Goal: Task Accomplishment & Management: Manage account settings

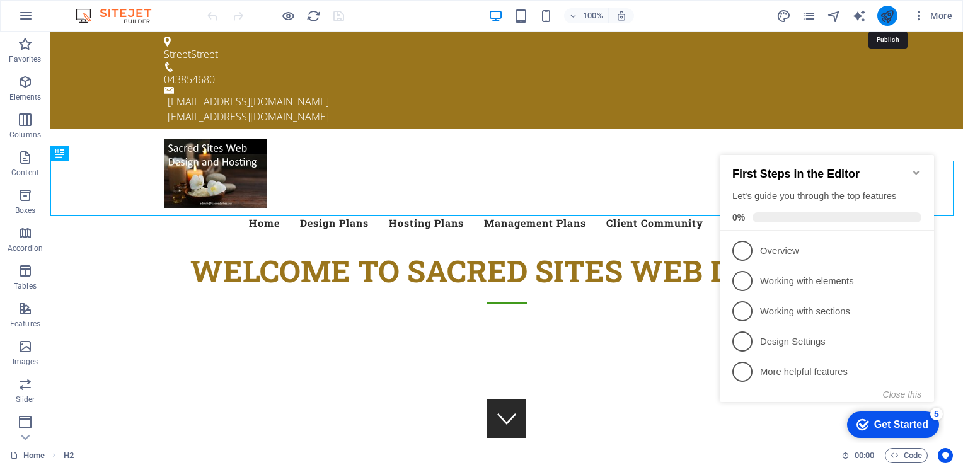
click at [887, 16] on icon "publish" at bounding box center [886, 16] width 14 height 14
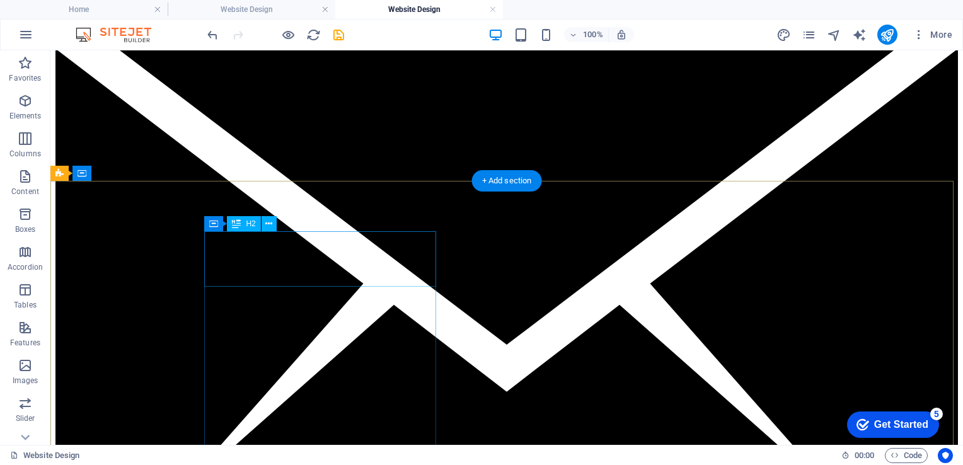
scroll to position [2786, 0]
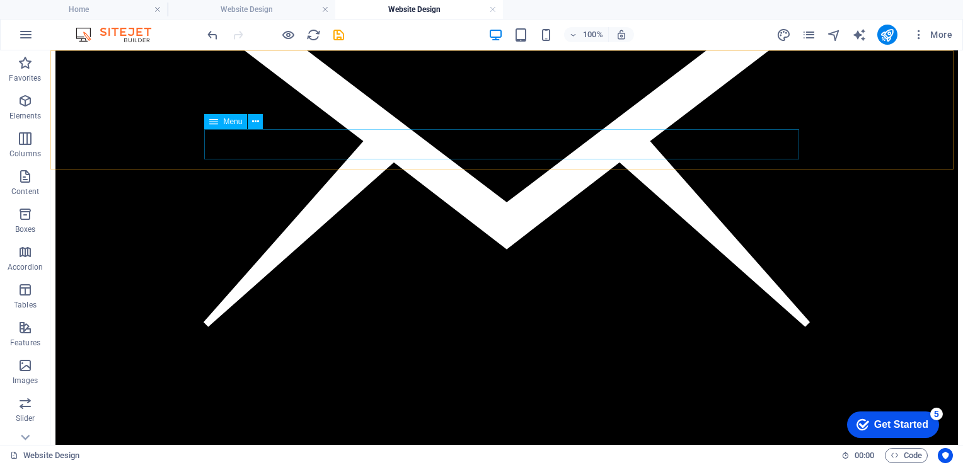
select select
select select "1"
select select
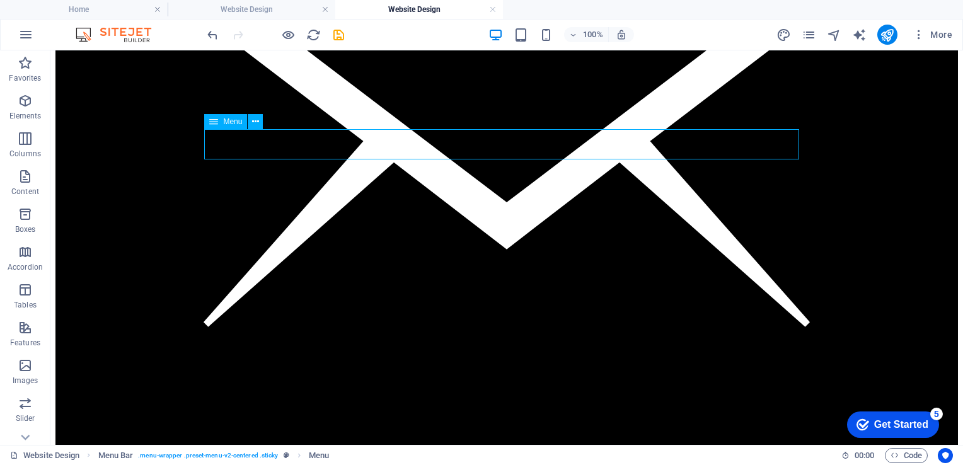
select select
select select "5"
select select
select select "9"
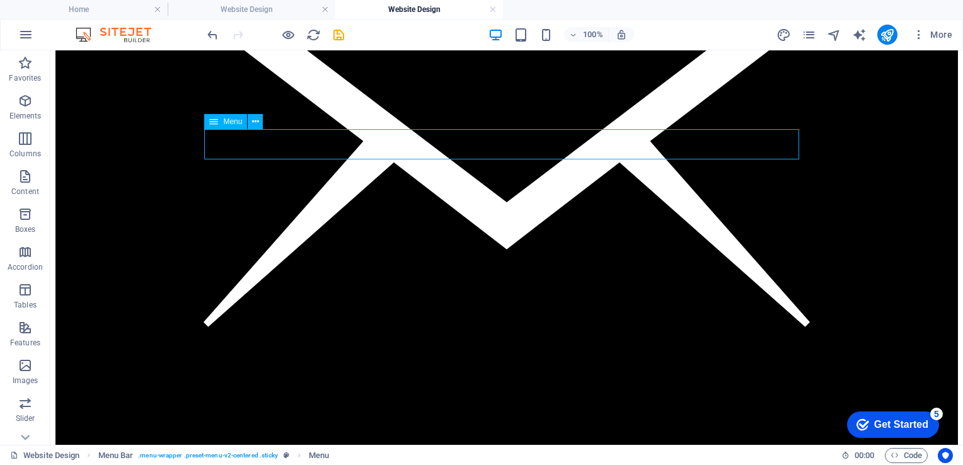
select select
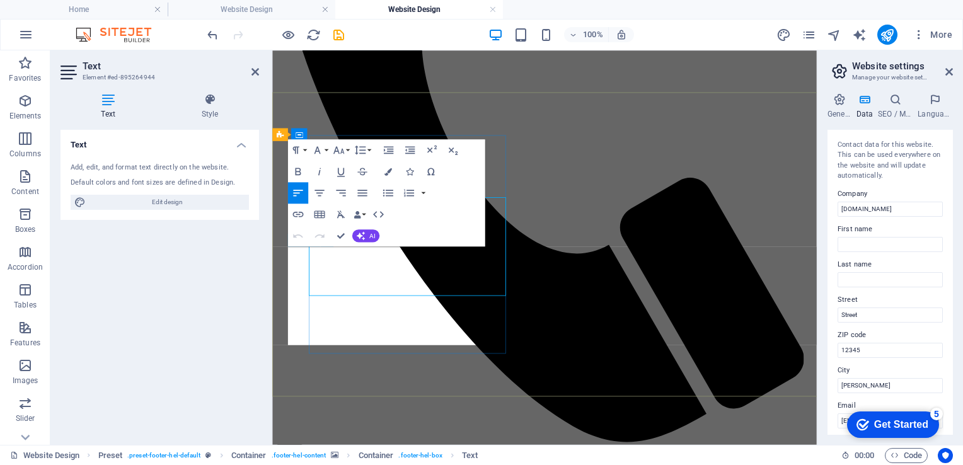
scroll to position [2774, 0]
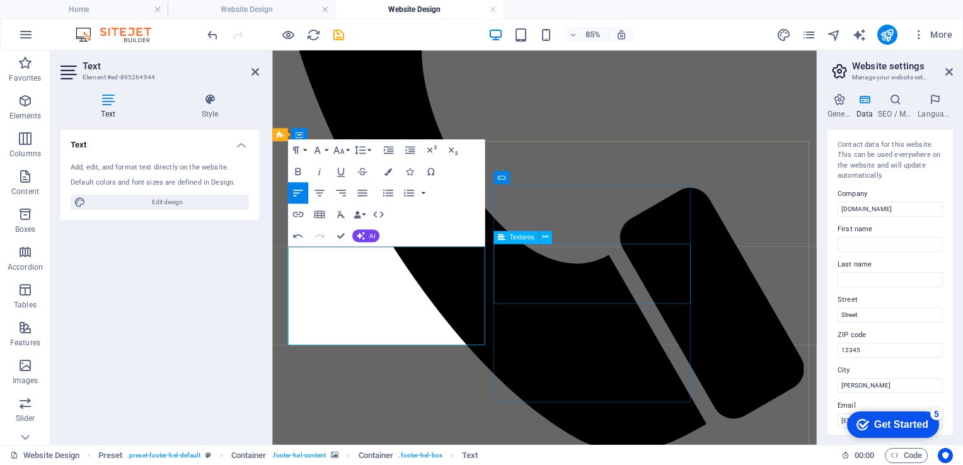
click div
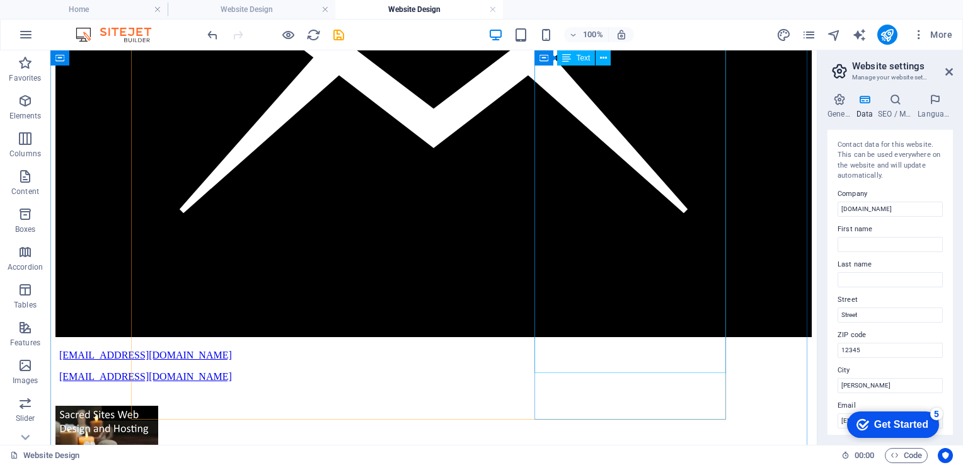
scroll to position [2402, 0]
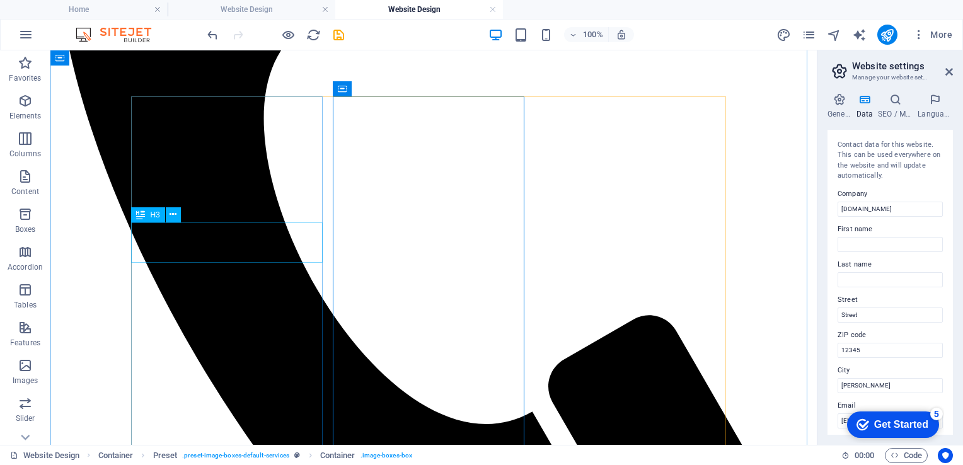
scroll to position [1525, 0]
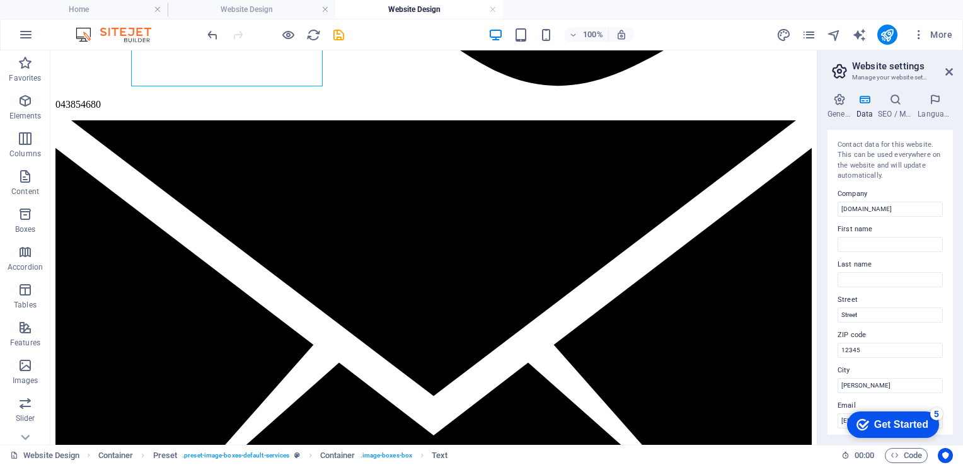
scroll to position [2267, 0]
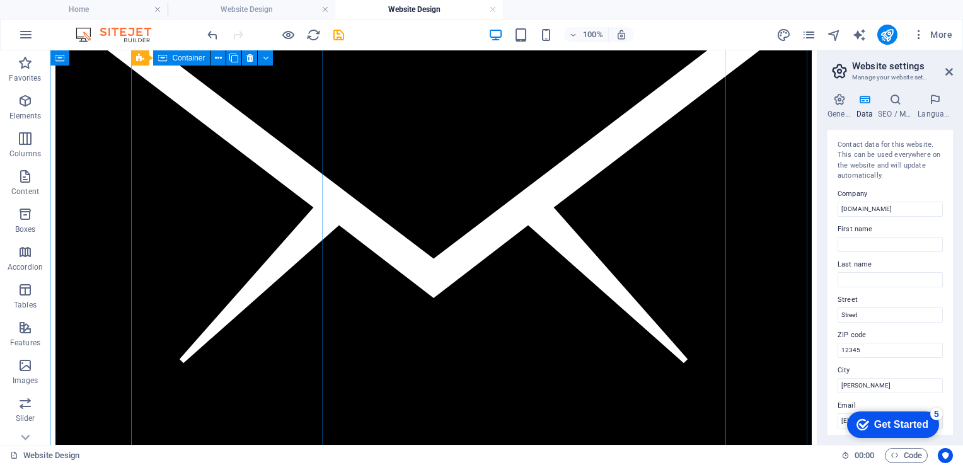
drag, startPoint x: 141, startPoint y: 250, endPoint x: 263, endPoint y: 336, distance: 149.1
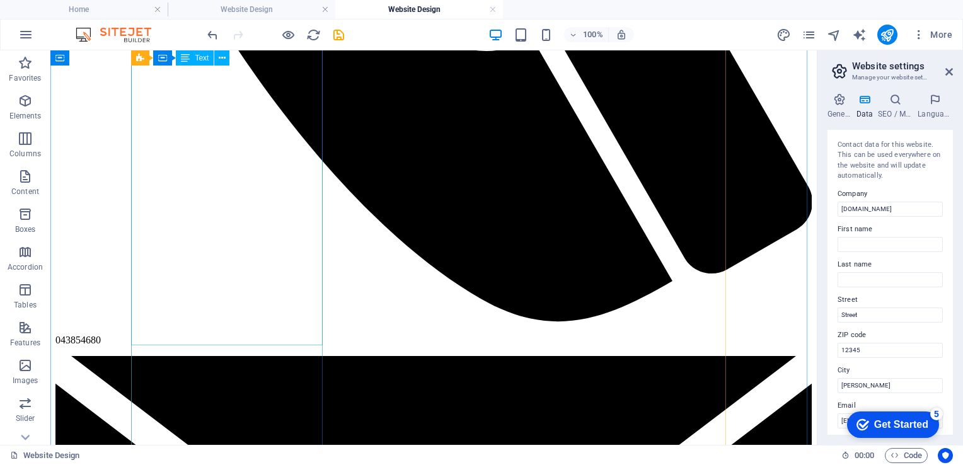
scroll to position [1893, 0]
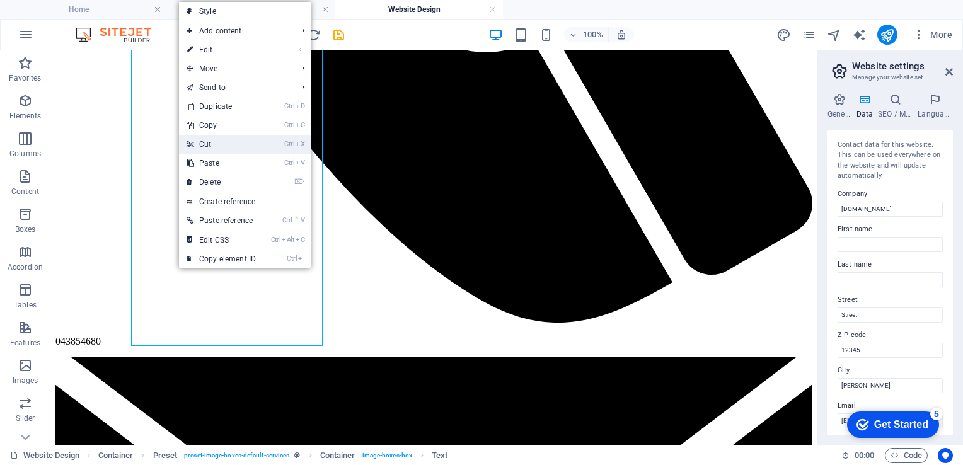
click at [212, 142] on link "Ctrl X Cut" at bounding box center [221, 144] width 84 height 19
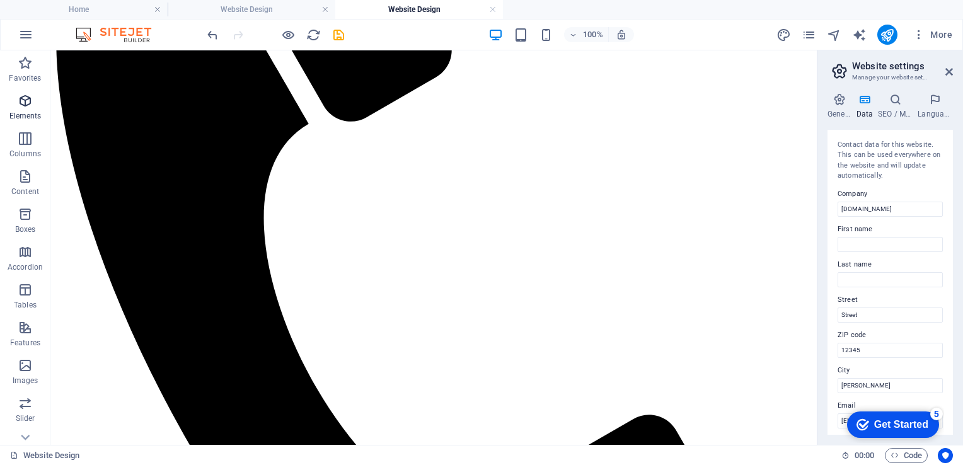
click at [23, 102] on icon "button" at bounding box center [25, 100] width 15 height 15
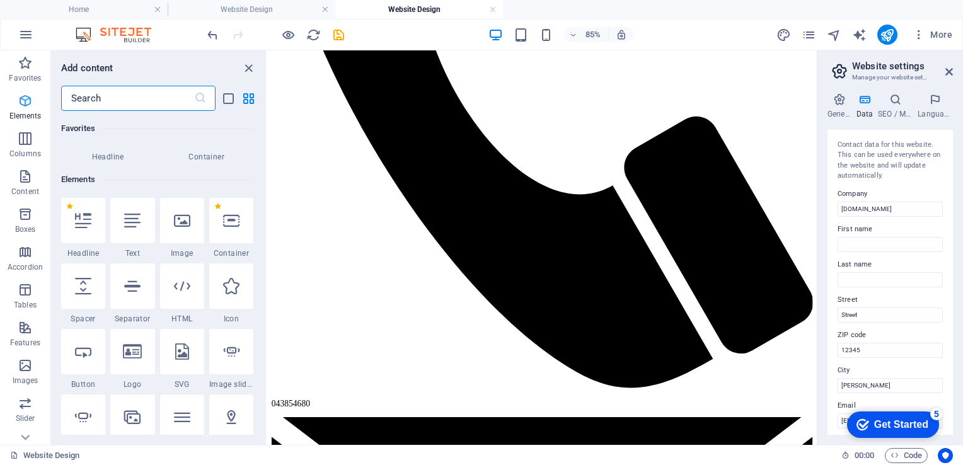
scroll to position [134, 0]
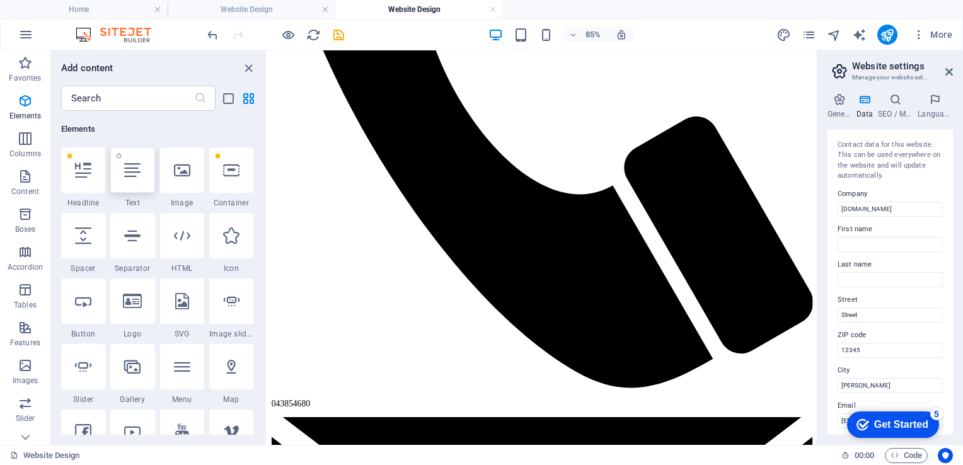
click at [136, 165] on icon at bounding box center [132, 170] width 16 height 16
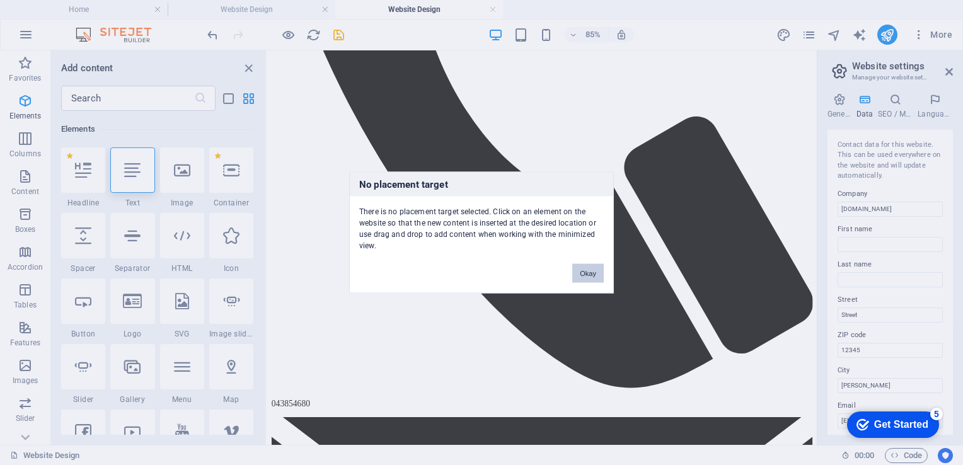
click at [596, 271] on button "Okay" at bounding box center [587, 273] width 31 height 19
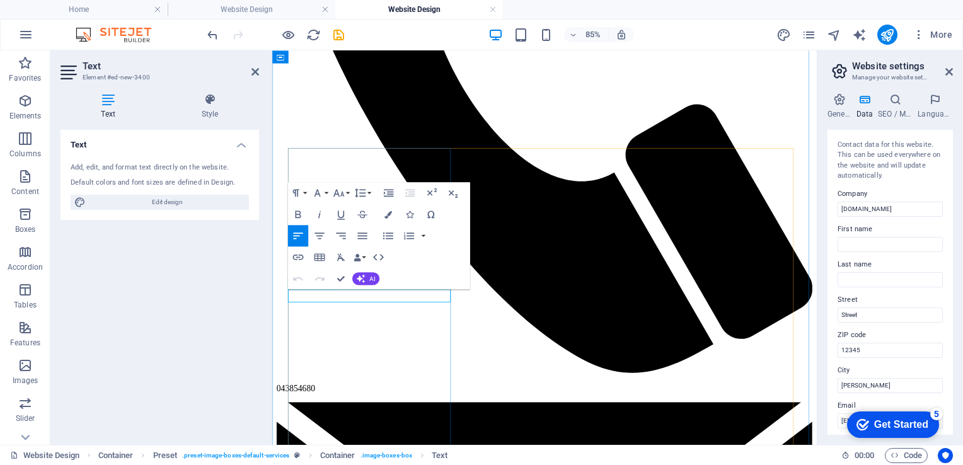
scroll to position [1494, 0]
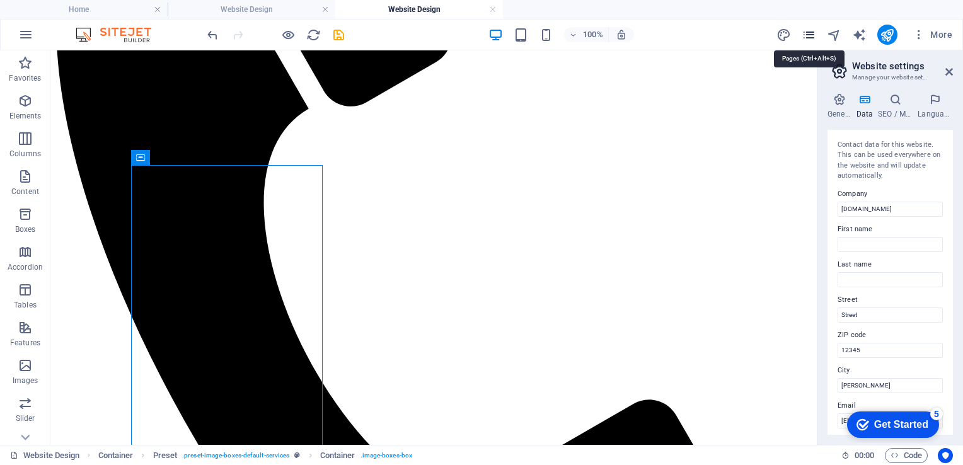
click at [812, 38] on icon "pages" at bounding box center [808, 35] width 14 height 14
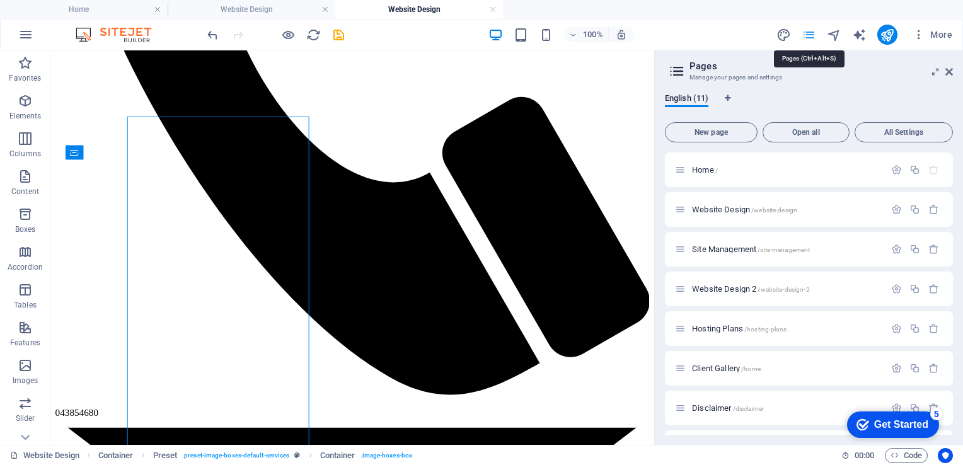
scroll to position [1482, 0]
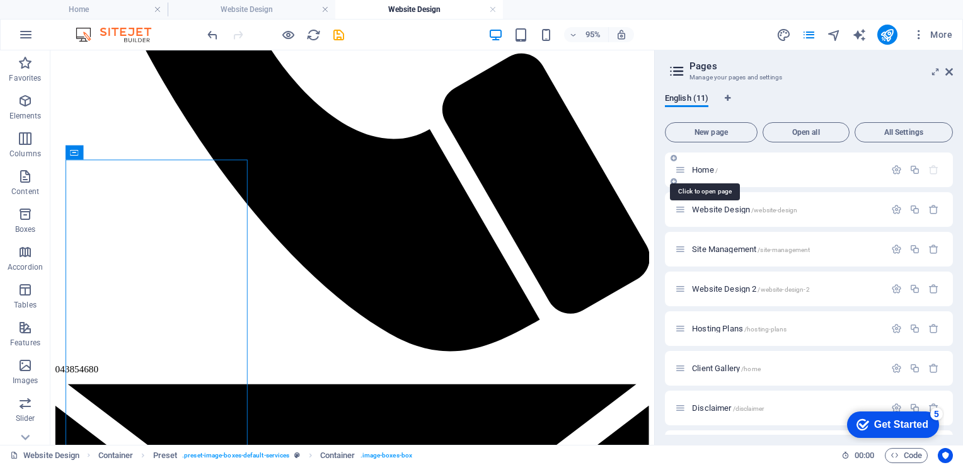
click at [698, 169] on span "Home /" at bounding box center [705, 169] width 26 height 9
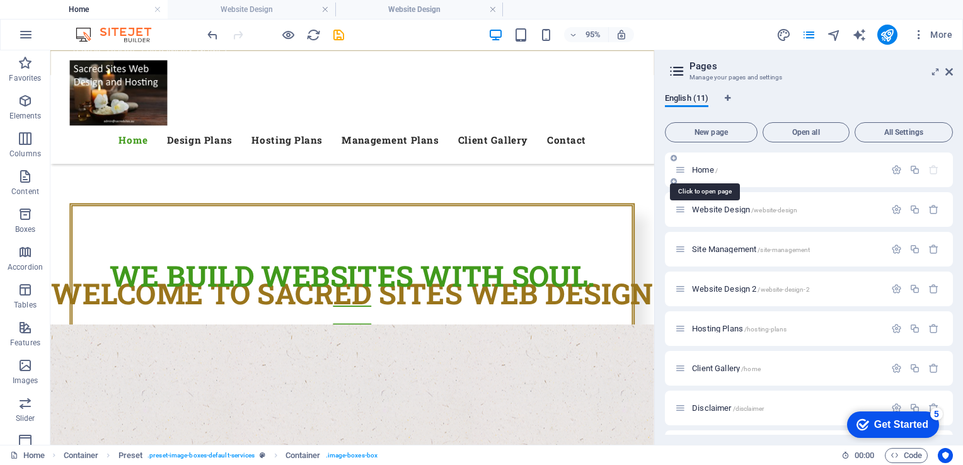
click at [698, 169] on span "Home /" at bounding box center [705, 169] width 26 height 9
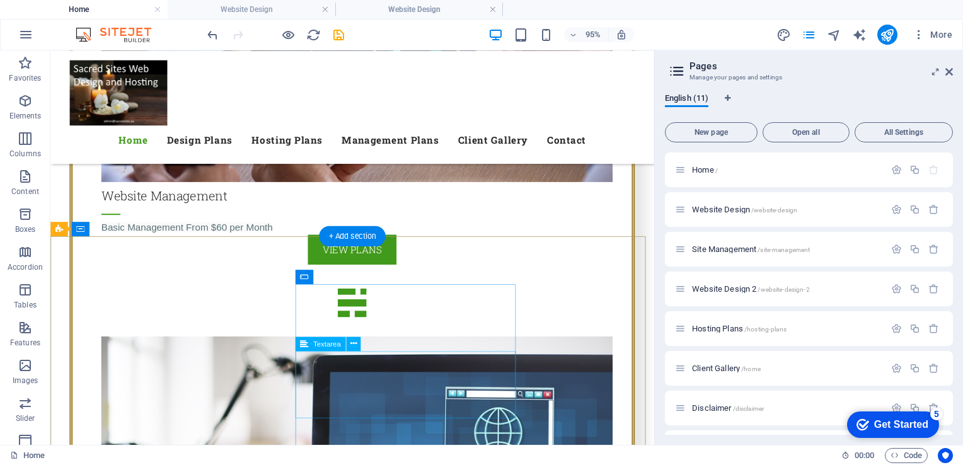
scroll to position [2810, 0]
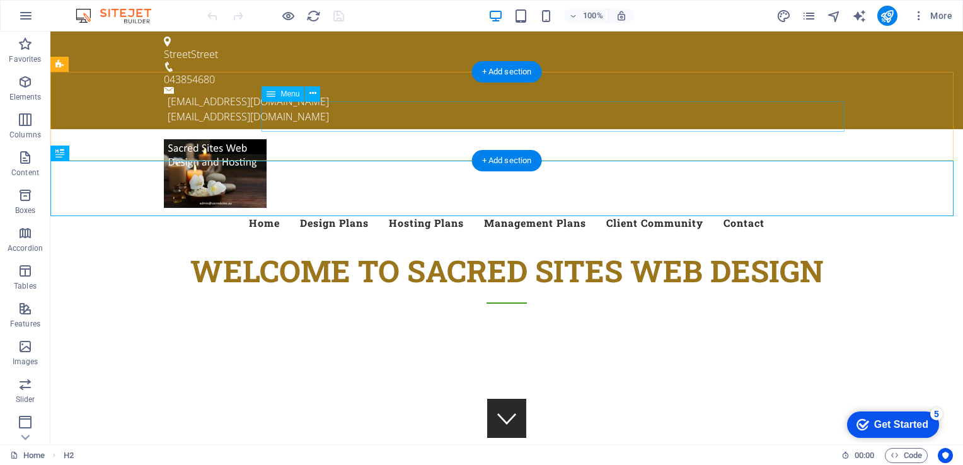
click at [689, 208] on nav "Home Design Plans Hosting Plans Management Plans Client Community Contact" at bounding box center [506, 223] width 685 height 30
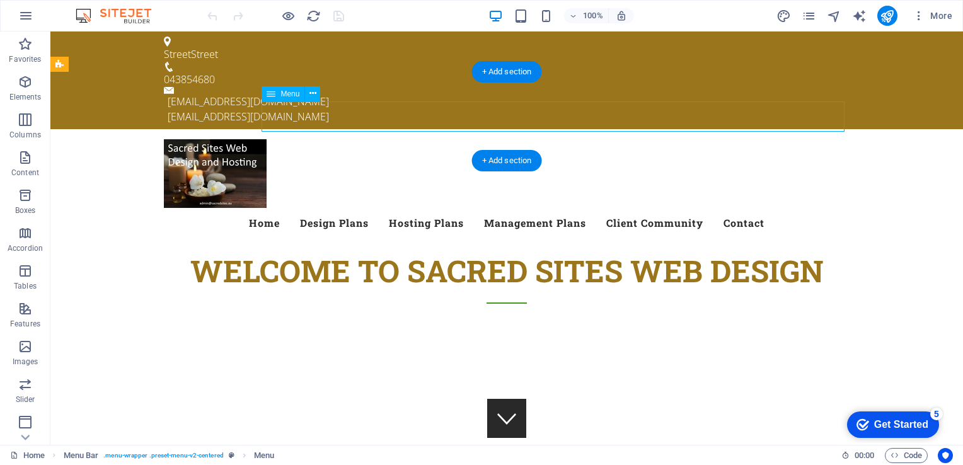
click at [689, 208] on nav "Home Design Plans Hosting Plans Management Plans Client Community Contact" at bounding box center [506, 223] width 685 height 30
select select
select select "1"
select select
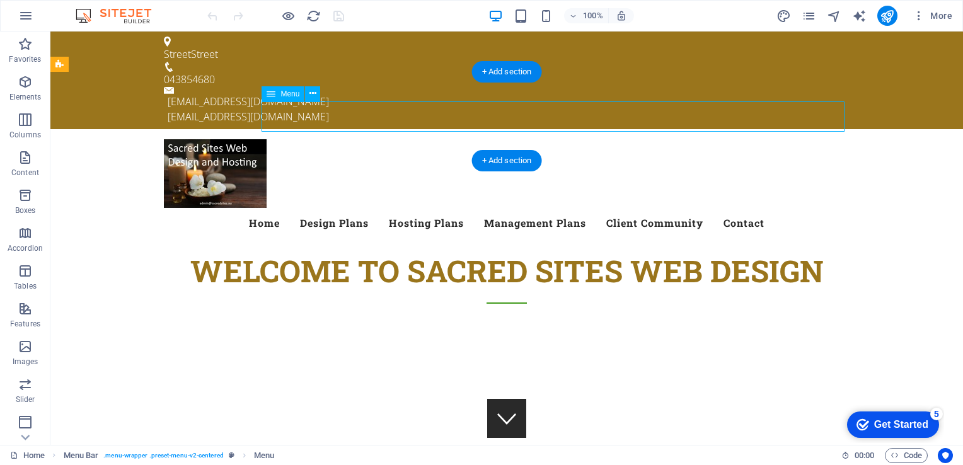
select select "2"
select select
select select "5"
select select
select select "9"
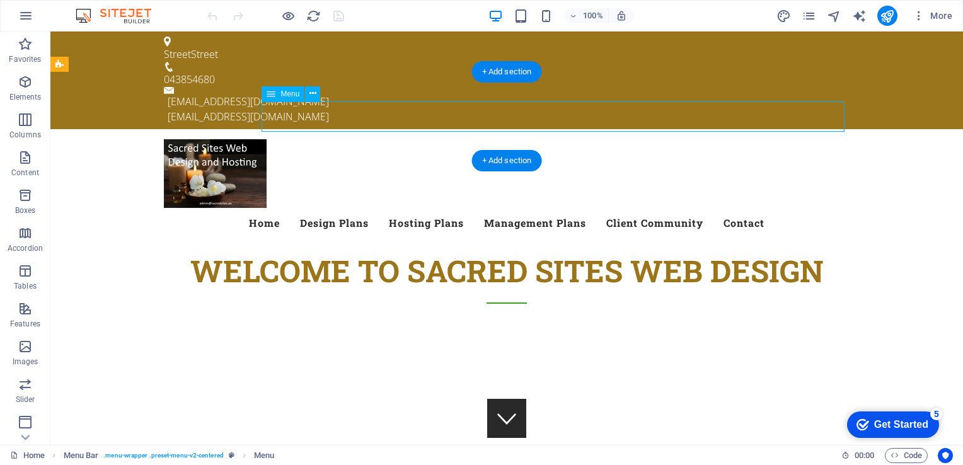
select select
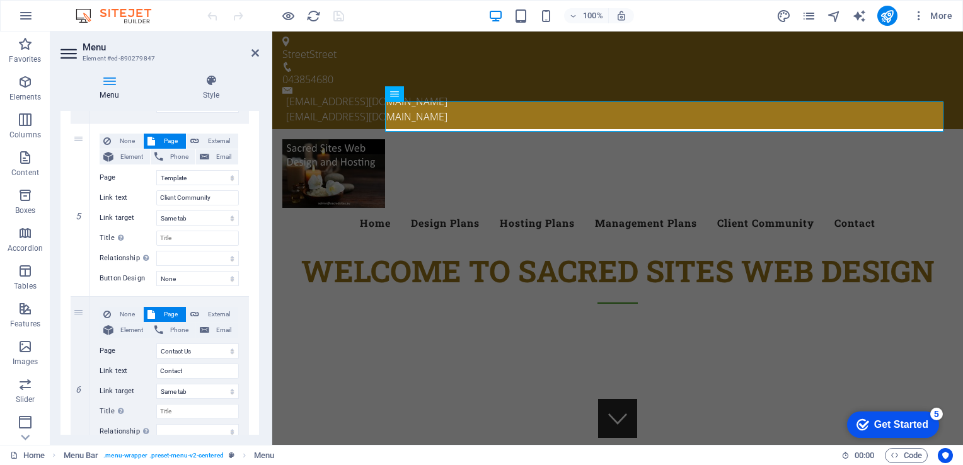
scroll to position [801, 0]
click at [79, 212] on icon at bounding box center [79, 209] width 7 height 9
select select
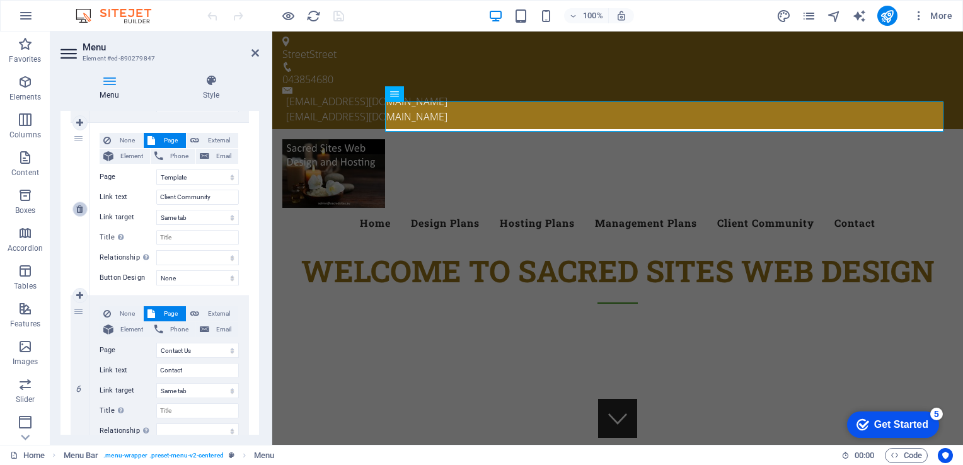
select select
select select "9"
type input "Contact"
select select
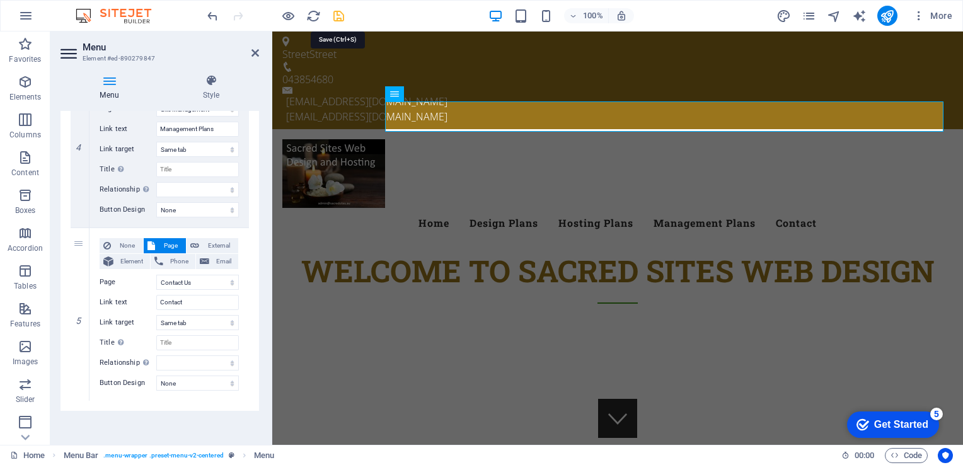
click at [338, 19] on icon "save" at bounding box center [338, 16] width 14 height 14
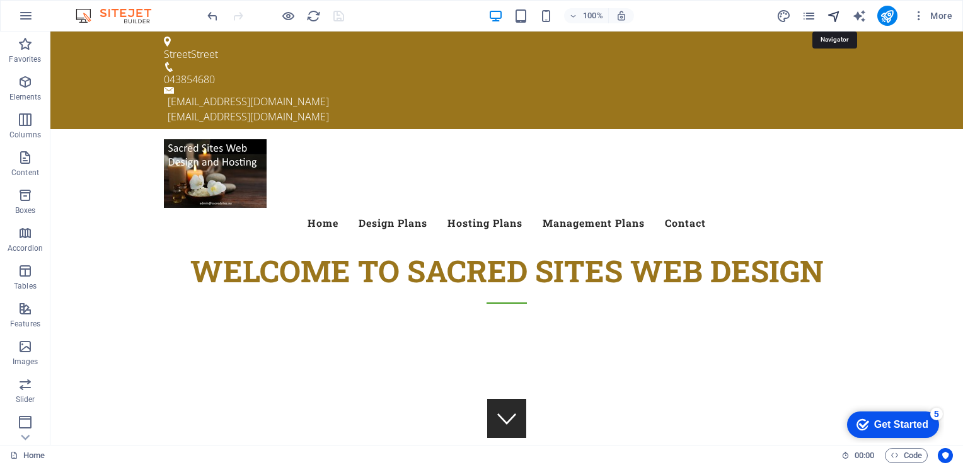
click at [838, 13] on icon "navigator" at bounding box center [834, 16] width 14 height 14
select select "16799604-en"
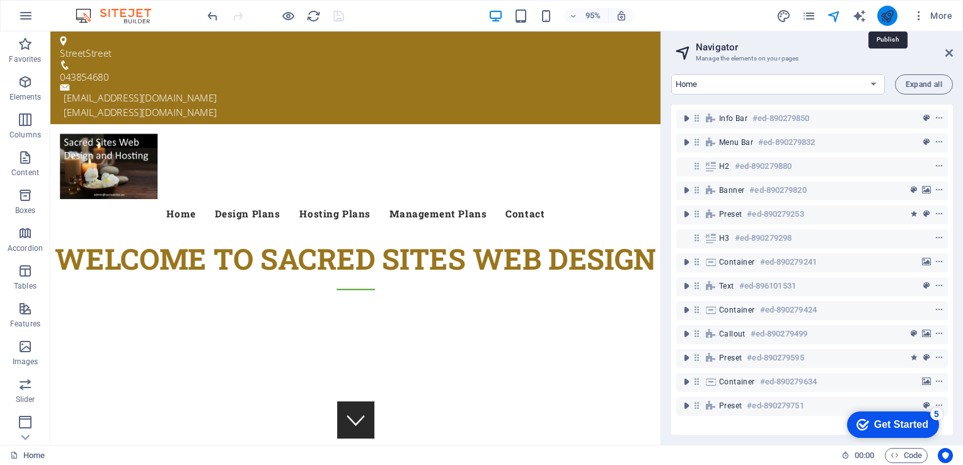
click at [884, 18] on icon "publish" at bounding box center [886, 16] width 14 height 14
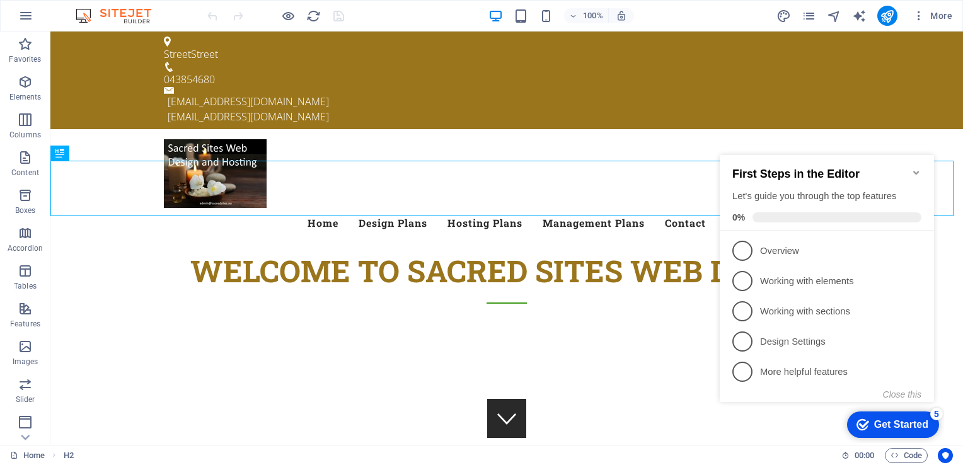
click at [919, 168] on icon "Minimize checklist" at bounding box center [916, 173] width 10 height 10
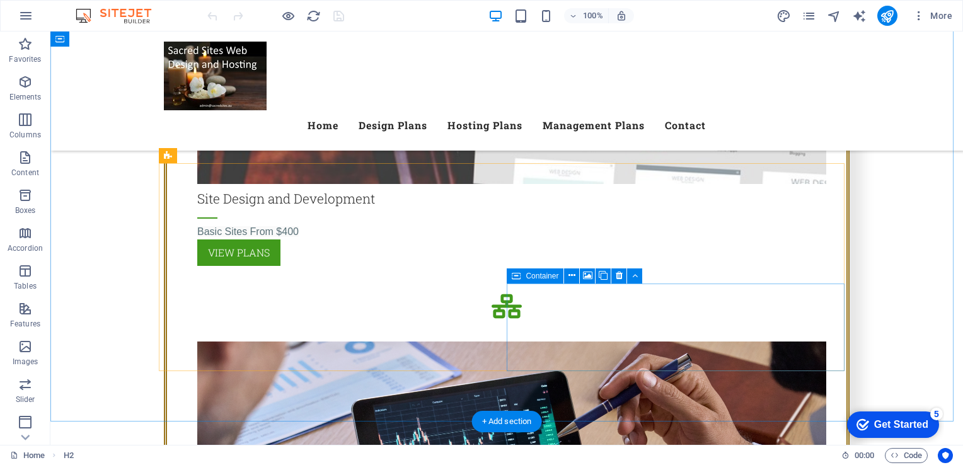
scroll to position [1663, 0]
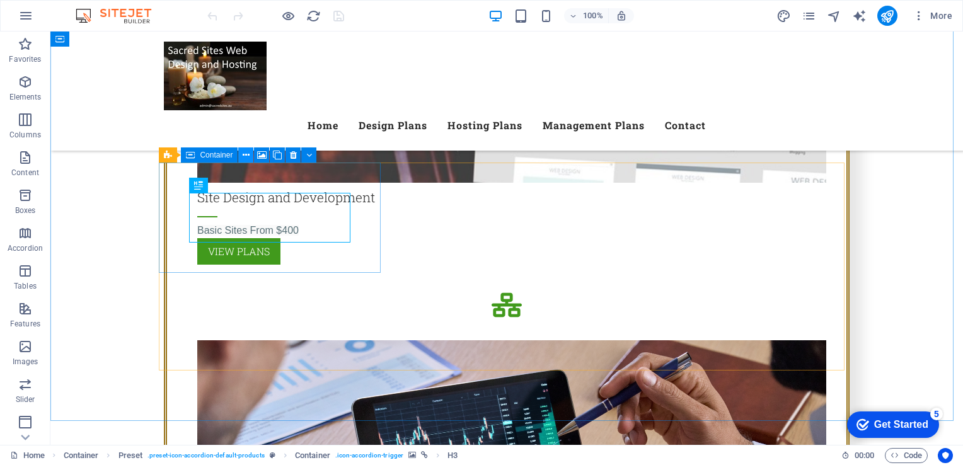
click at [244, 152] on icon at bounding box center [246, 155] width 7 height 13
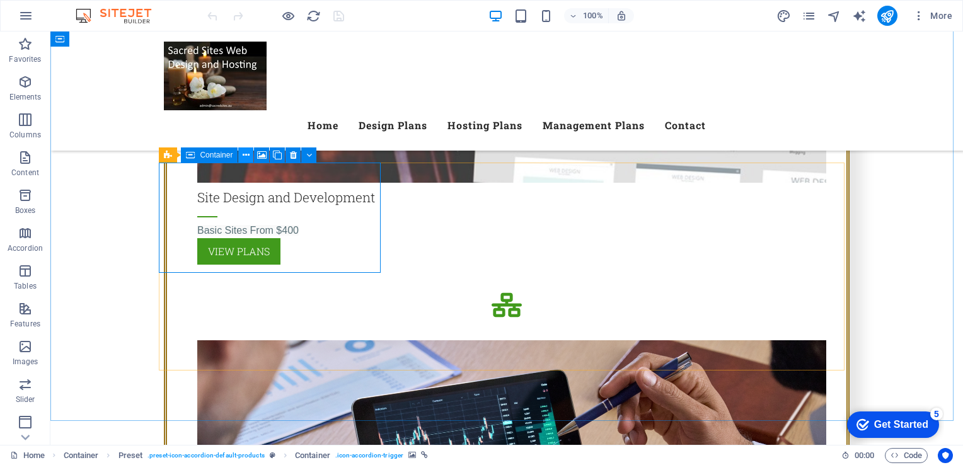
click at [243, 157] on icon at bounding box center [246, 155] width 7 height 13
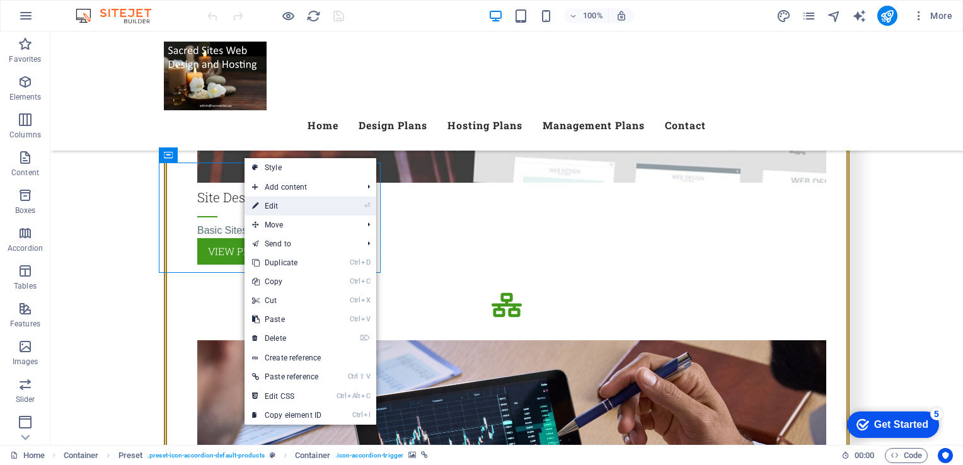
click at [285, 206] on link "⏎ Edit" at bounding box center [286, 206] width 84 height 19
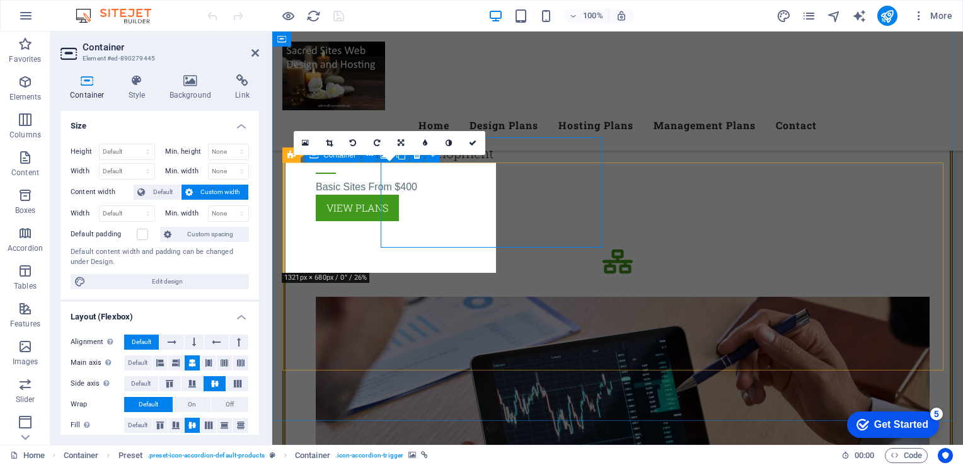
scroll to position [1688, 0]
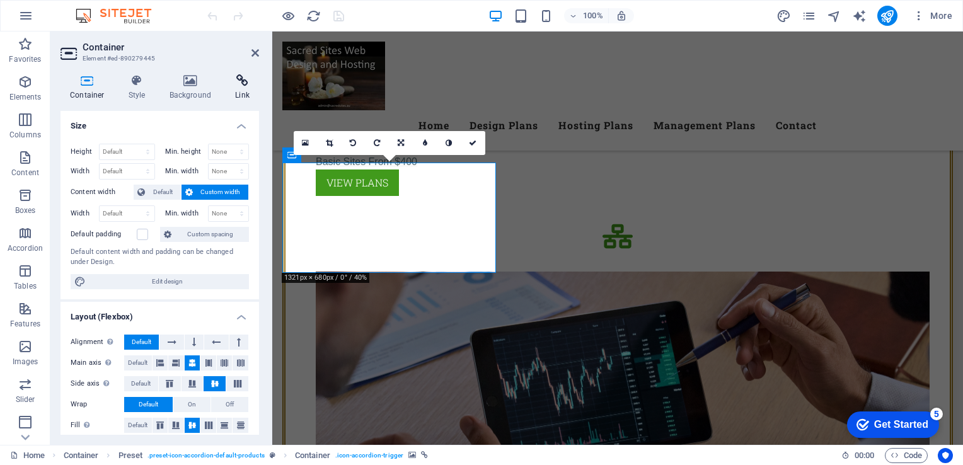
click at [244, 84] on icon at bounding box center [242, 80] width 33 height 13
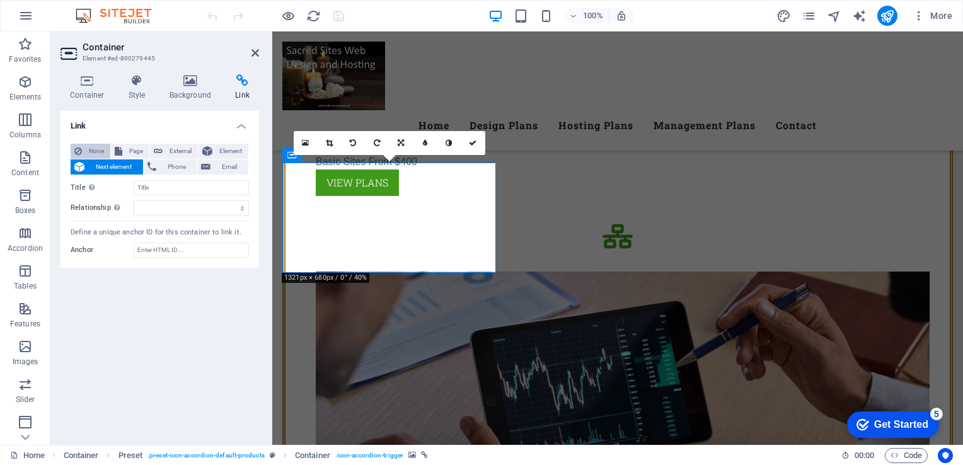
click at [95, 145] on span "None" at bounding box center [96, 151] width 21 height 15
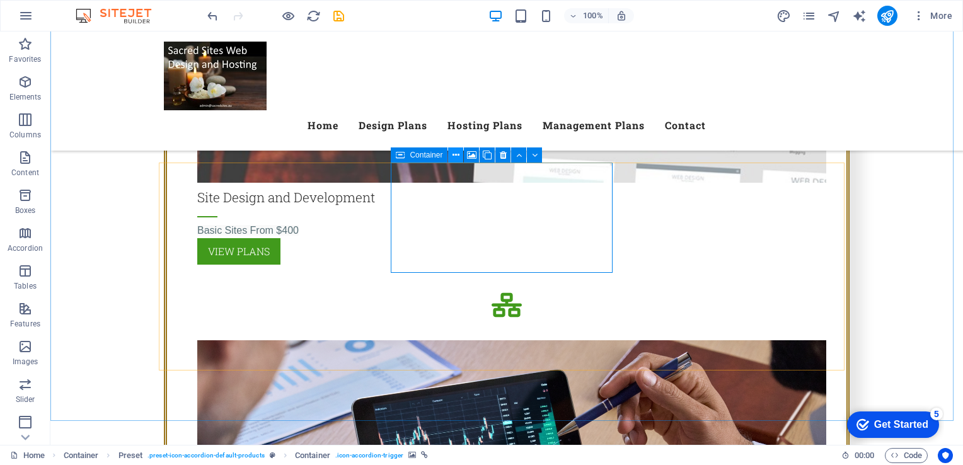
click at [457, 152] on icon at bounding box center [455, 155] width 7 height 13
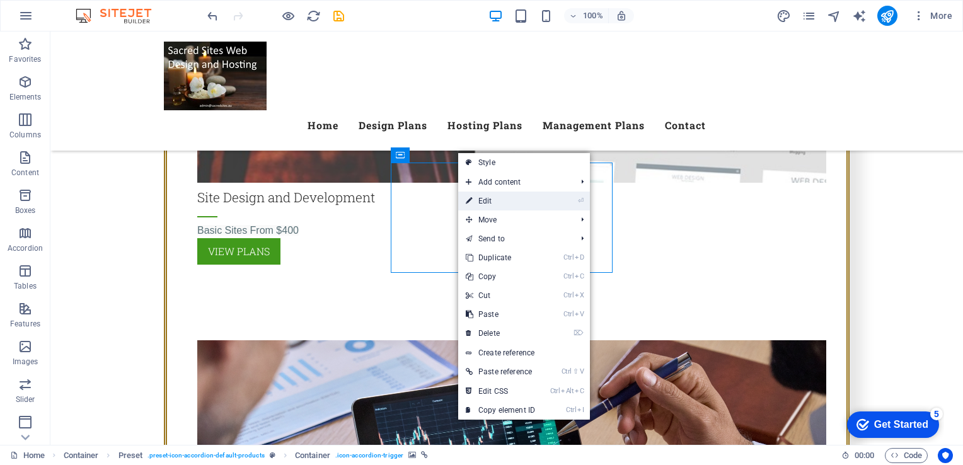
click at [478, 198] on link "⏎ Edit" at bounding box center [500, 201] width 84 height 19
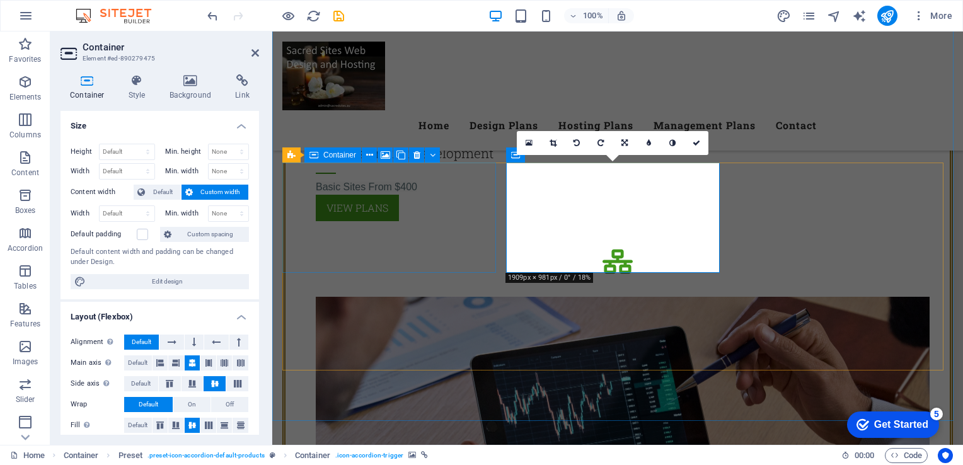
scroll to position [1688, 0]
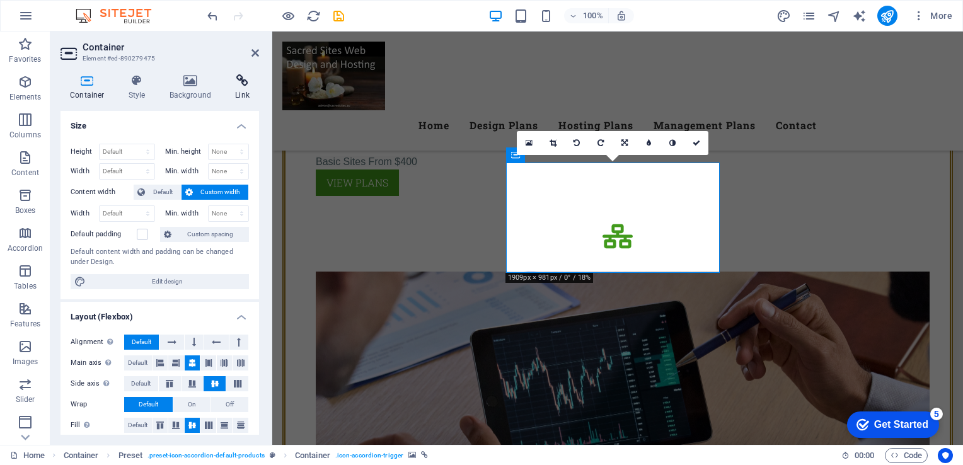
click at [248, 92] on h4 "Link" at bounding box center [242, 87] width 33 height 26
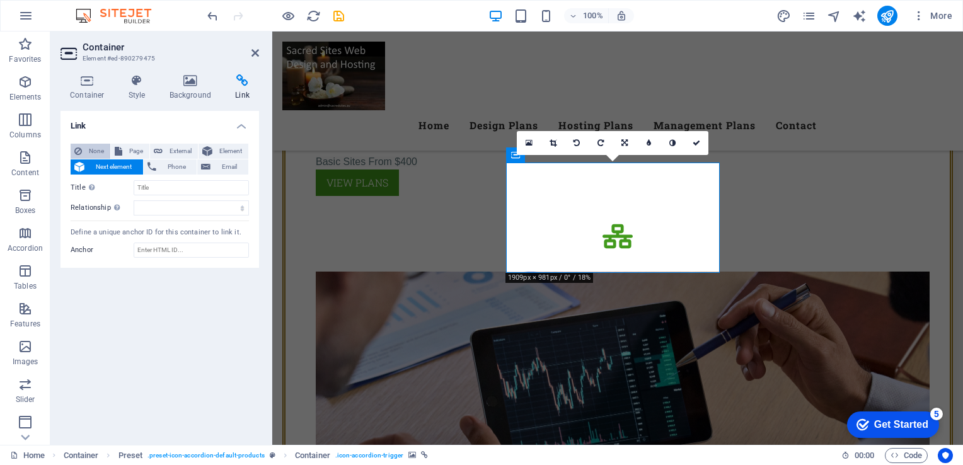
click at [93, 152] on span "None" at bounding box center [96, 151] width 21 height 15
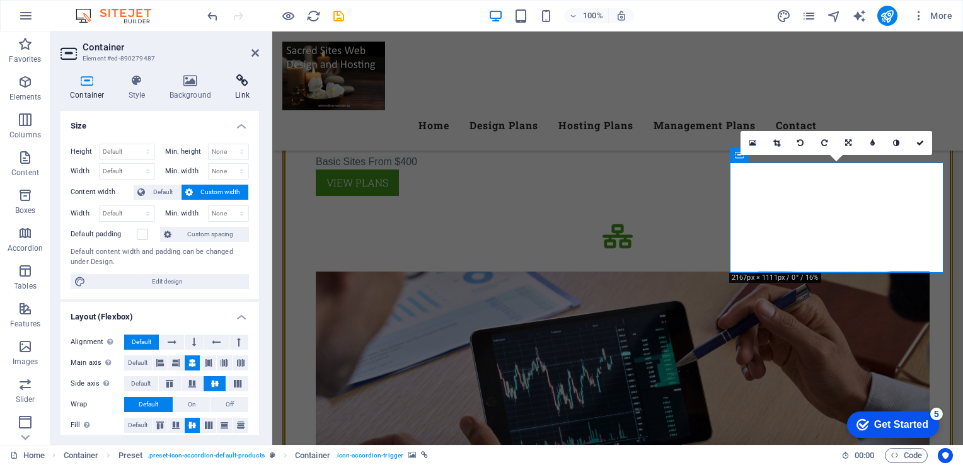
click at [245, 90] on h4 "Link" at bounding box center [242, 87] width 33 height 26
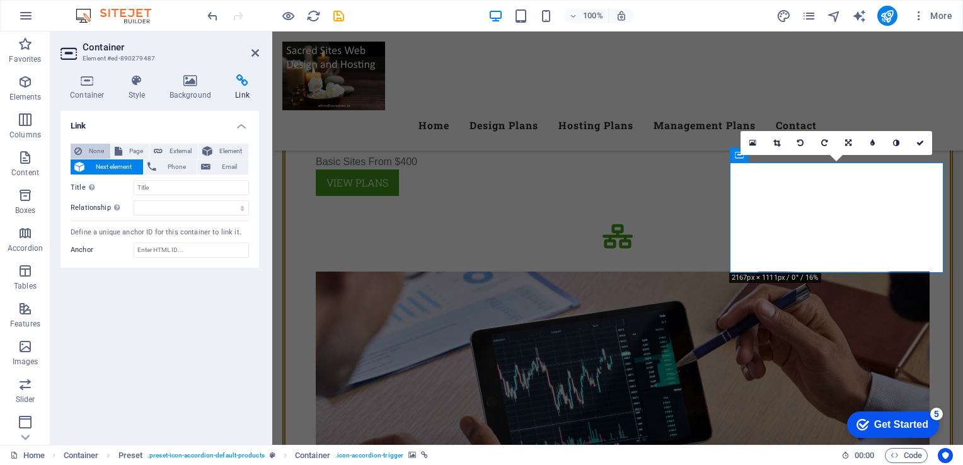
click at [104, 150] on span "None" at bounding box center [96, 151] width 21 height 15
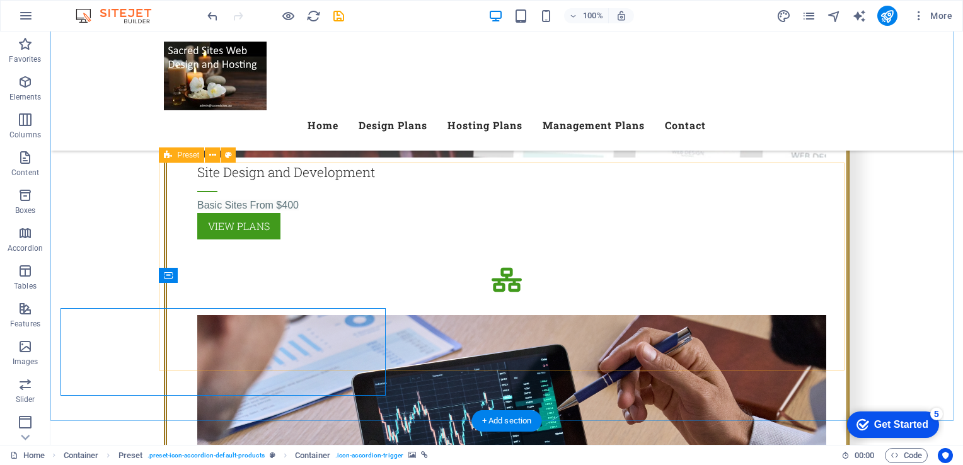
scroll to position [1663, 0]
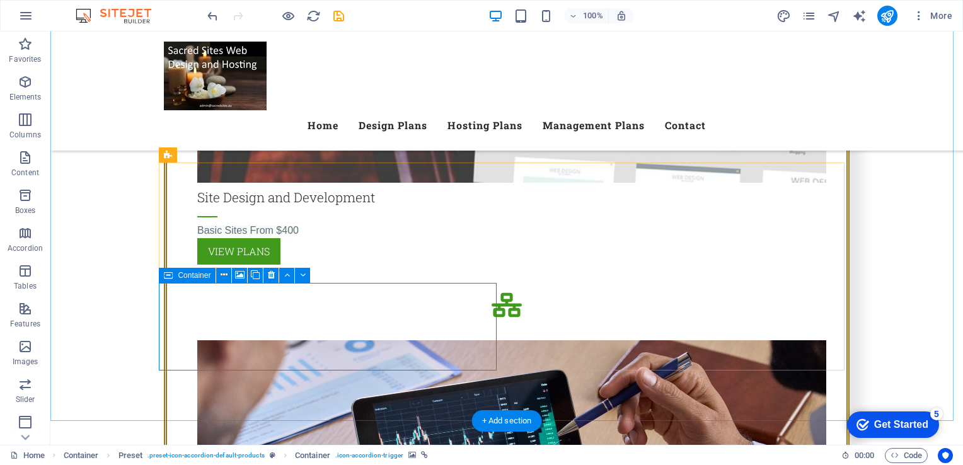
click at [239, 275] on icon at bounding box center [239, 274] width 9 height 13
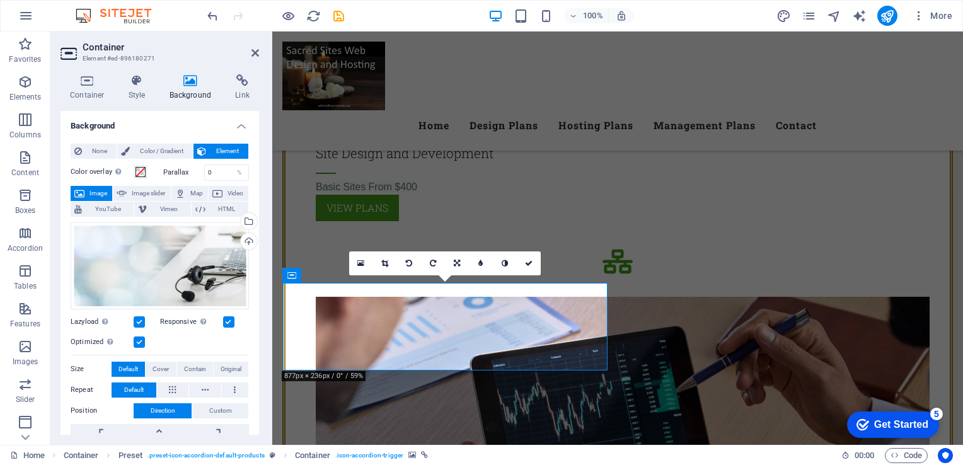
scroll to position [1688, 0]
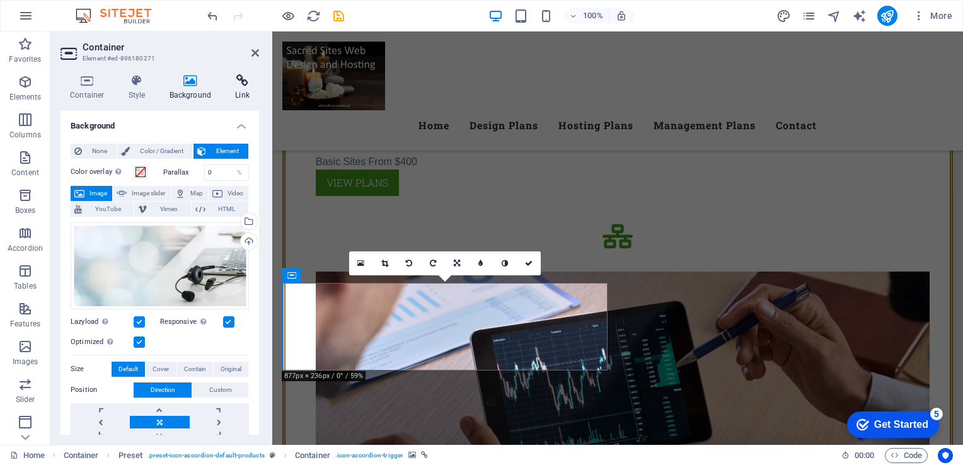
click at [244, 79] on icon at bounding box center [242, 80] width 33 height 13
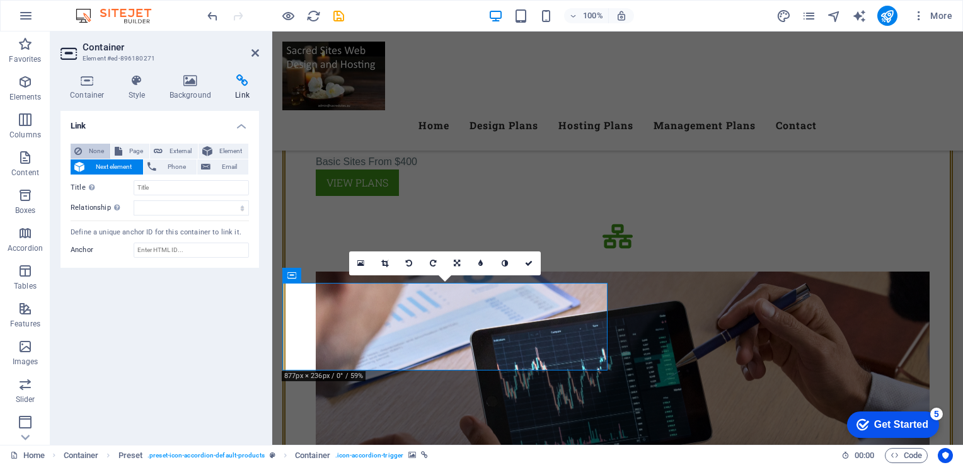
click at [86, 147] on span "None" at bounding box center [96, 151] width 21 height 15
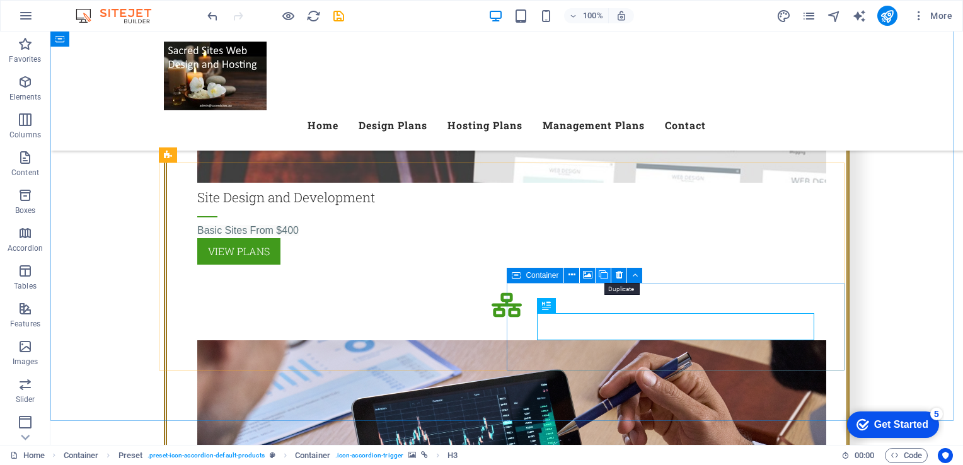
click at [602, 273] on icon at bounding box center [602, 274] width 9 height 13
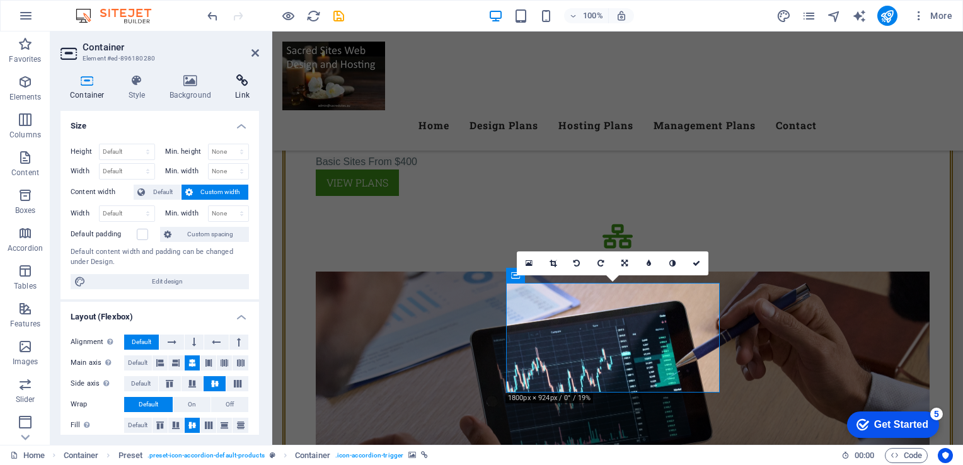
click at [244, 90] on h4 "Link" at bounding box center [242, 87] width 33 height 26
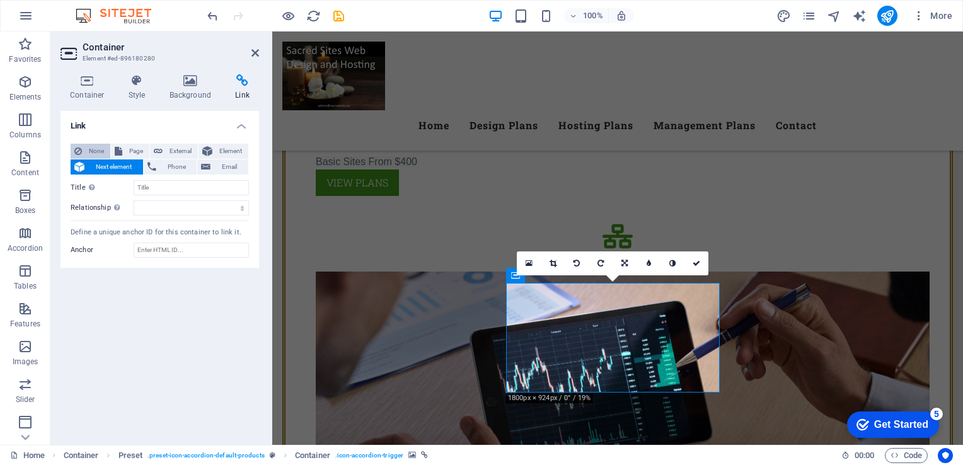
click at [83, 145] on button "None" at bounding box center [91, 151] width 40 height 15
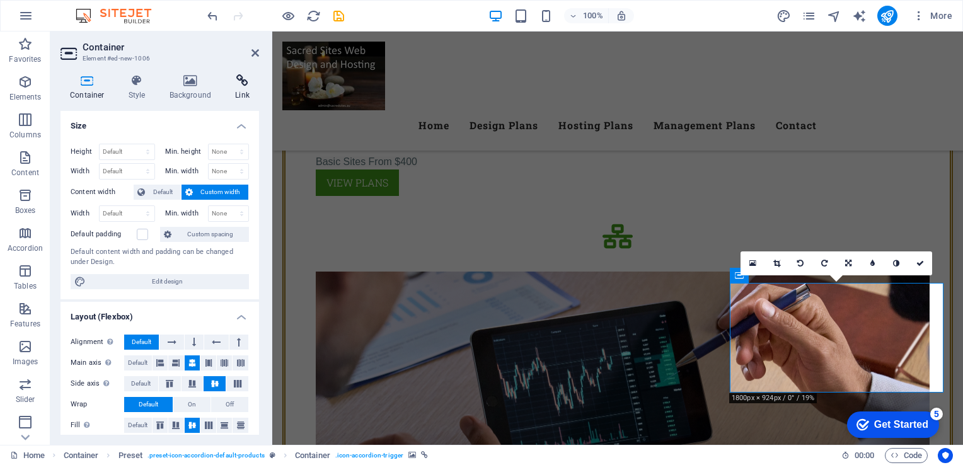
click at [240, 77] on icon at bounding box center [242, 80] width 33 height 13
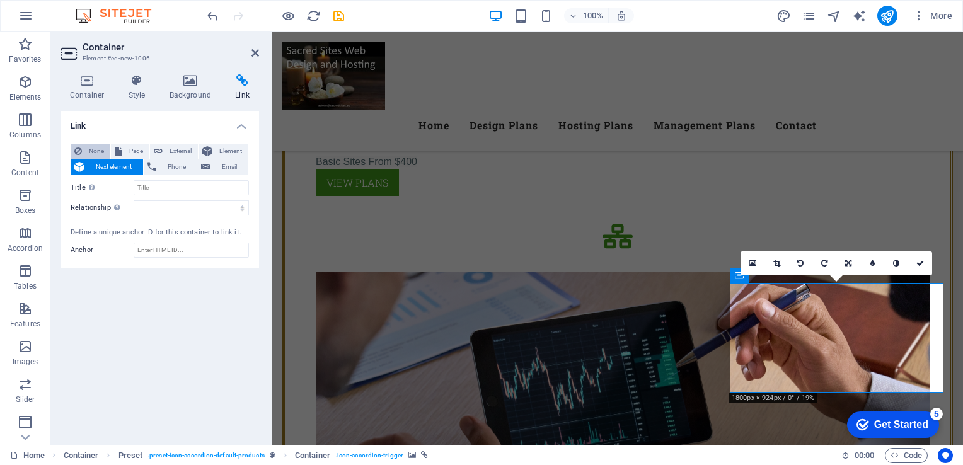
click at [100, 149] on span "None" at bounding box center [96, 151] width 21 height 15
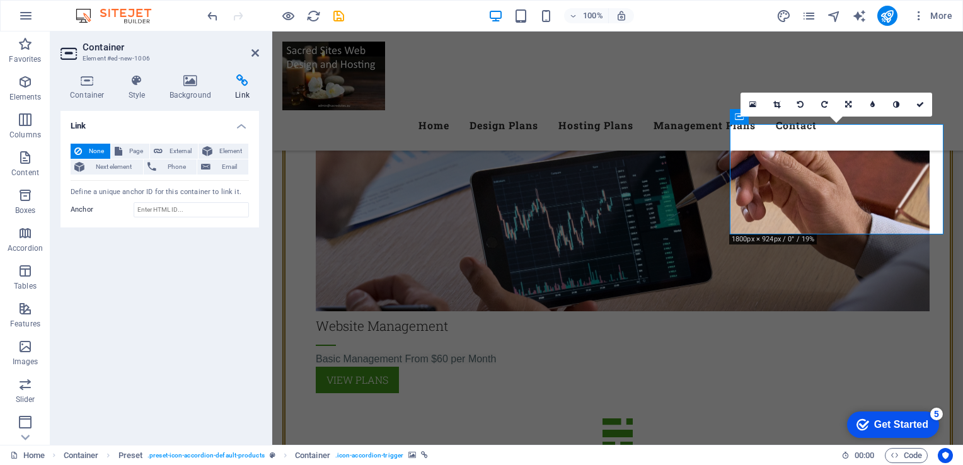
scroll to position [1847, 0]
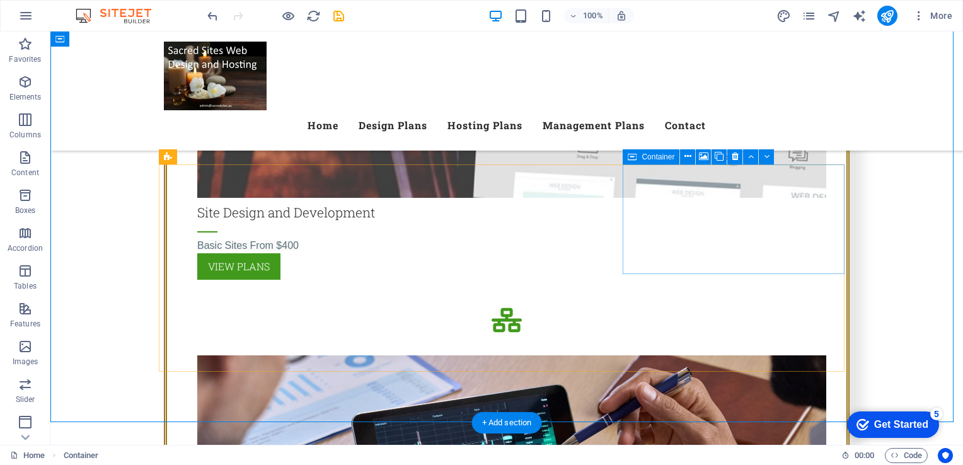
scroll to position [1664, 0]
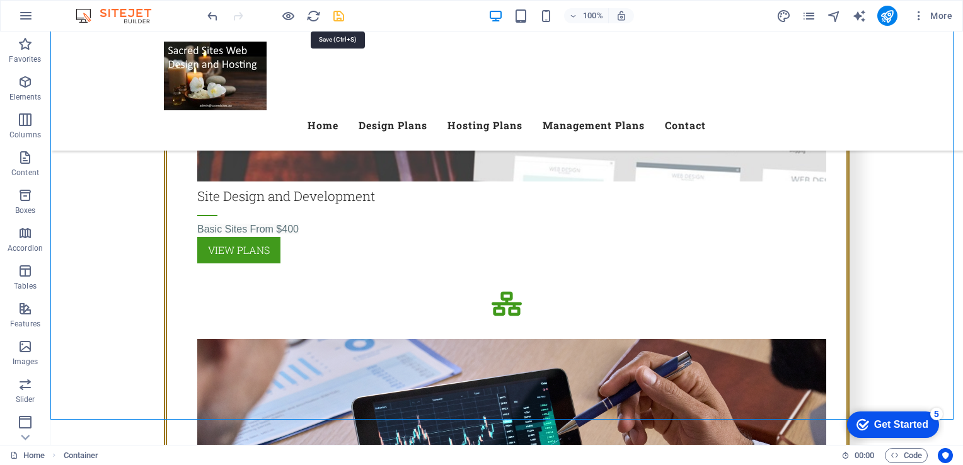
click at [340, 14] on icon "save" at bounding box center [338, 16] width 14 height 14
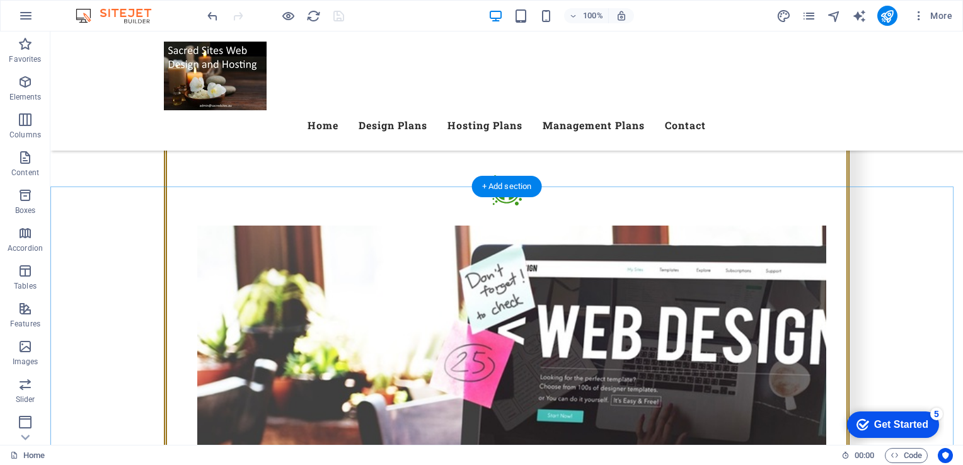
scroll to position [1315, 0]
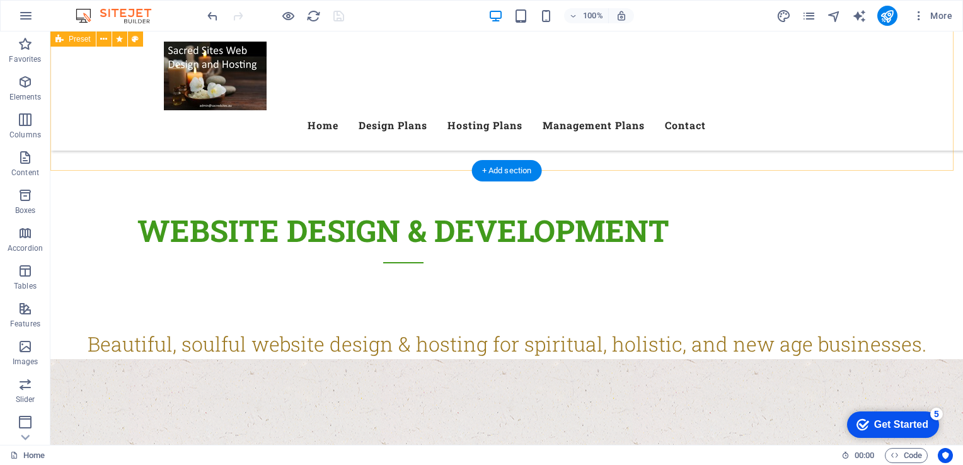
scroll to position [239, 0]
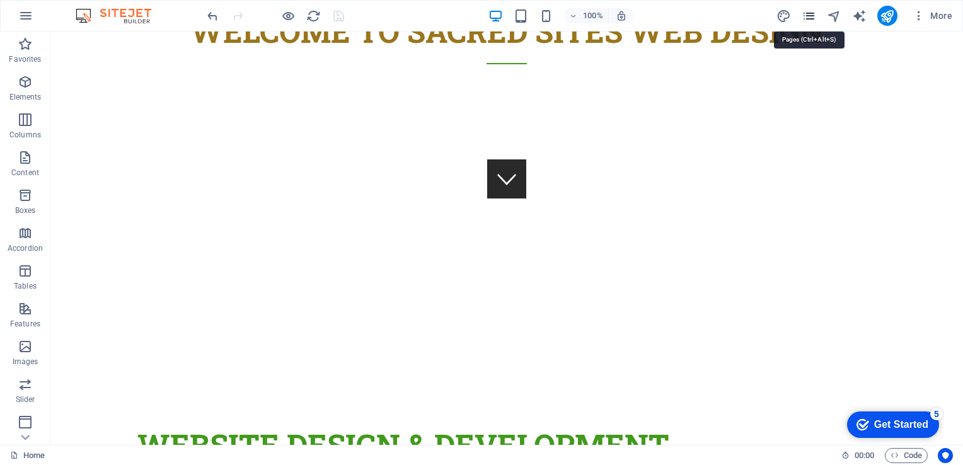
click at [808, 10] on icon "pages" at bounding box center [808, 16] width 14 height 14
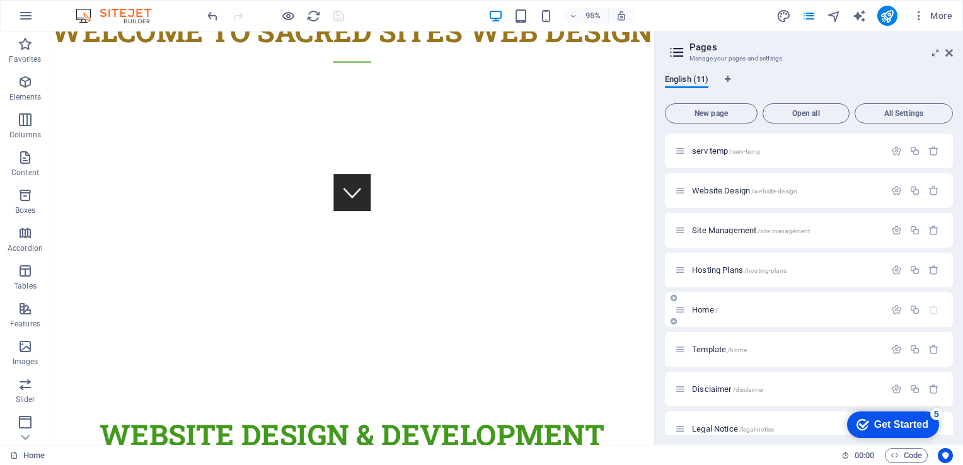
click at [690, 309] on div "Home /" at bounding box center [786, 310] width 197 height 8
click at [699, 309] on span "Home /" at bounding box center [705, 309] width 26 height 9
click at [718, 307] on span "/" at bounding box center [716, 310] width 3 height 7
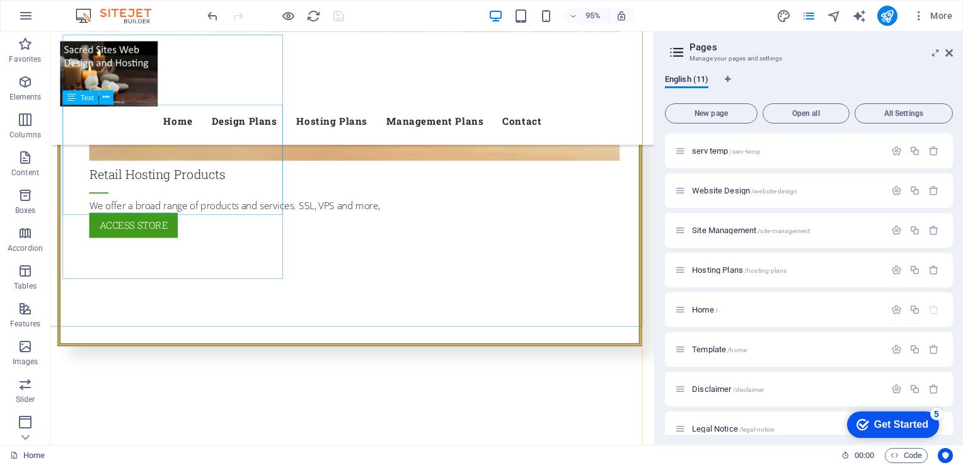
scroll to position [3264, 3]
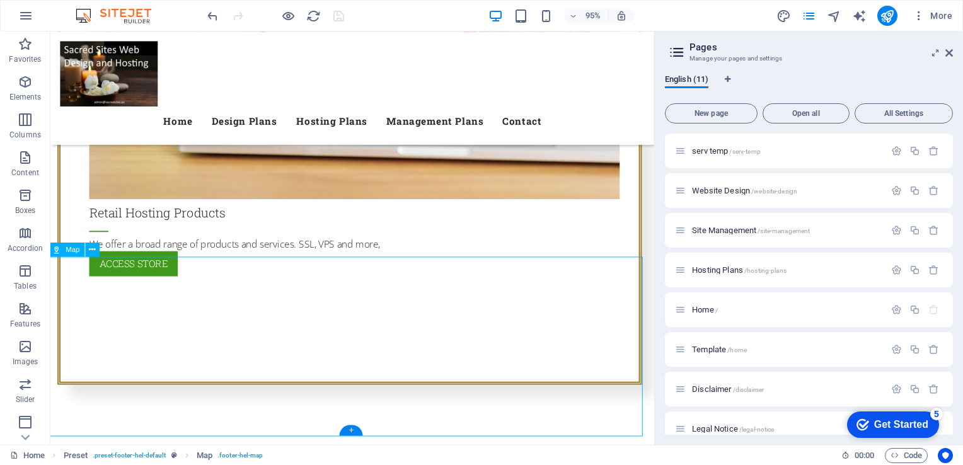
select select "1"
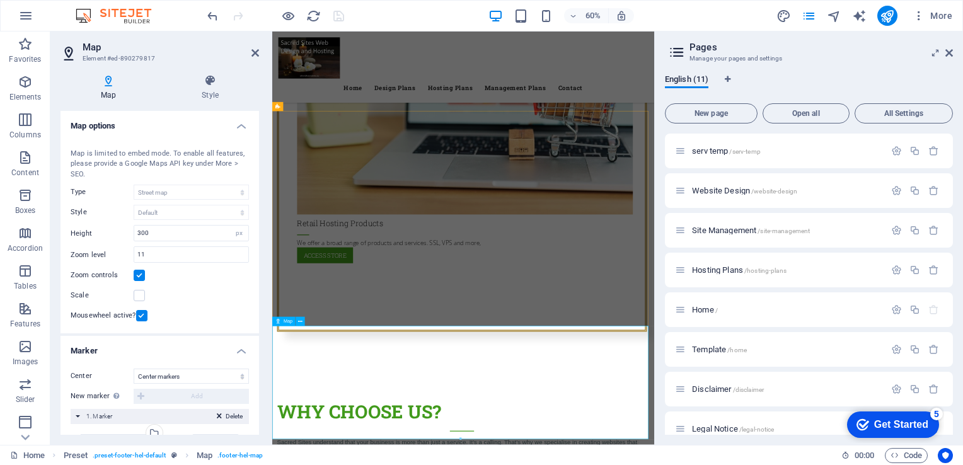
scroll to position [3137, 0]
click at [300, 322] on icon at bounding box center [300, 322] width 4 height 8
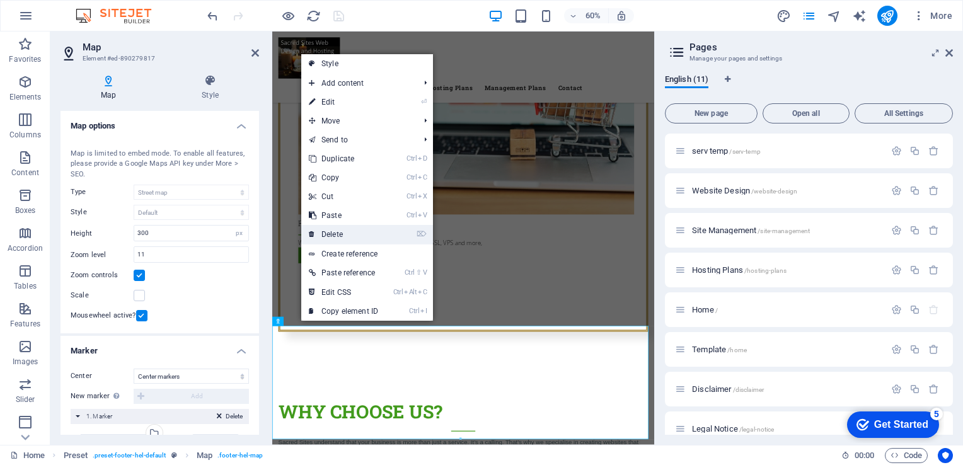
click at [330, 229] on link "⌦ Delete" at bounding box center [343, 234] width 84 height 19
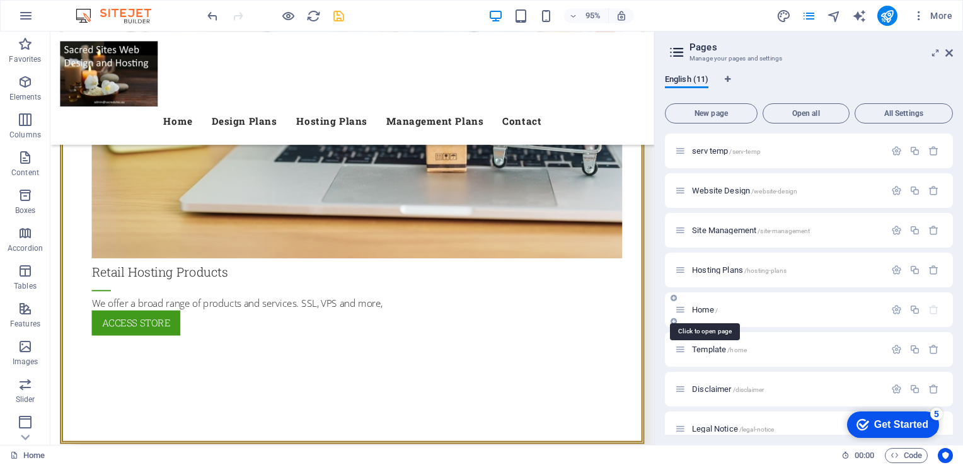
click at [707, 307] on span "Home /" at bounding box center [705, 309] width 26 height 9
click at [702, 309] on span "Home /" at bounding box center [705, 309] width 26 height 9
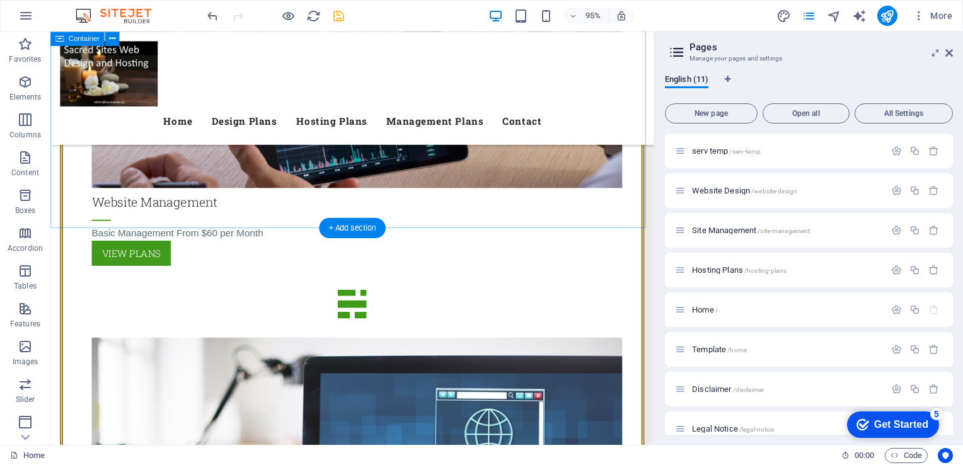
scroll to position [1963, 0]
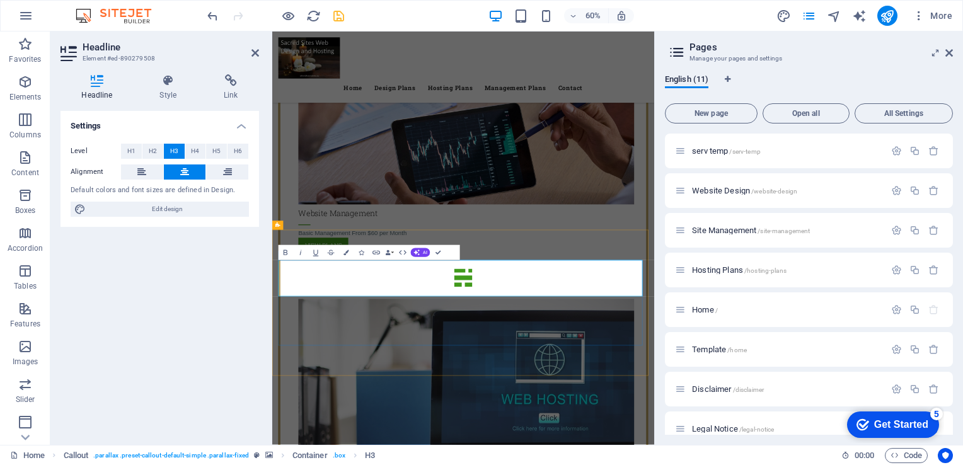
click at [340, 16] on icon "save" at bounding box center [338, 16] width 14 height 14
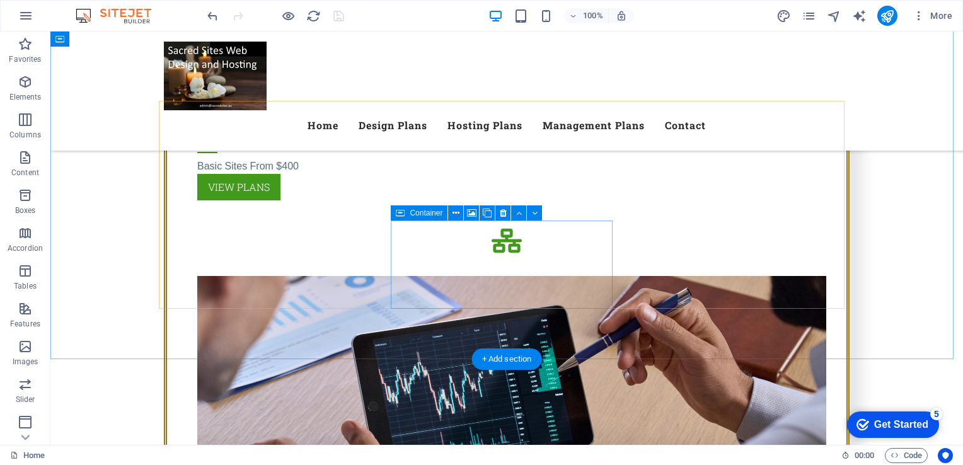
scroll to position [1725, 0]
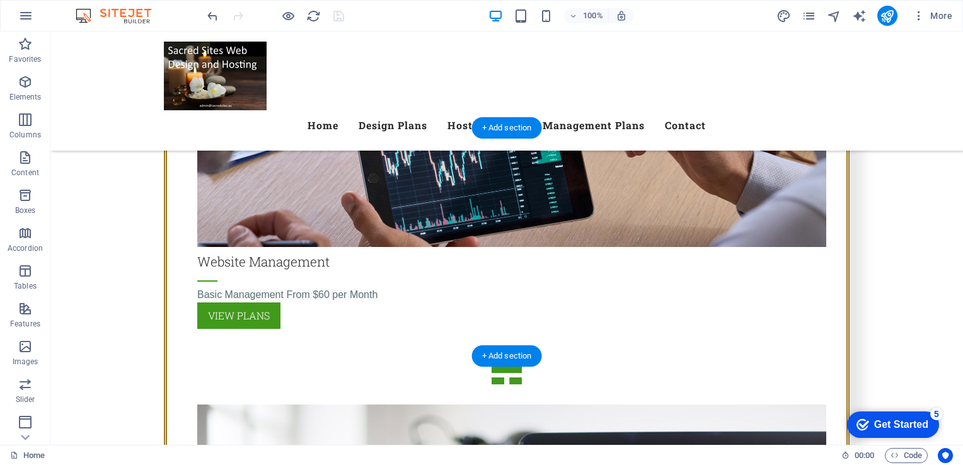
scroll to position [1956, 0]
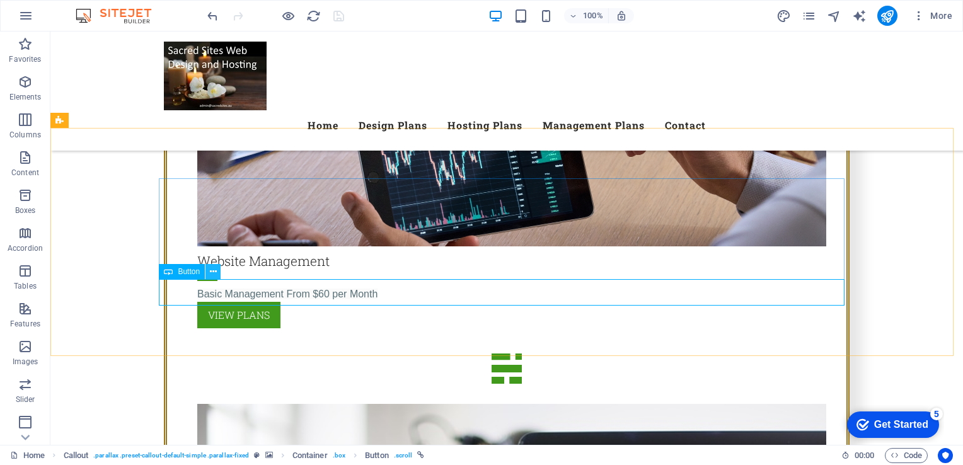
click at [214, 269] on icon at bounding box center [213, 271] width 7 height 13
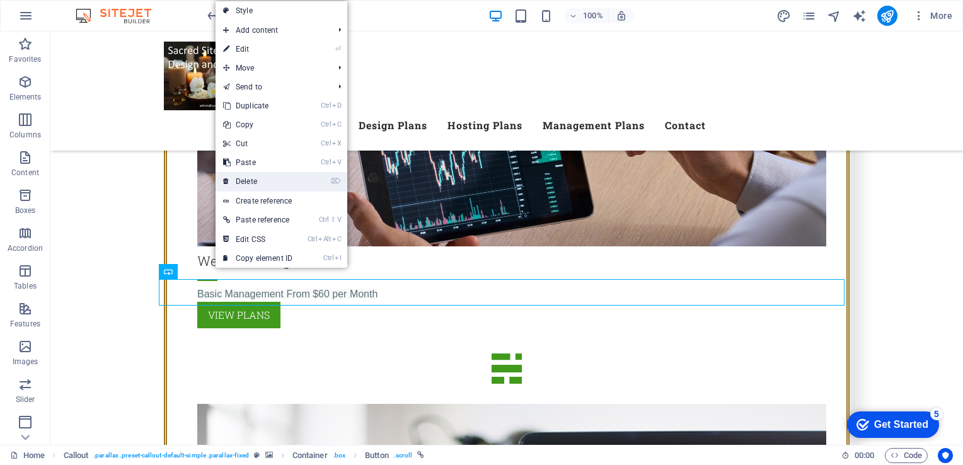
click at [251, 183] on link "⌦ Delete" at bounding box center [257, 181] width 84 height 19
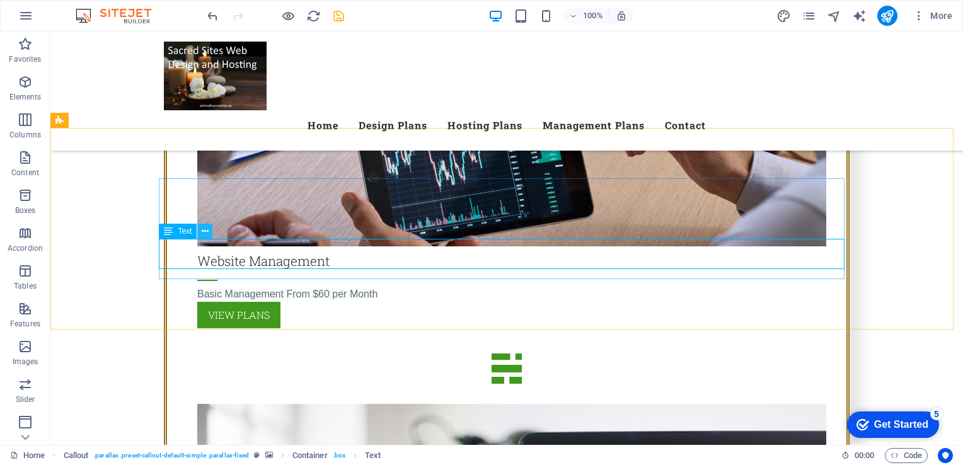
click at [202, 234] on icon at bounding box center [205, 231] width 7 height 13
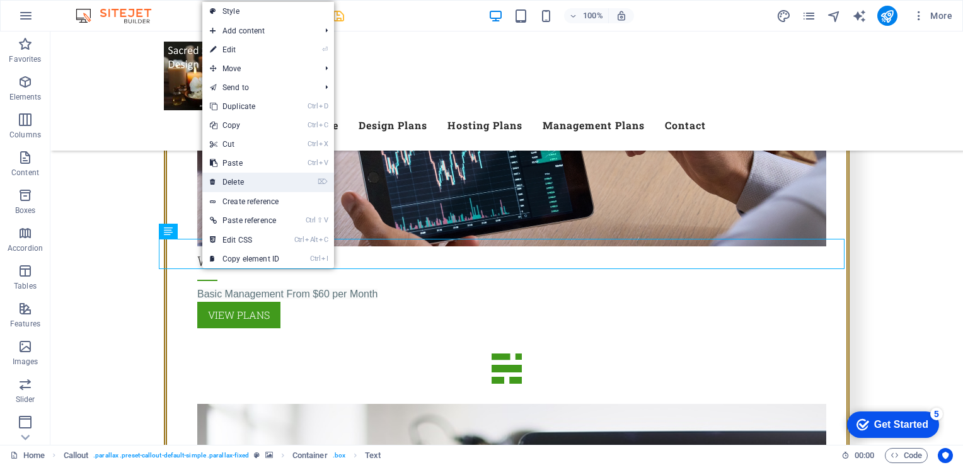
click at [241, 178] on link "⌦ Delete" at bounding box center [244, 182] width 84 height 19
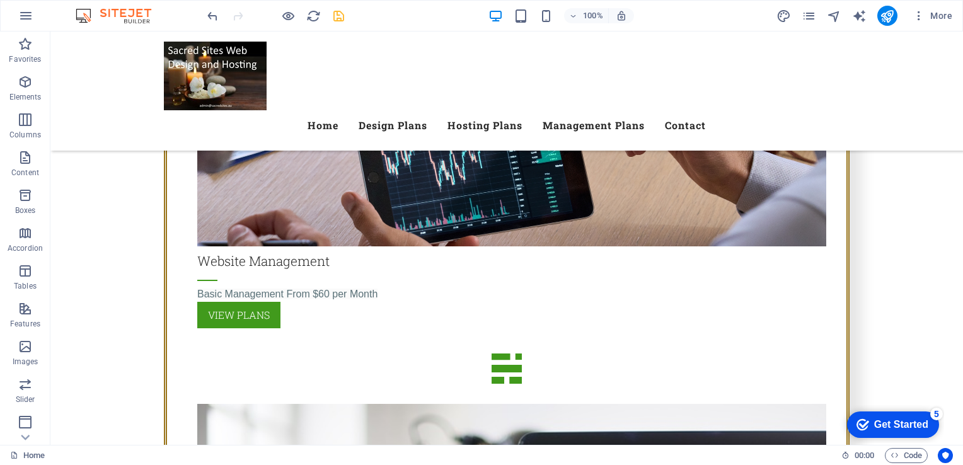
click at [339, 18] on icon "save" at bounding box center [338, 16] width 14 height 14
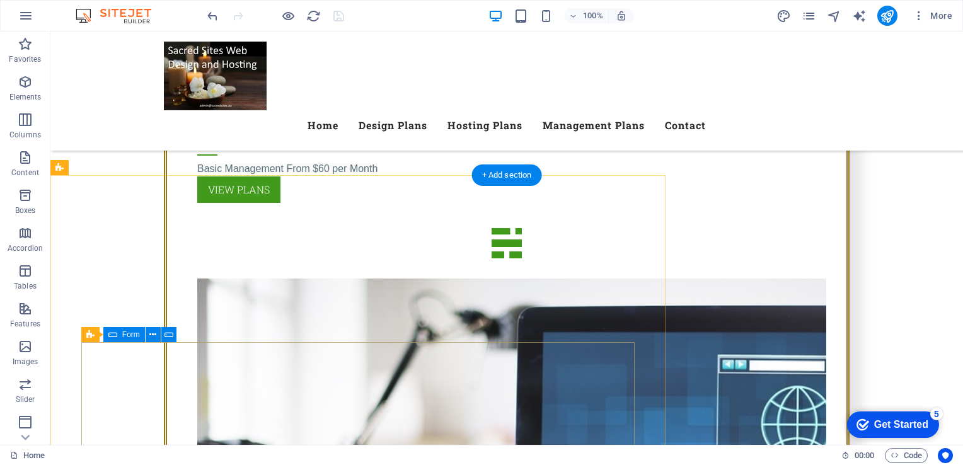
scroll to position [2080, 0]
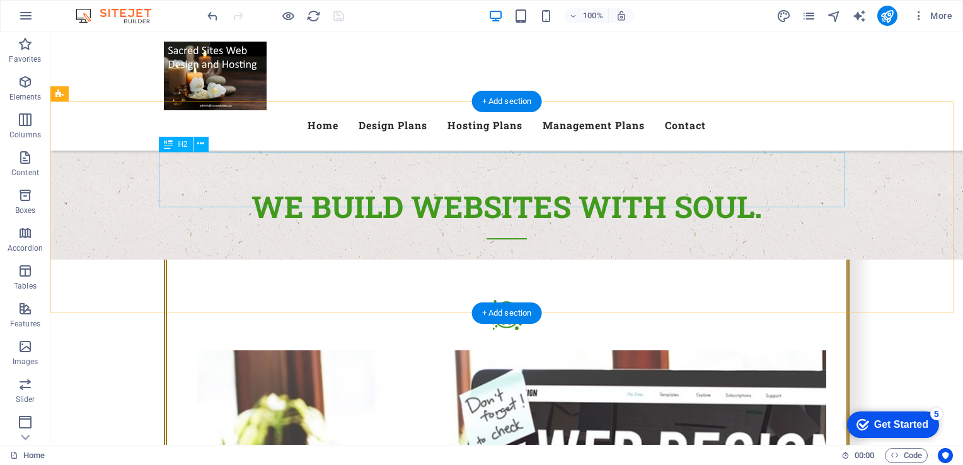
scroll to position [1194, 0]
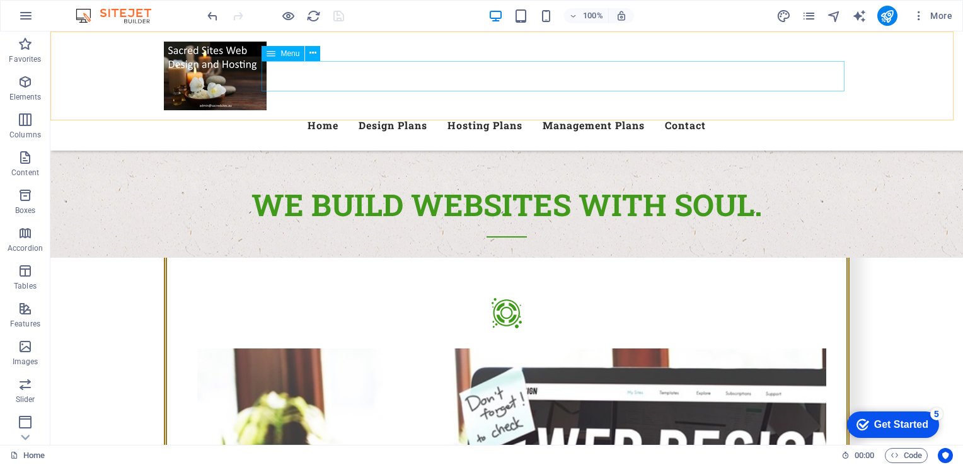
click at [425, 110] on nav "Home Design Plans Hosting Plans Management Plans Contact" at bounding box center [506, 125] width 685 height 30
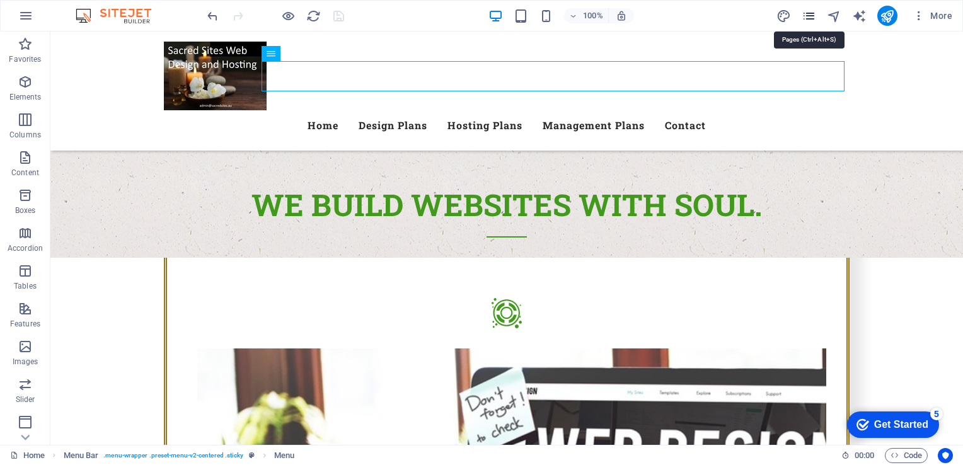
click at [813, 13] on icon "pages" at bounding box center [808, 16] width 14 height 14
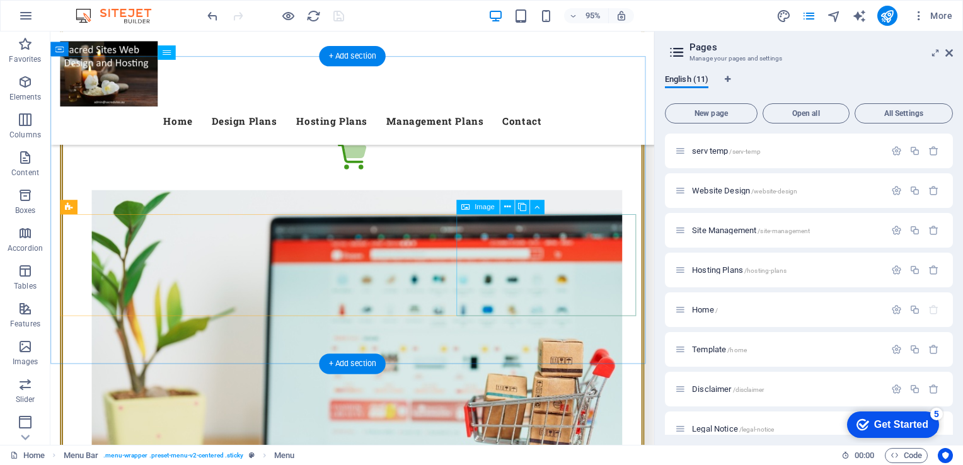
scroll to position [2721, 0]
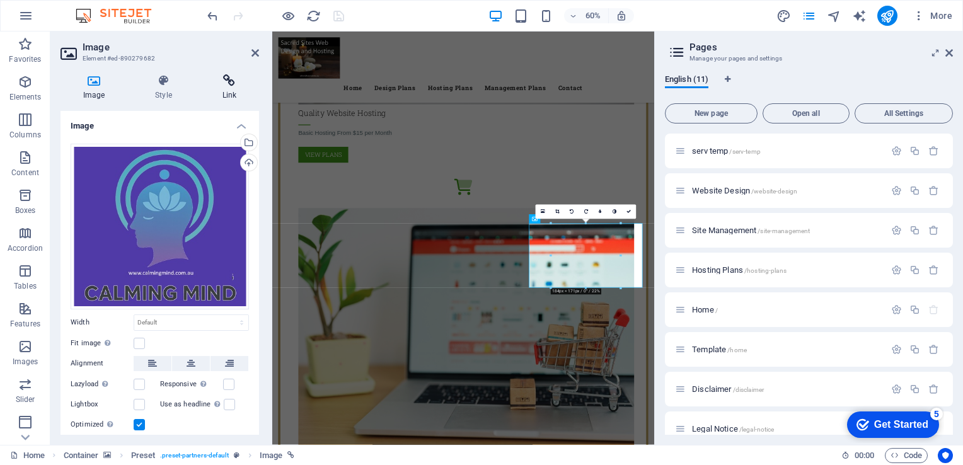
click at [231, 87] on h4 "Link" at bounding box center [229, 87] width 59 height 26
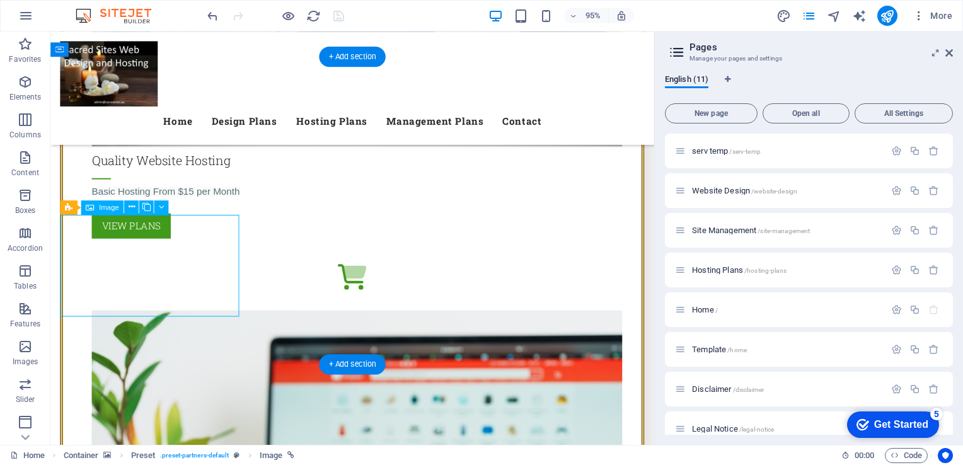
select select "px"
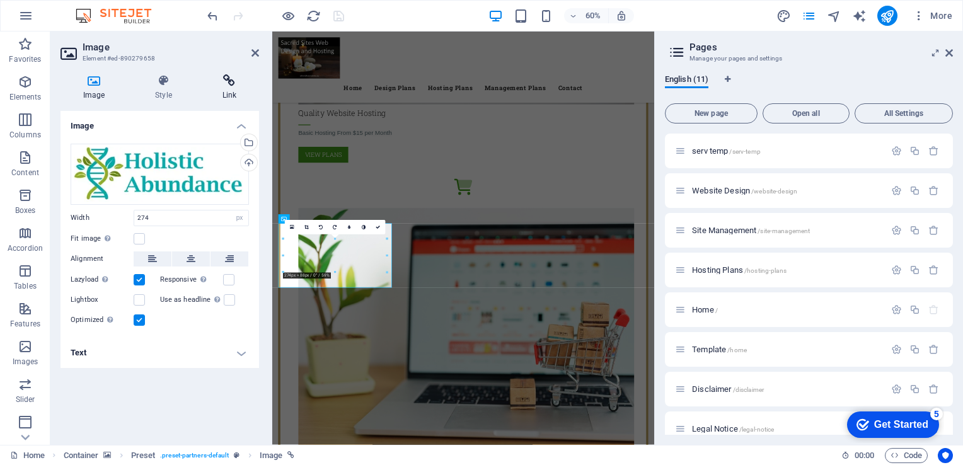
click at [222, 77] on icon at bounding box center [229, 80] width 59 height 13
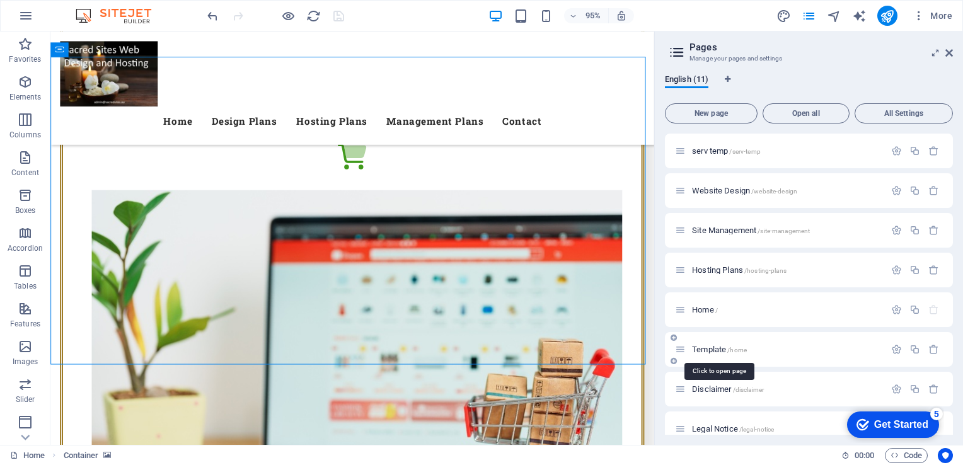
click at [706, 350] on span "Template /home" at bounding box center [719, 349] width 55 height 9
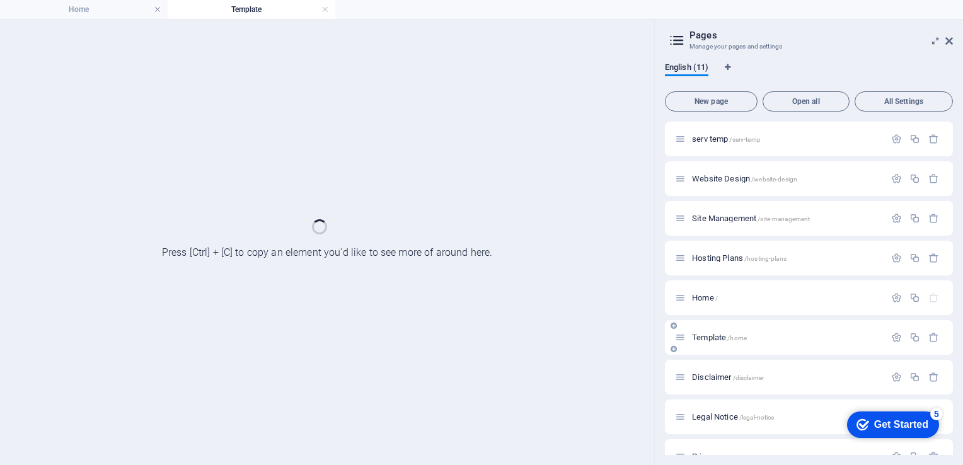
scroll to position [0, 0]
click at [706, 350] on div "Template /home" at bounding box center [809, 337] width 288 height 35
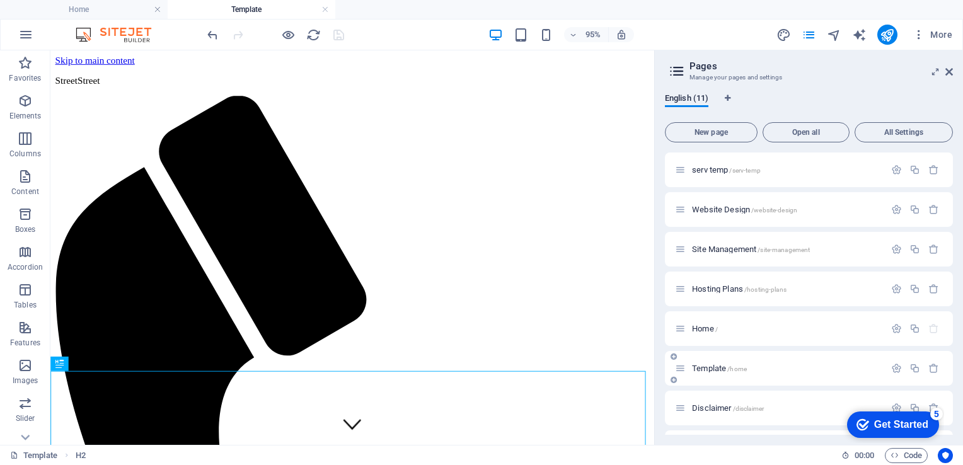
click at [705, 336] on div "Home /" at bounding box center [809, 328] width 288 height 35
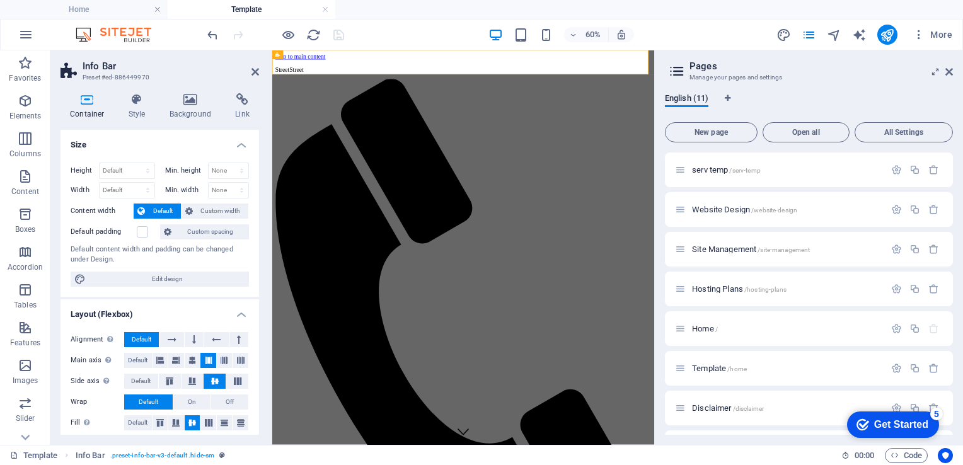
click at [382, 38] on div "60% More" at bounding box center [581, 35] width 752 height 20
click at [331, 55] on icon at bounding box center [333, 55] width 4 height 8
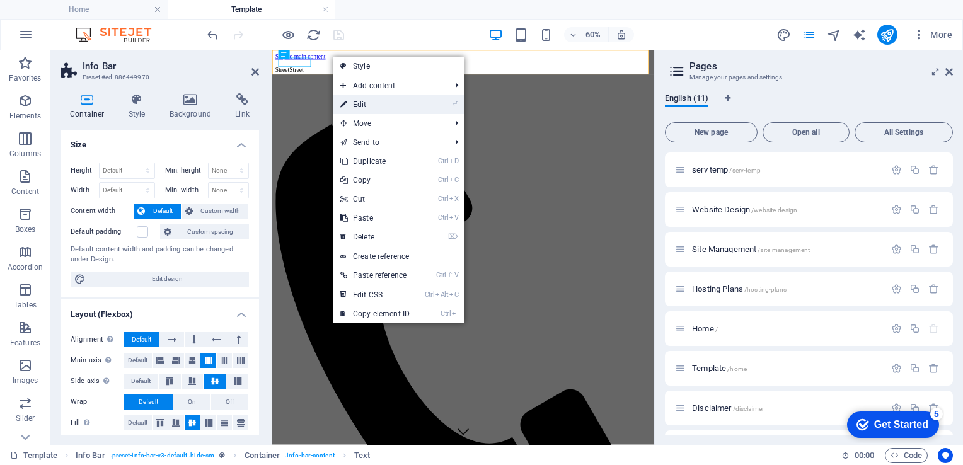
click at [363, 104] on link "⏎ Edit" at bounding box center [375, 104] width 84 height 19
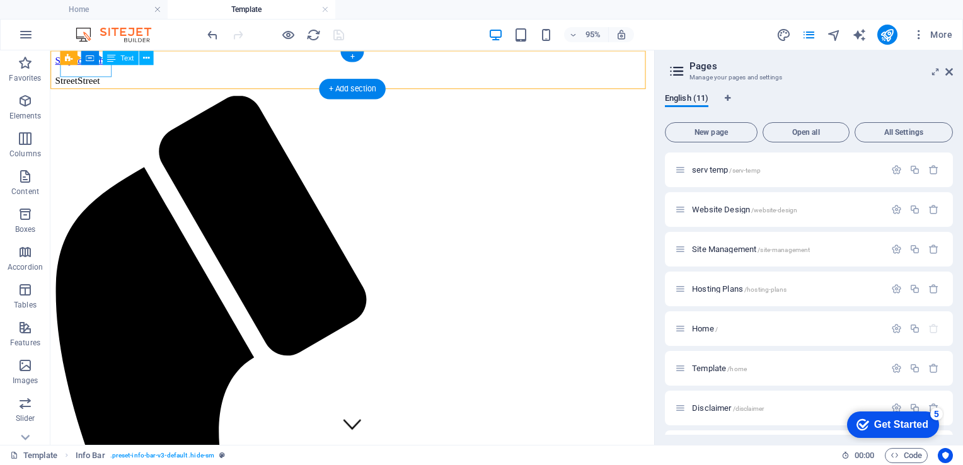
click at [110, 77] on div "Street Street" at bounding box center [367, 82] width 625 height 11
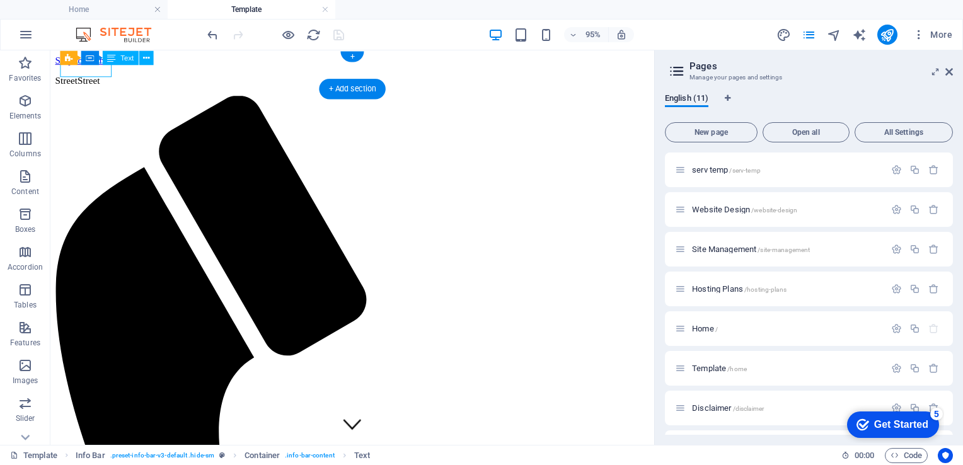
click at [110, 77] on div "Street Street" at bounding box center [367, 82] width 625 height 11
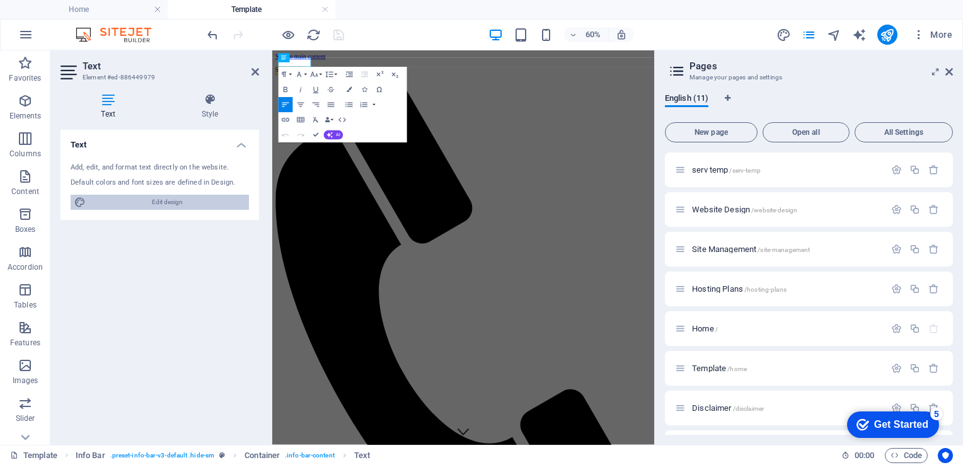
click at [193, 203] on span "Edit design" at bounding box center [167, 202] width 156 height 15
select select "px"
select select "300"
select select "px"
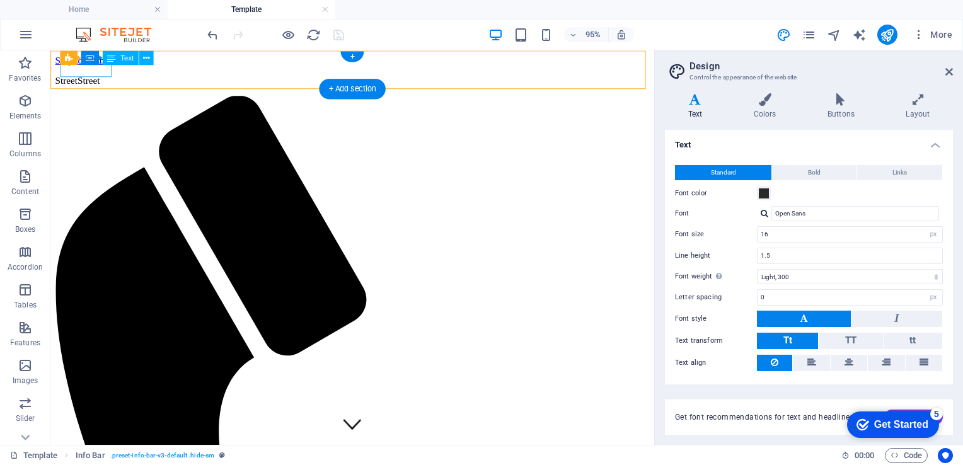
click at [94, 77] on div "Street Street" at bounding box center [367, 82] width 625 height 11
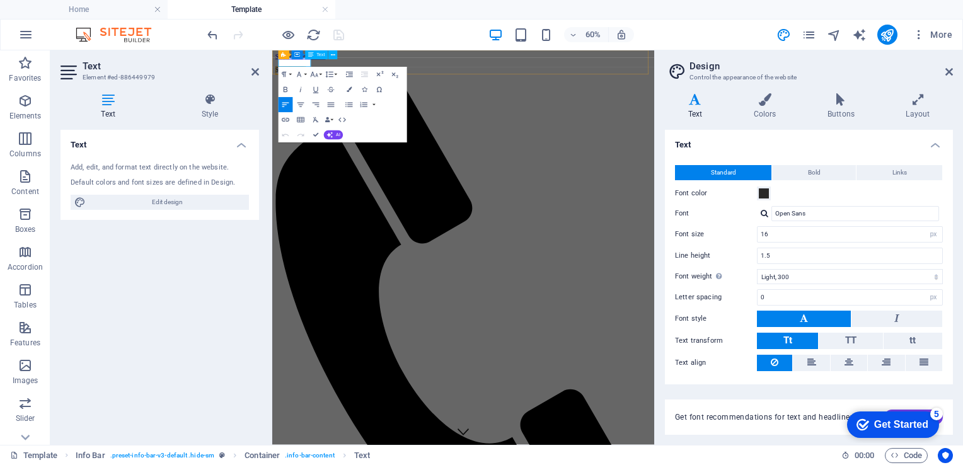
click at [324, 77] on span "Street" at bounding box center [311, 82] width 23 height 11
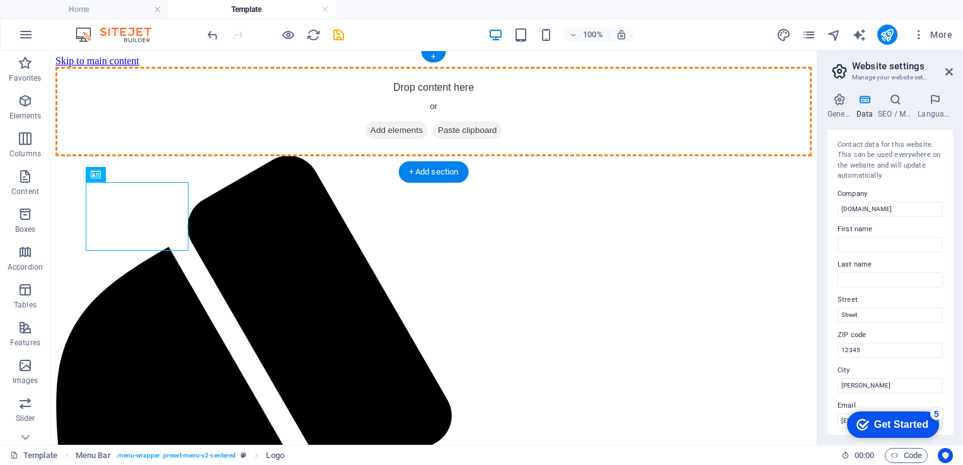
drag, startPoint x: 164, startPoint y: 226, endPoint x: 133, endPoint y: 94, distance: 134.6
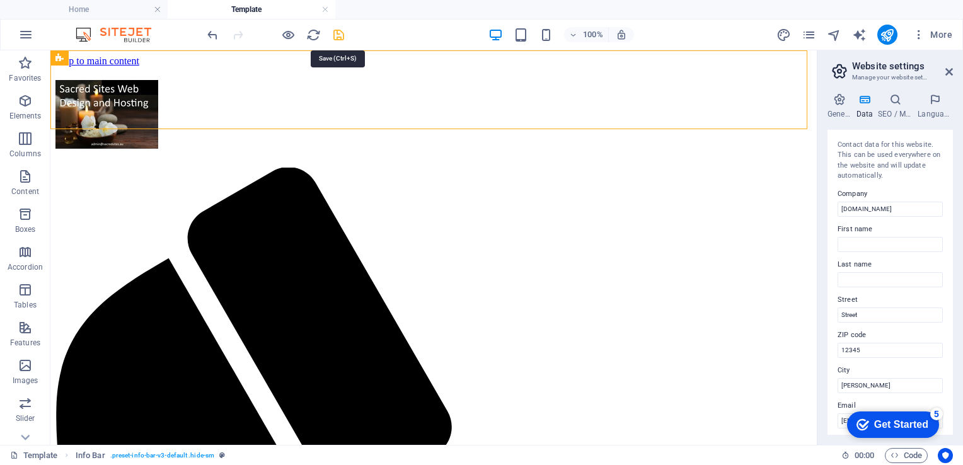
click at [341, 33] on icon "save" at bounding box center [338, 35] width 14 height 14
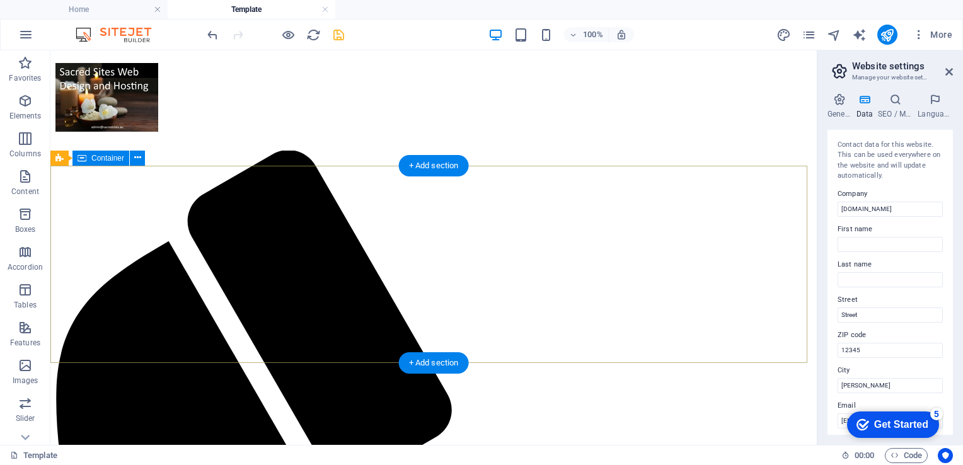
scroll to position [14, 0]
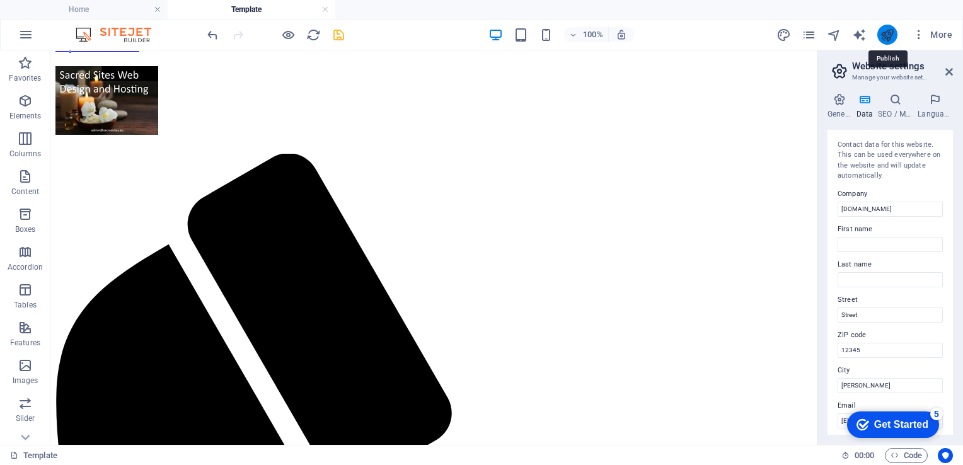
click at [890, 30] on icon "publish" at bounding box center [886, 35] width 14 height 14
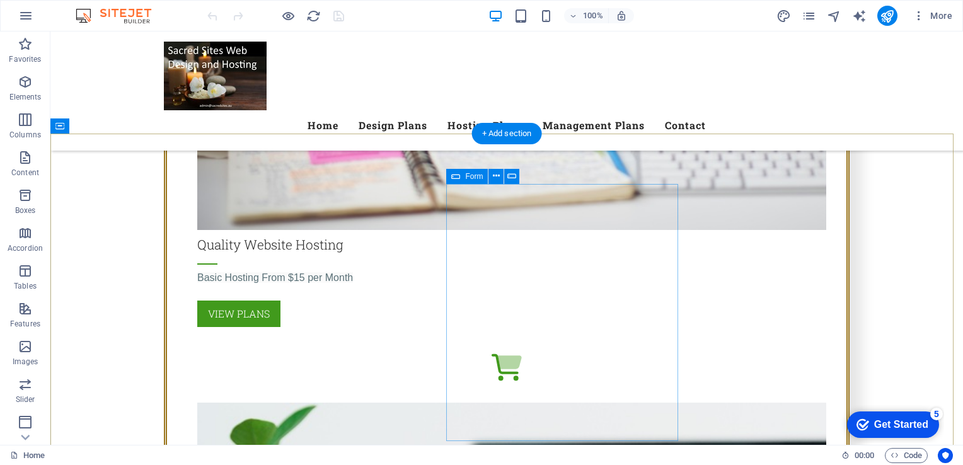
scroll to position [2916, 0]
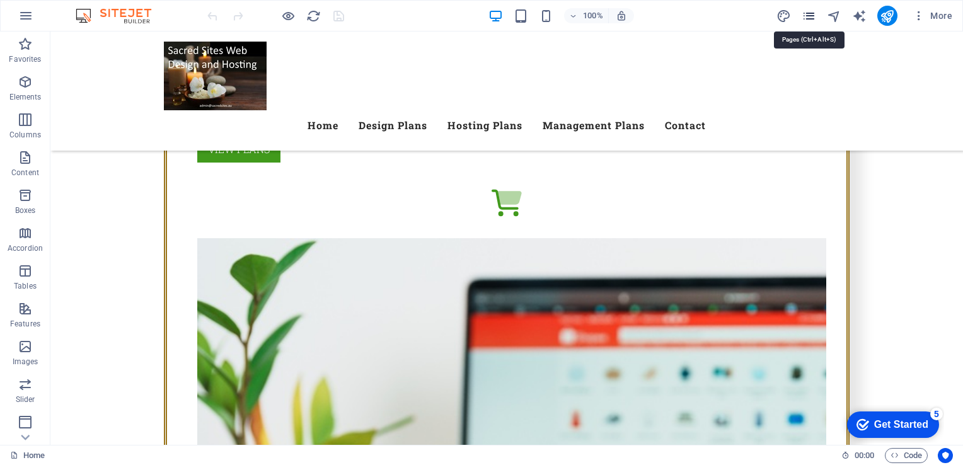
click at [813, 17] on icon "pages" at bounding box center [808, 16] width 14 height 14
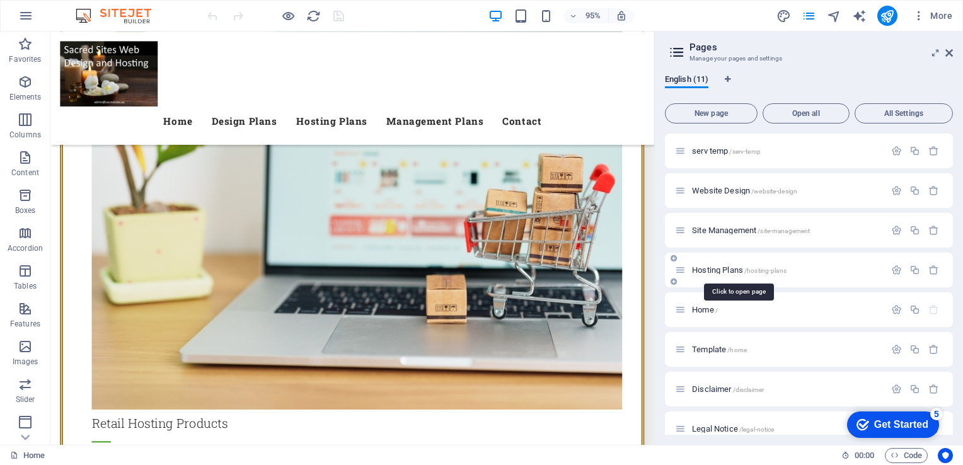
drag, startPoint x: 733, startPoint y: 269, endPoint x: 715, endPoint y: 271, distance: 18.4
click at [715, 271] on span "Hosting Plans /hosting-plans" at bounding box center [739, 269] width 94 height 9
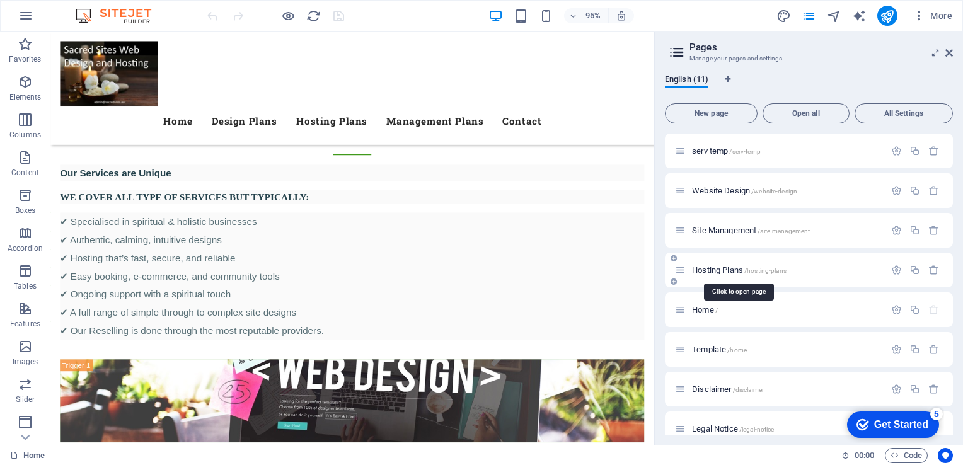
scroll to position [0, 0]
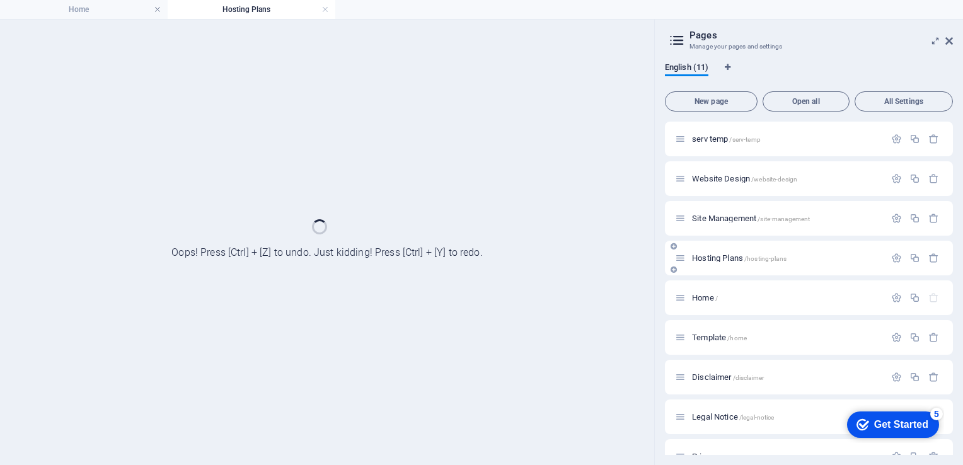
click at [715, 271] on div "Hosting Plans /hosting-plans" at bounding box center [809, 258] width 288 height 35
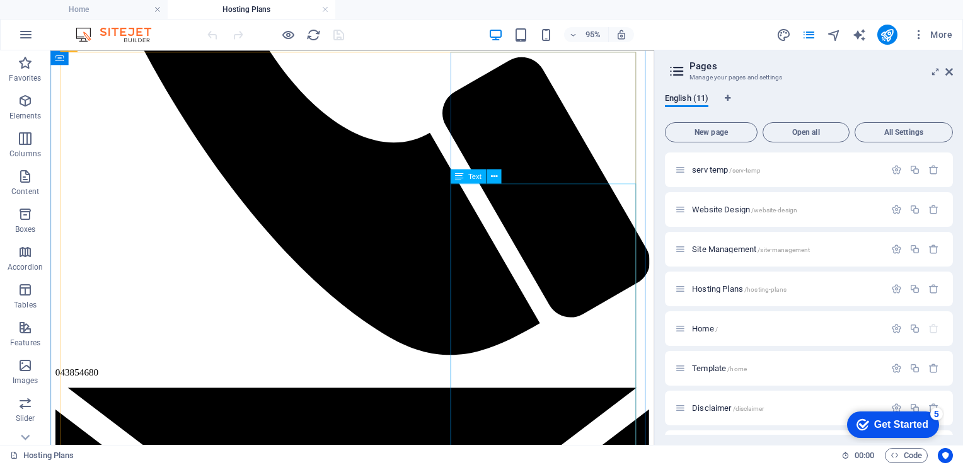
scroll to position [1479, 0]
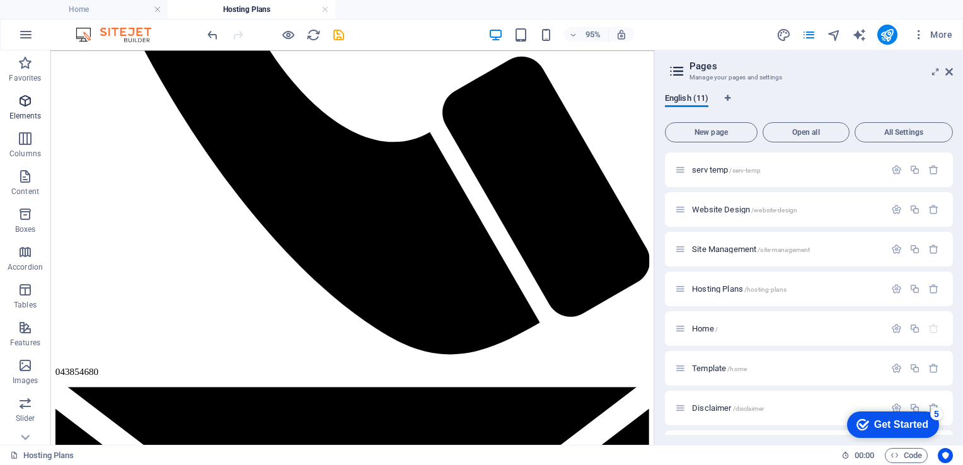
click at [23, 103] on icon "button" at bounding box center [25, 100] width 15 height 15
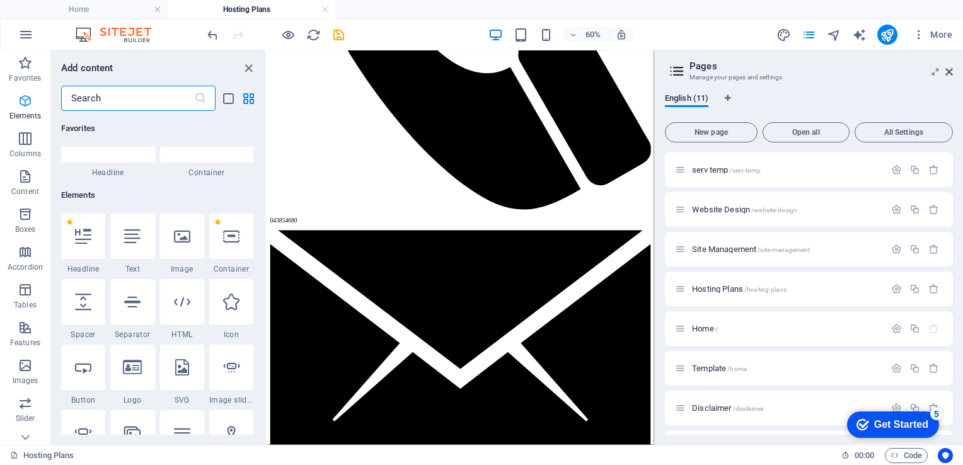
scroll to position [134, 0]
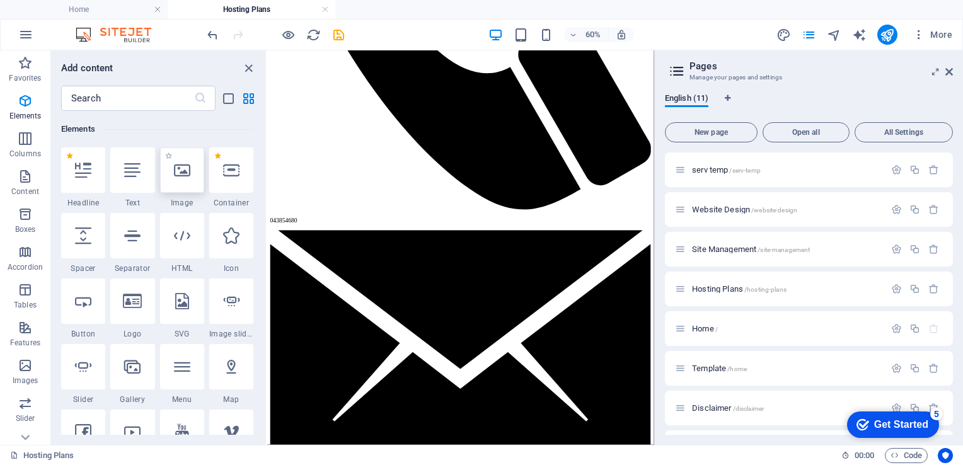
click at [180, 168] on icon at bounding box center [182, 170] width 16 height 16
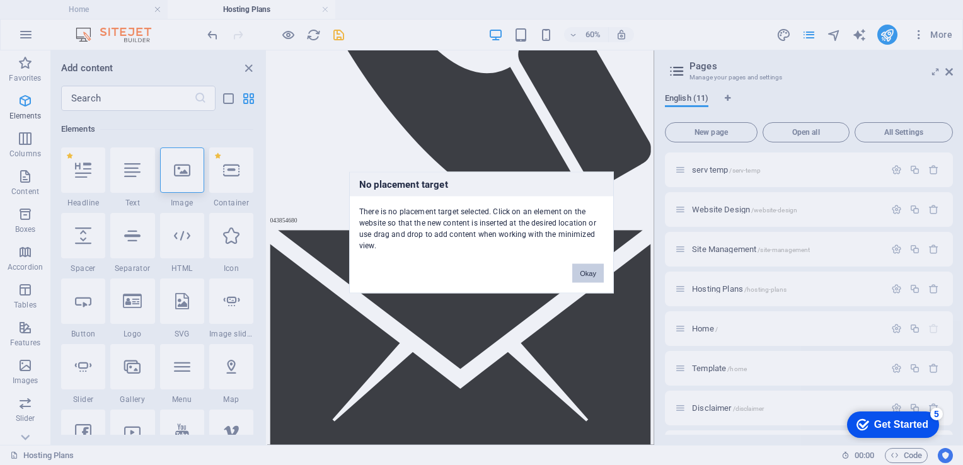
click at [588, 268] on button "Okay" at bounding box center [587, 273] width 31 height 19
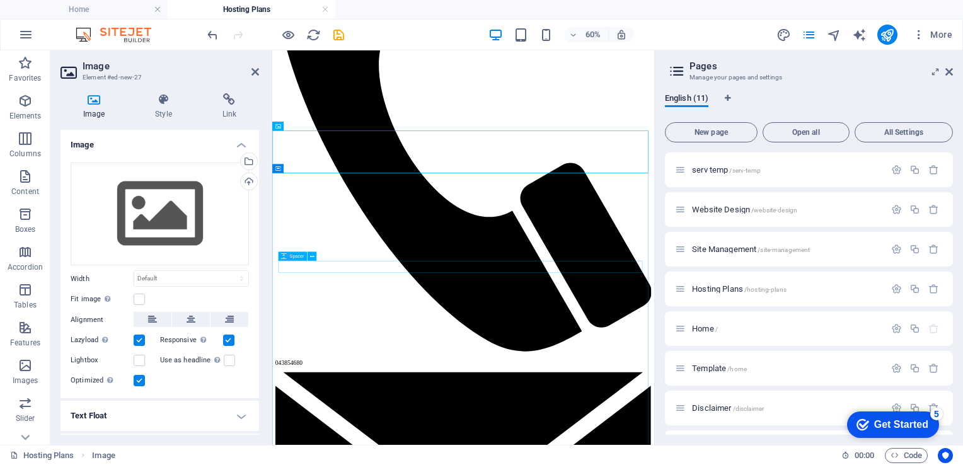
scroll to position [1302, 0]
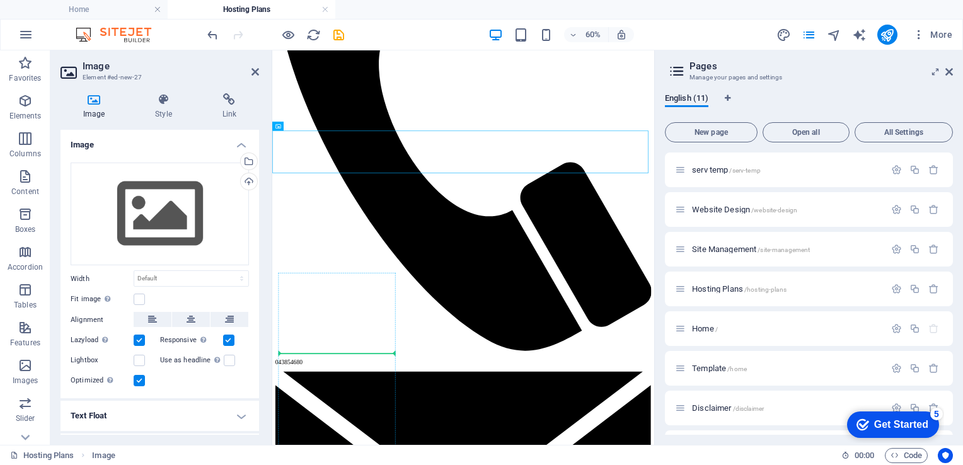
drag, startPoint x: 562, startPoint y: 175, endPoint x: 383, endPoint y: 551, distance: 415.9
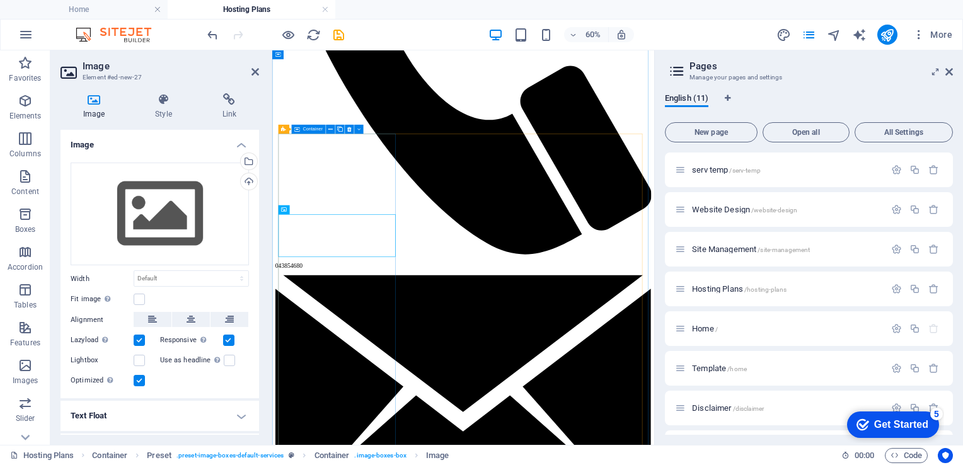
scroll to position [1463, 0]
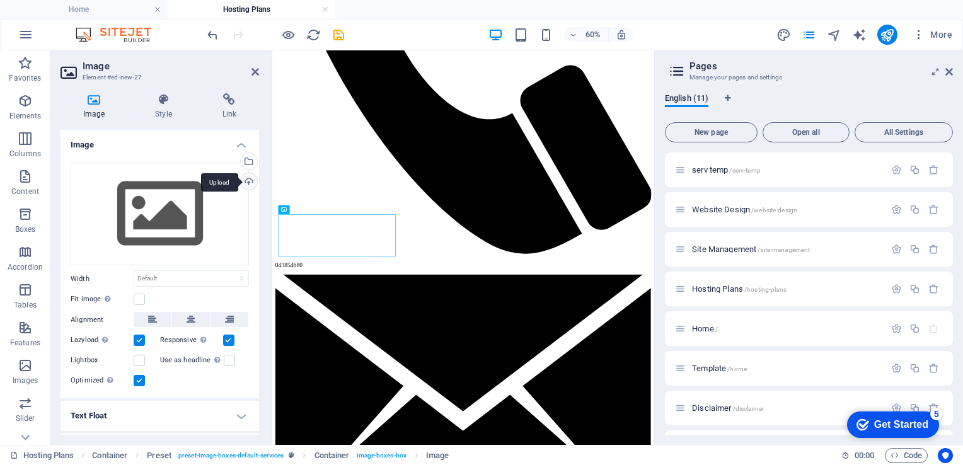
click at [246, 182] on div "Upload" at bounding box center [247, 182] width 19 height 19
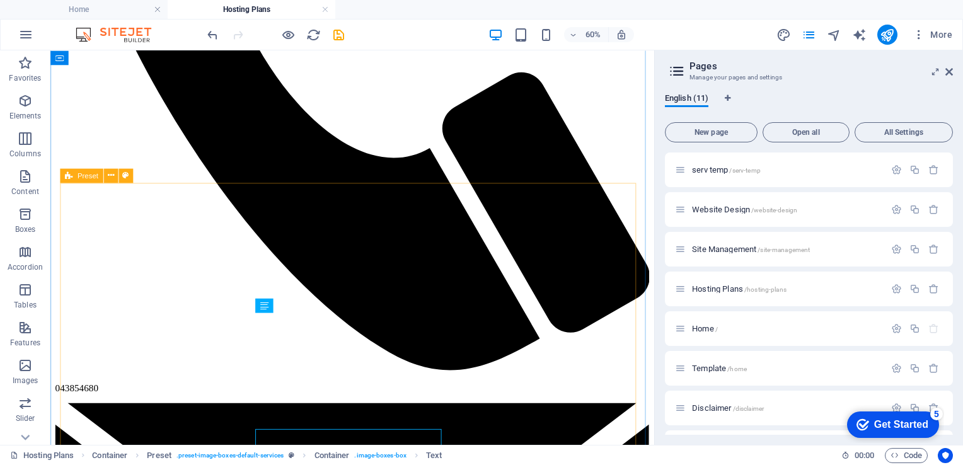
scroll to position [1341, 0]
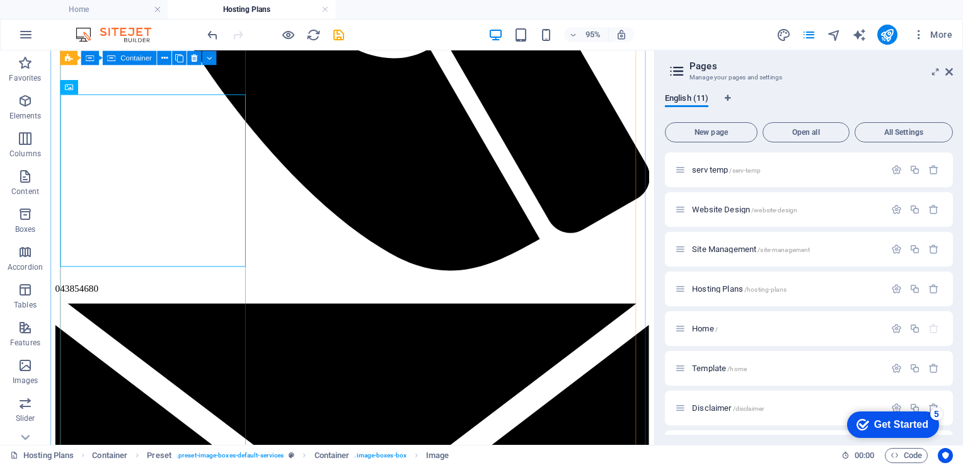
scroll to position [1568, 0]
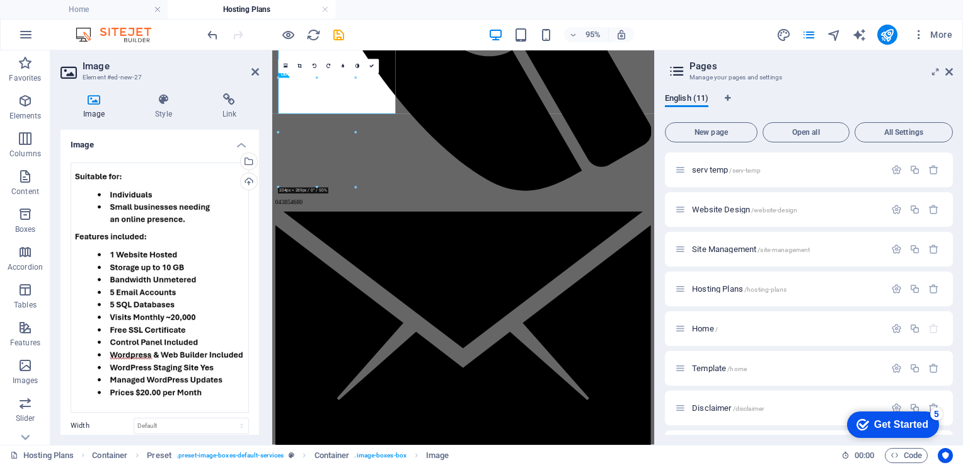
scroll to position [1690, 0]
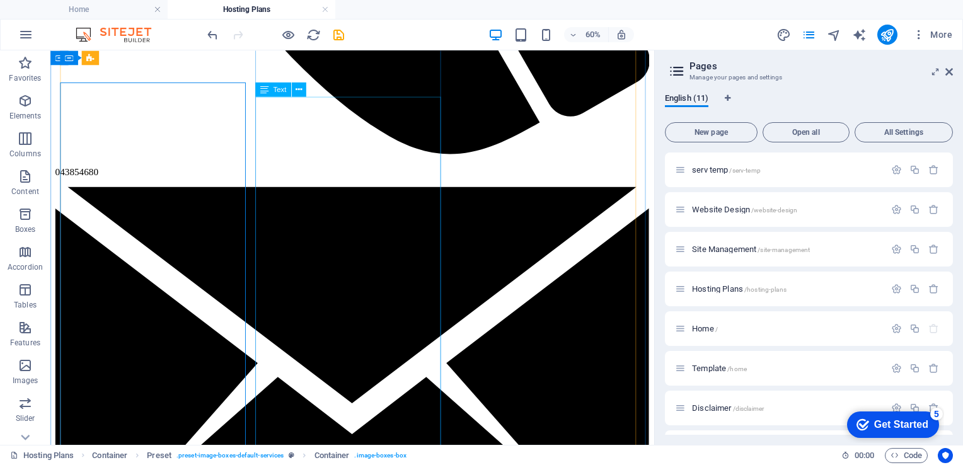
scroll to position [1568, 0]
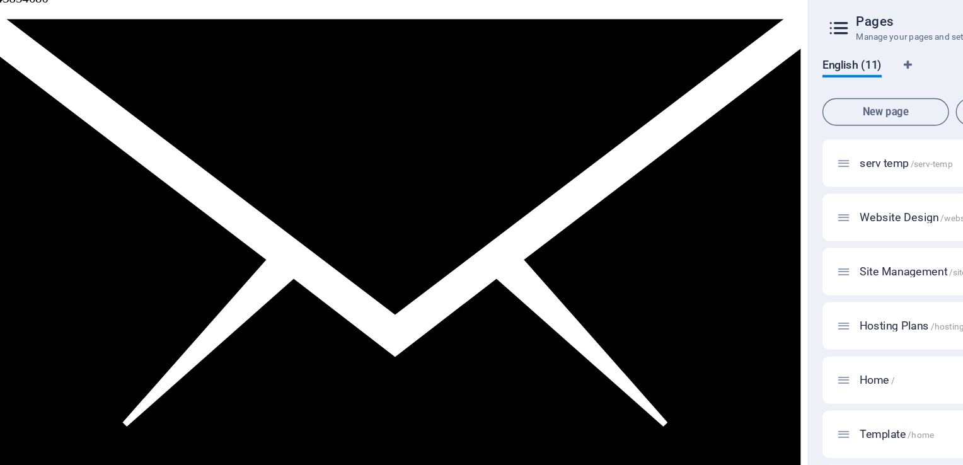
scroll to position [1661, 0]
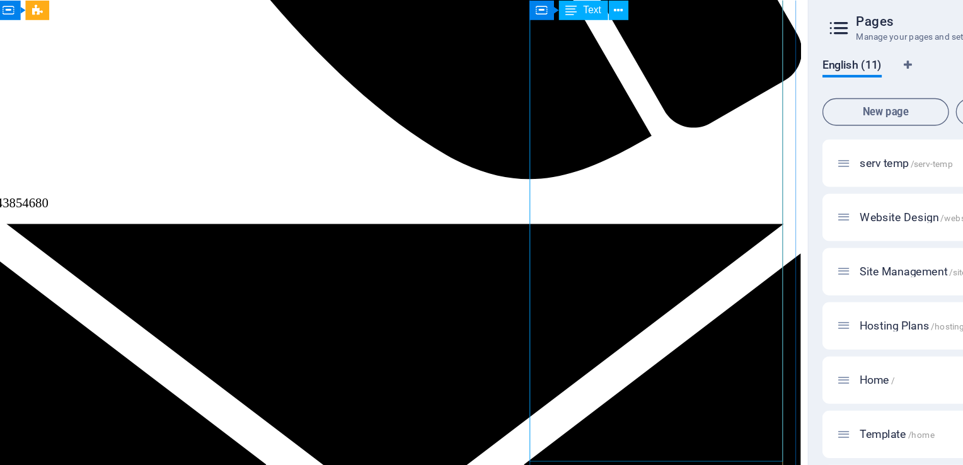
drag, startPoint x: 416, startPoint y: 195, endPoint x: 567, endPoint y: 328, distance: 200.9
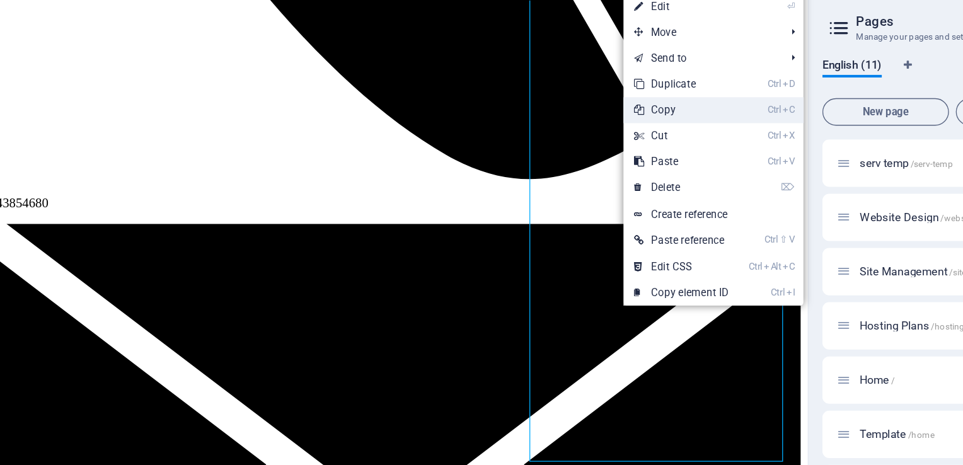
click at [551, 132] on link "Ctrl C Copy" at bounding box center [561, 131] width 84 height 19
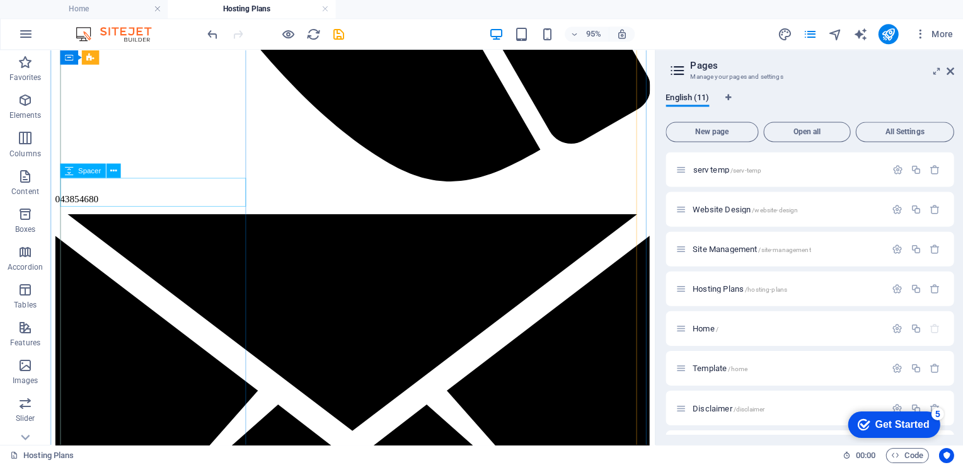
scroll to position [0, 0]
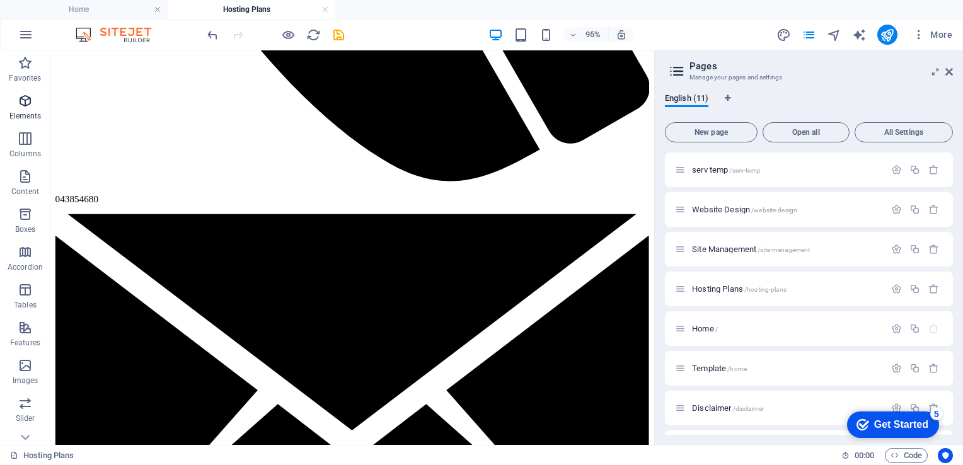
click at [30, 97] on icon "button" at bounding box center [25, 100] width 15 height 15
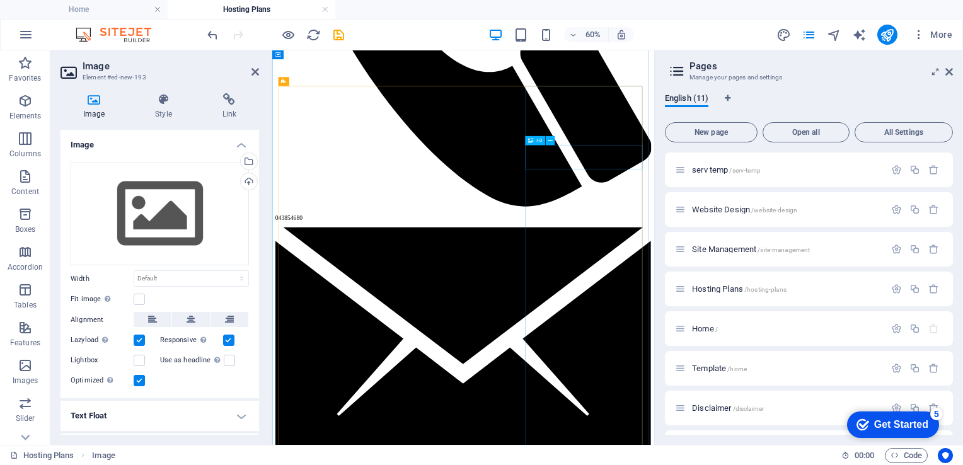
scroll to position [1572, 0]
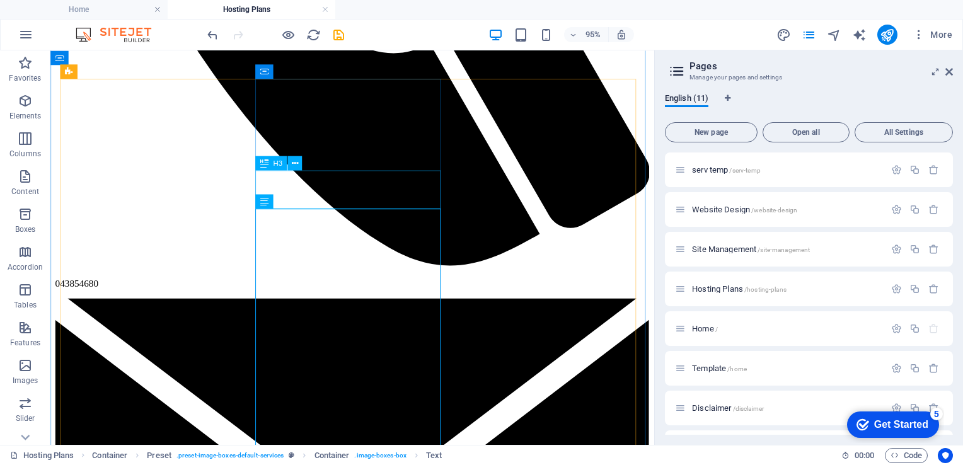
scroll to position [1450, 0]
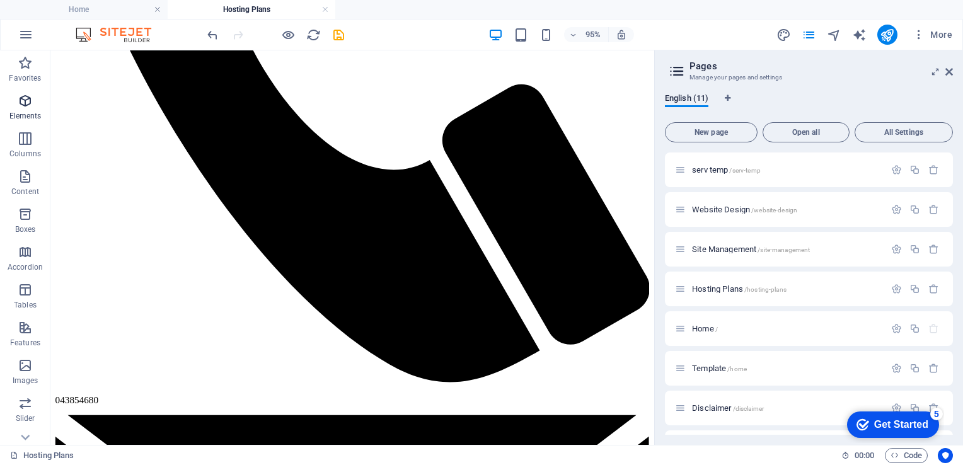
click at [30, 98] on icon "button" at bounding box center [25, 100] width 15 height 15
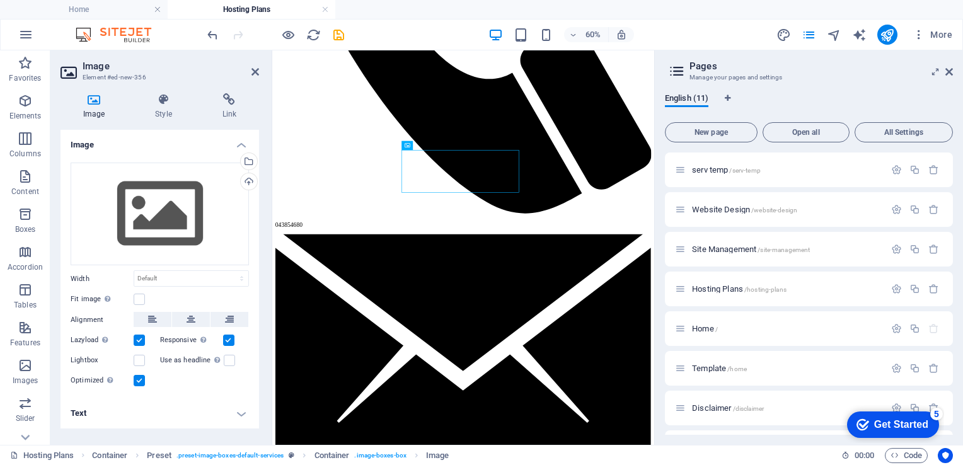
scroll to position [1572, 0]
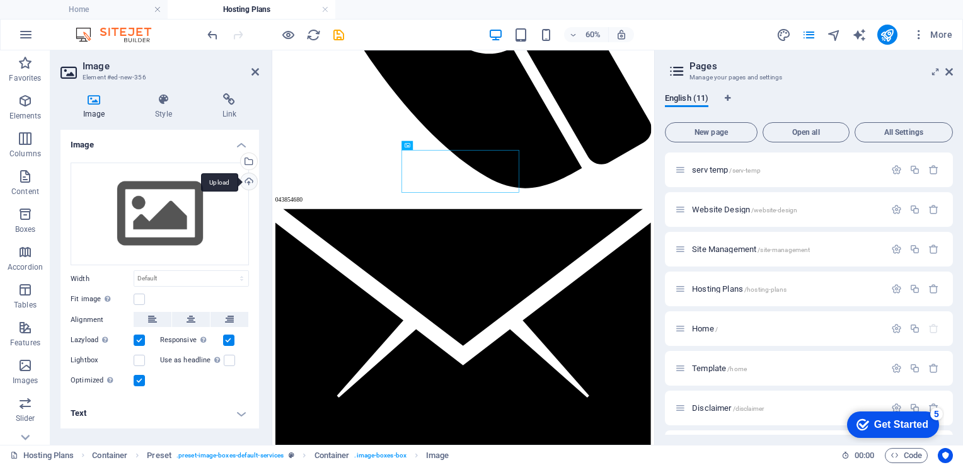
click at [253, 185] on div "Upload" at bounding box center [247, 182] width 19 height 19
click at [248, 180] on div "Upload" at bounding box center [247, 182] width 19 height 19
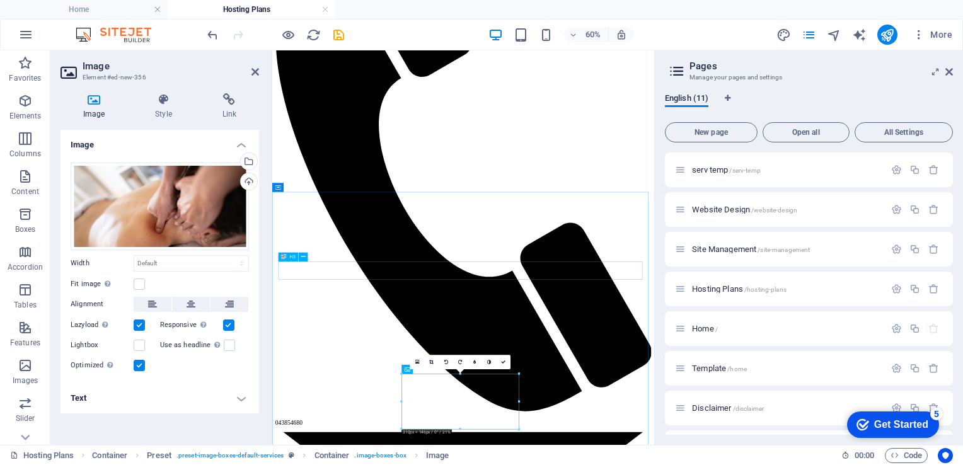
scroll to position [1199, 0]
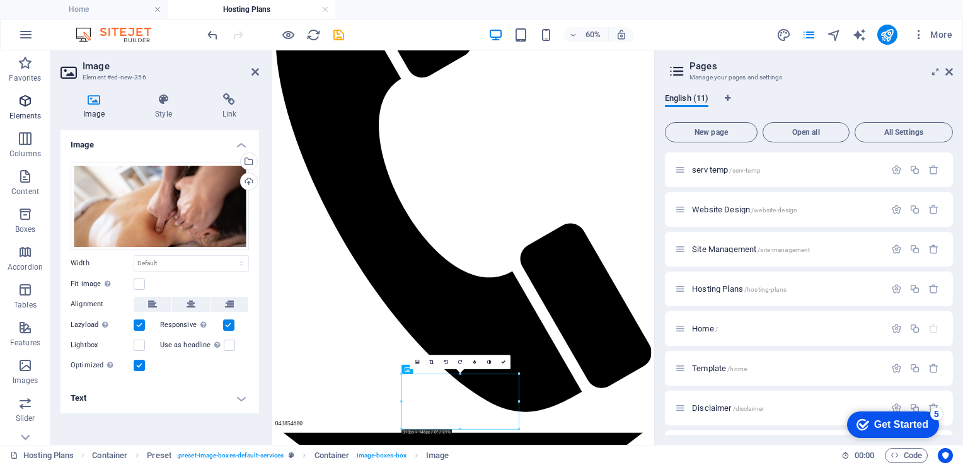
click at [21, 106] on icon "button" at bounding box center [25, 100] width 15 height 15
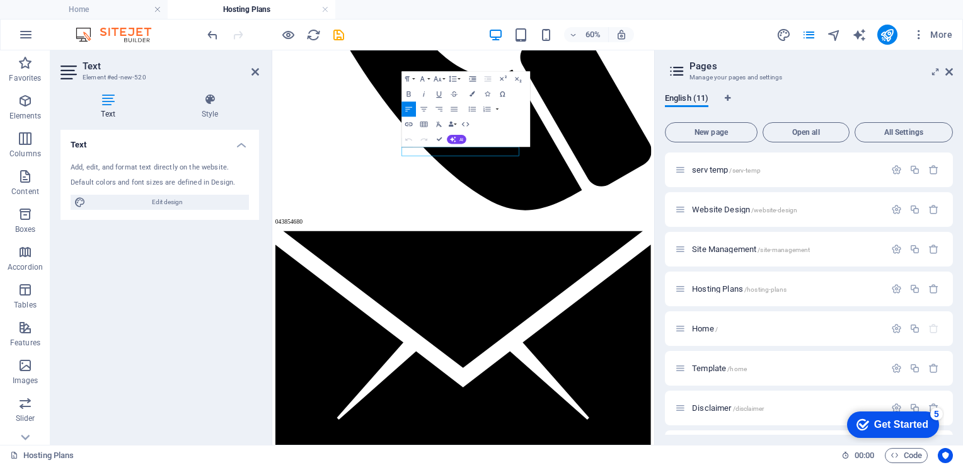
scroll to position [1577, 0]
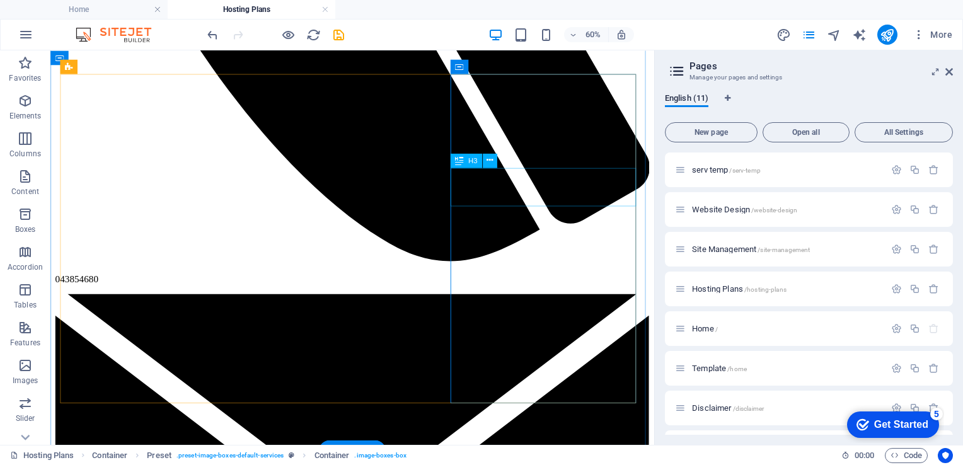
scroll to position [1455, 0]
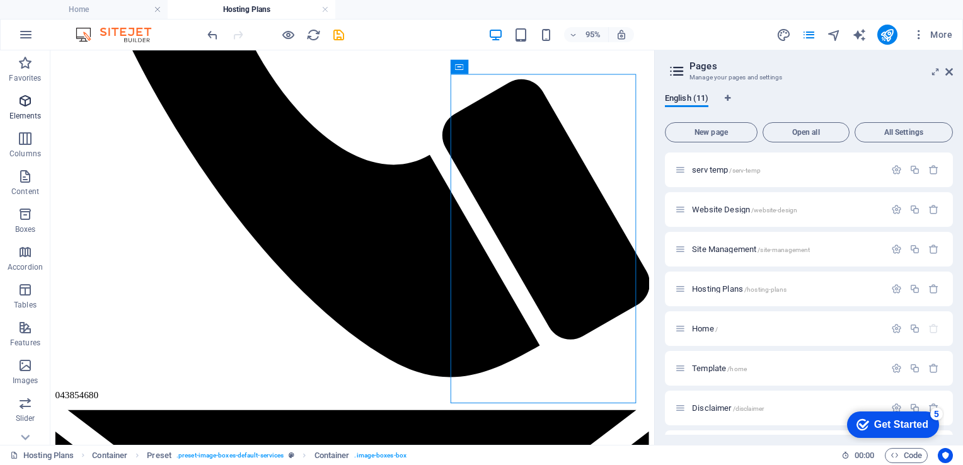
click at [25, 104] on icon "button" at bounding box center [25, 100] width 15 height 15
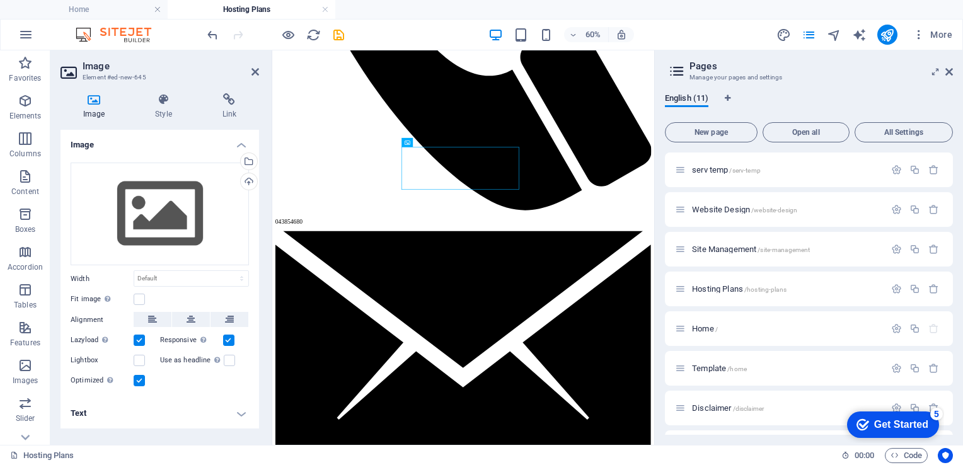
scroll to position [1577, 0]
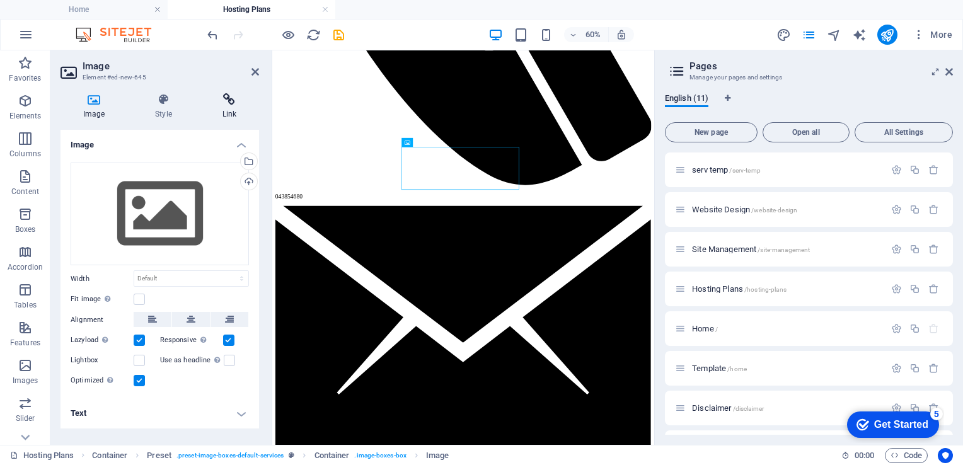
click at [234, 103] on icon at bounding box center [229, 99] width 59 height 13
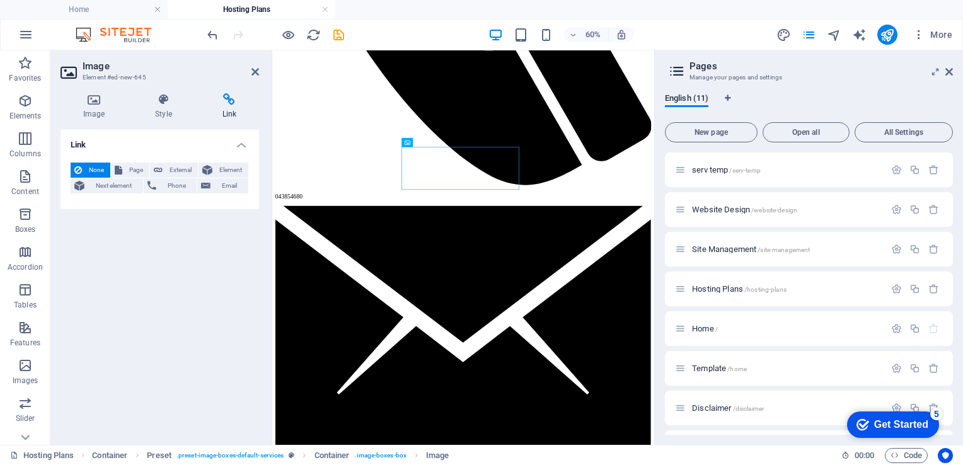
click at [234, 103] on icon at bounding box center [229, 99] width 59 height 13
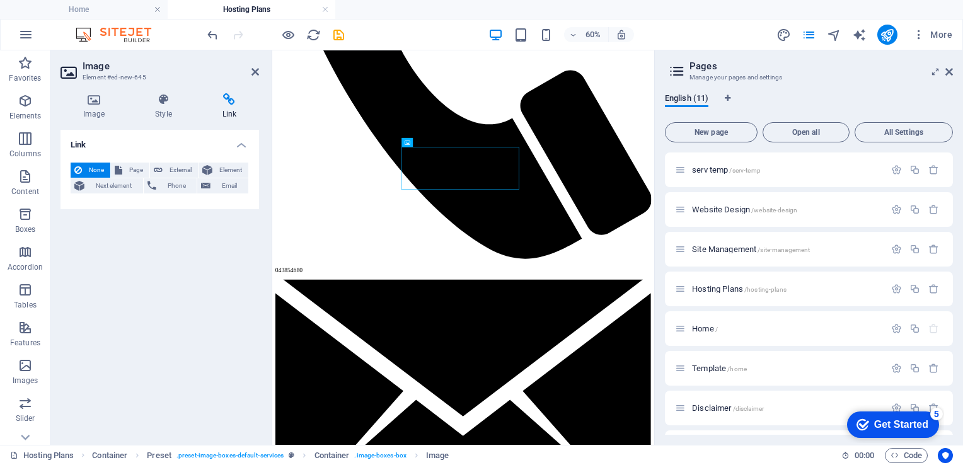
drag, startPoint x: 506, startPoint y: 154, endPoint x: 684, endPoint y: 452, distance: 347.1
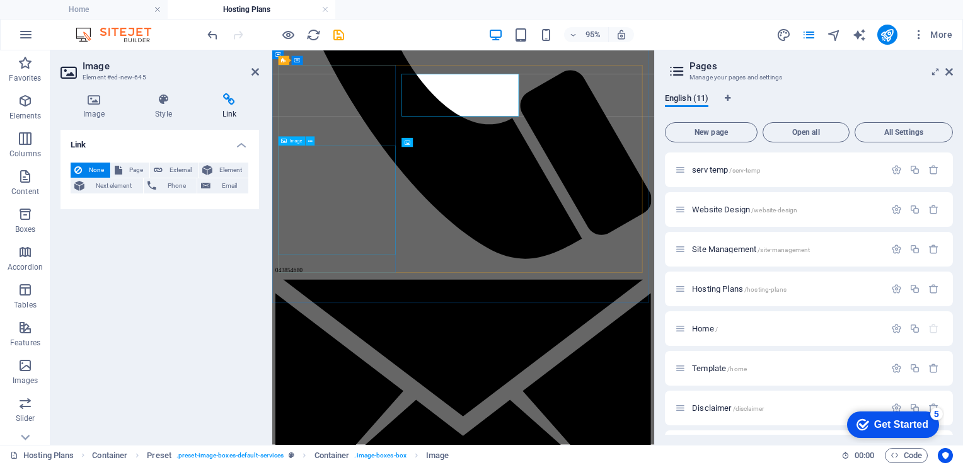
scroll to position [1577, 0]
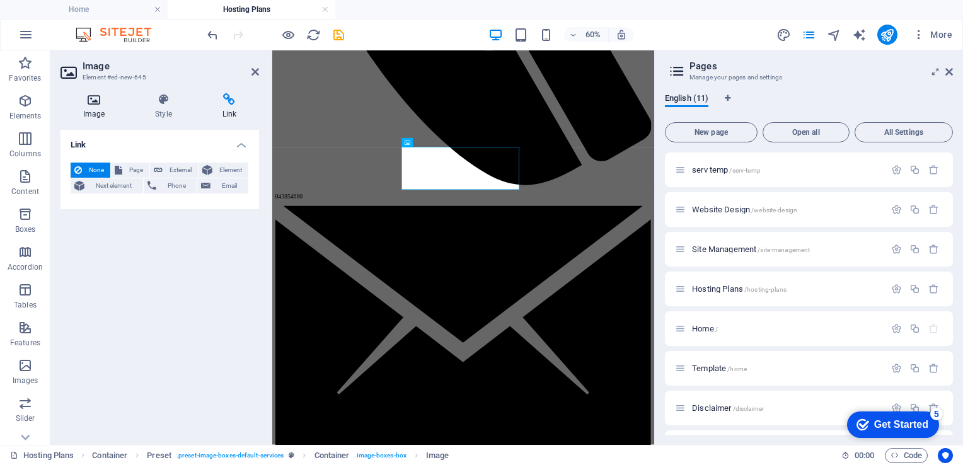
click at [93, 102] on icon at bounding box center [93, 99] width 67 height 13
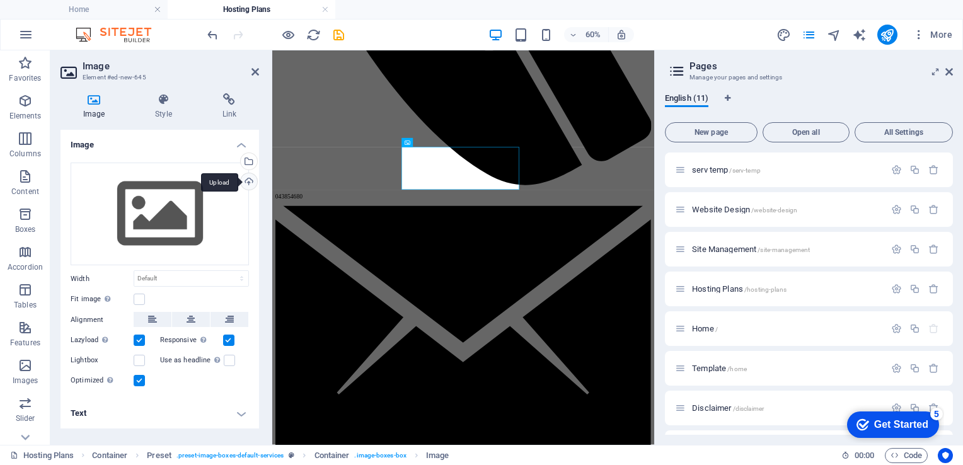
click at [254, 181] on div "Upload" at bounding box center [247, 182] width 19 height 19
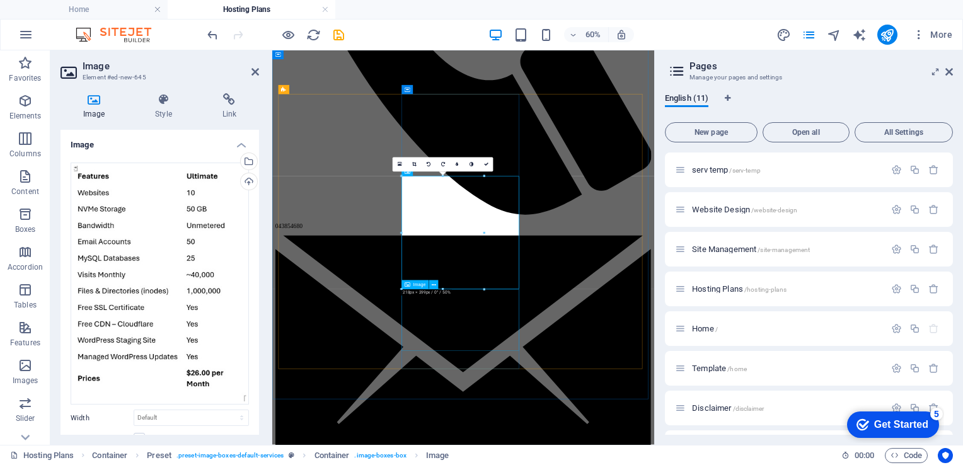
scroll to position [1529, 0]
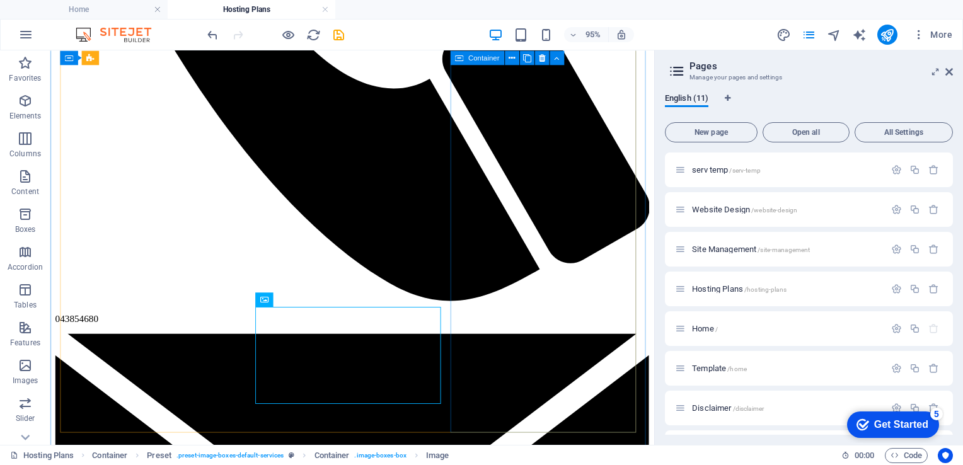
scroll to position [1536, 0]
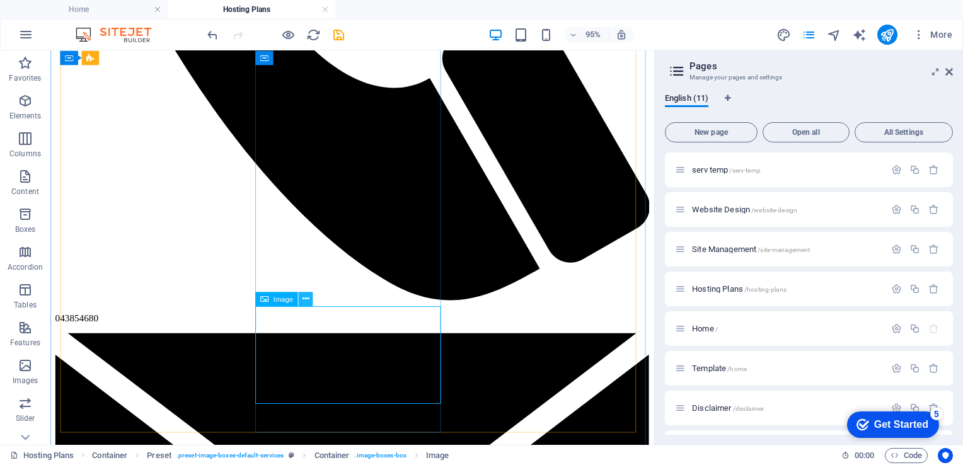
click at [304, 300] on icon at bounding box center [305, 299] width 6 height 13
click at [306, 297] on icon at bounding box center [305, 299] width 6 height 13
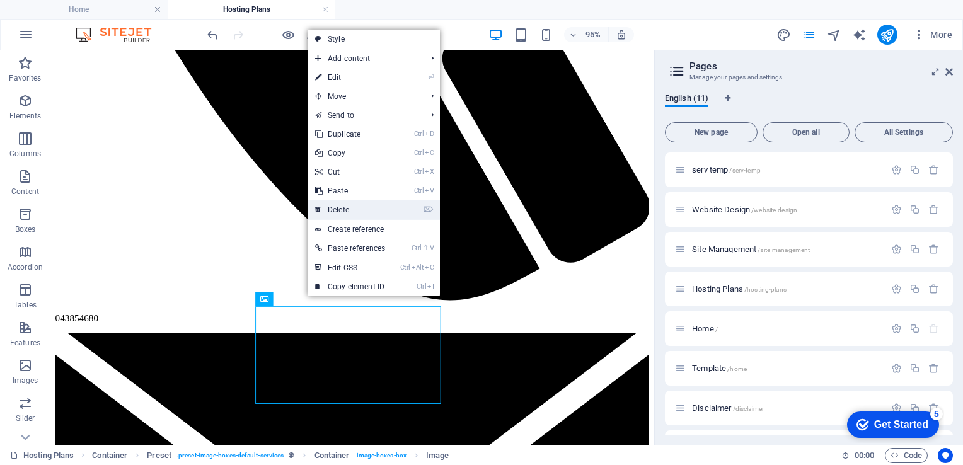
click at [358, 210] on link "⌦ Delete" at bounding box center [349, 209] width 85 height 19
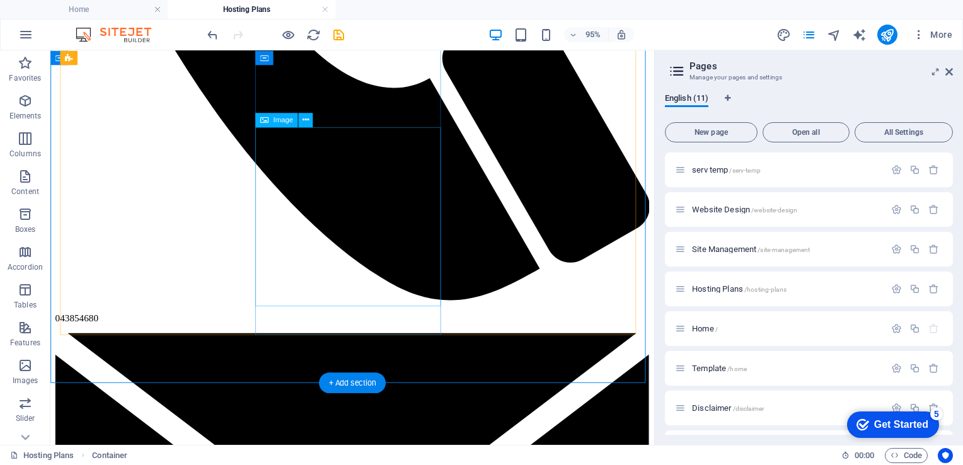
scroll to position [1390, 0]
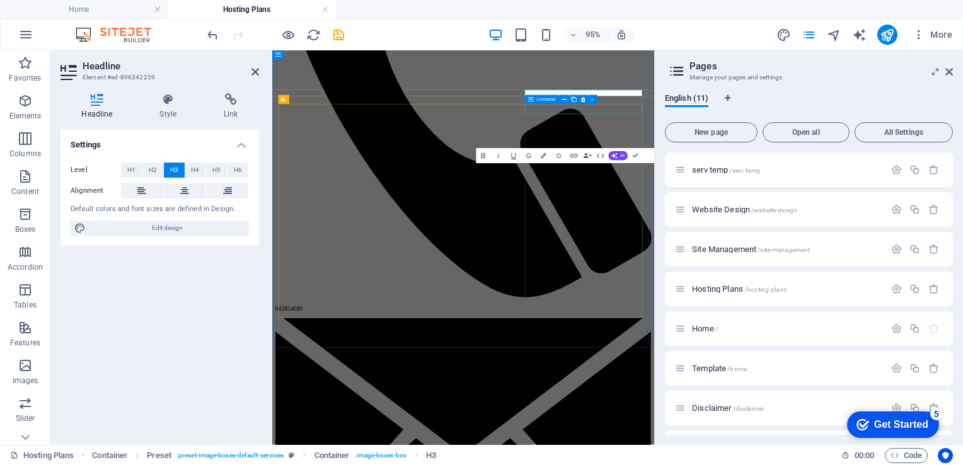
scroll to position [1512, 0]
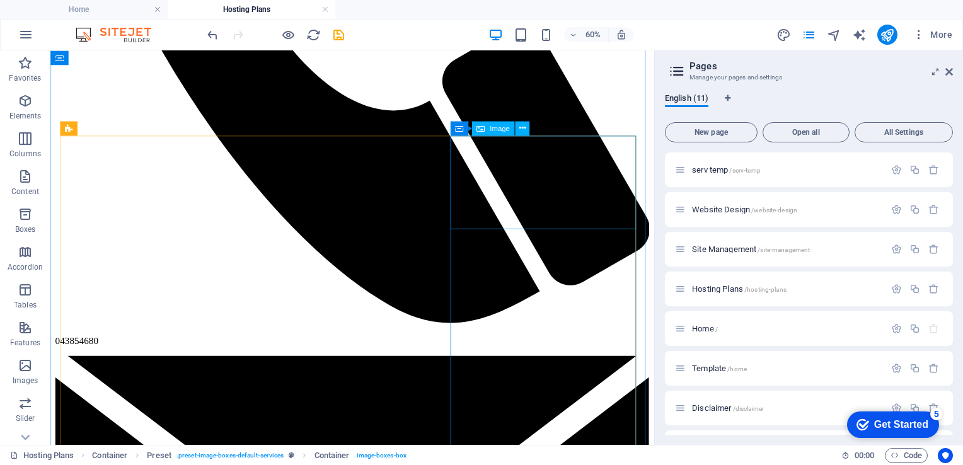
scroll to position [1391, 0]
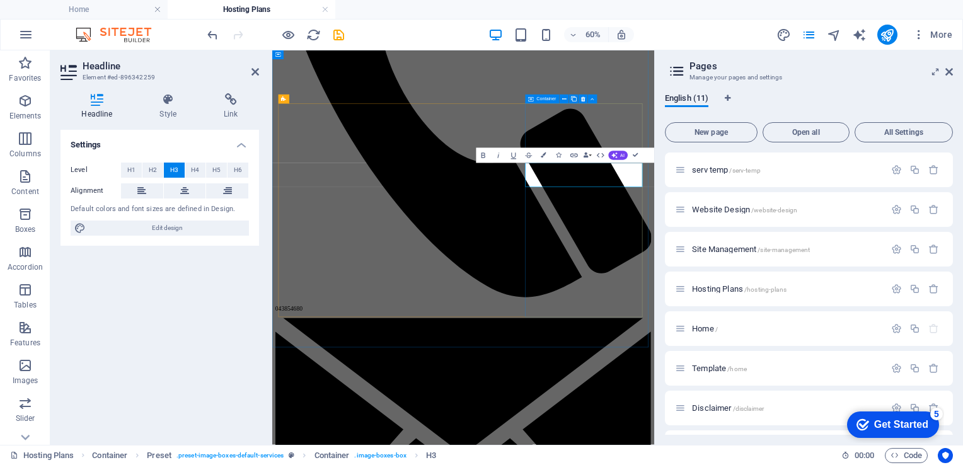
scroll to position [1513, 0]
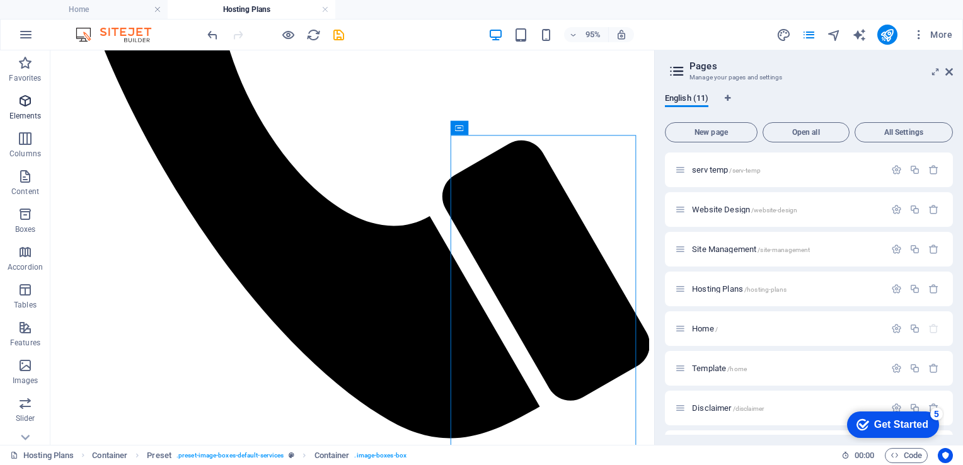
click at [28, 105] on icon "button" at bounding box center [25, 100] width 15 height 15
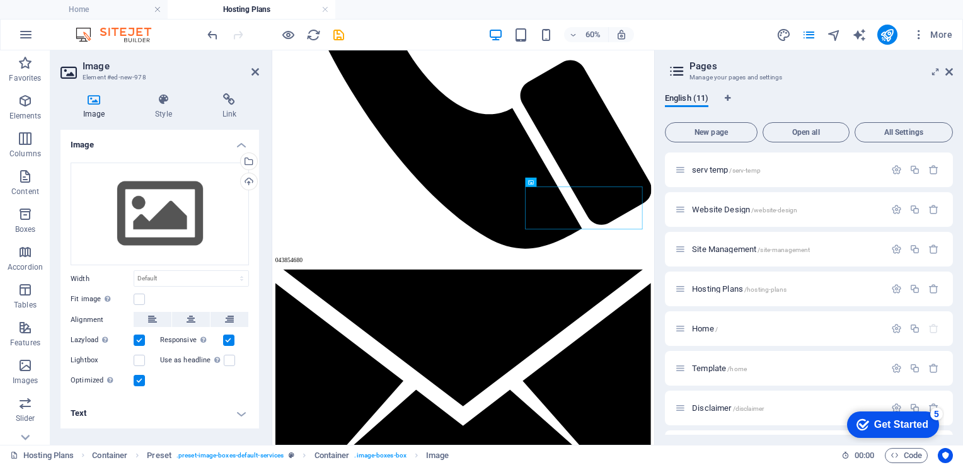
scroll to position [1513, 0]
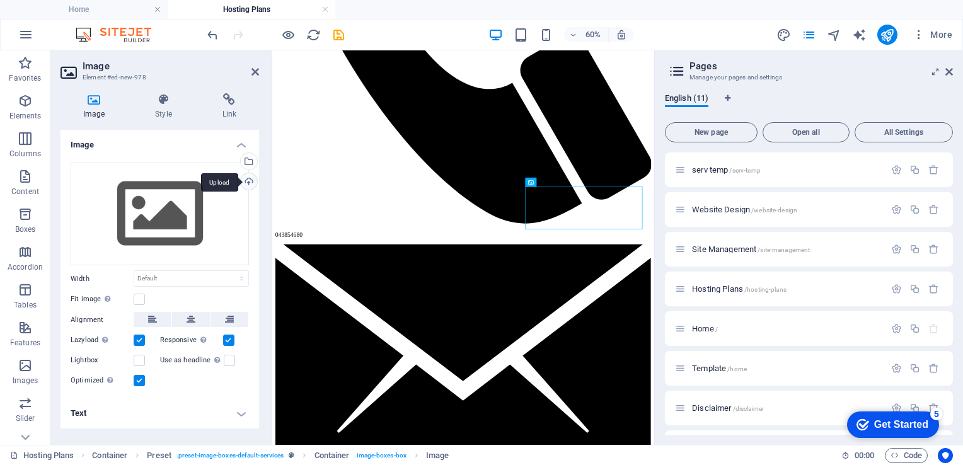
click at [246, 182] on div "Upload" at bounding box center [247, 182] width 19 height 19
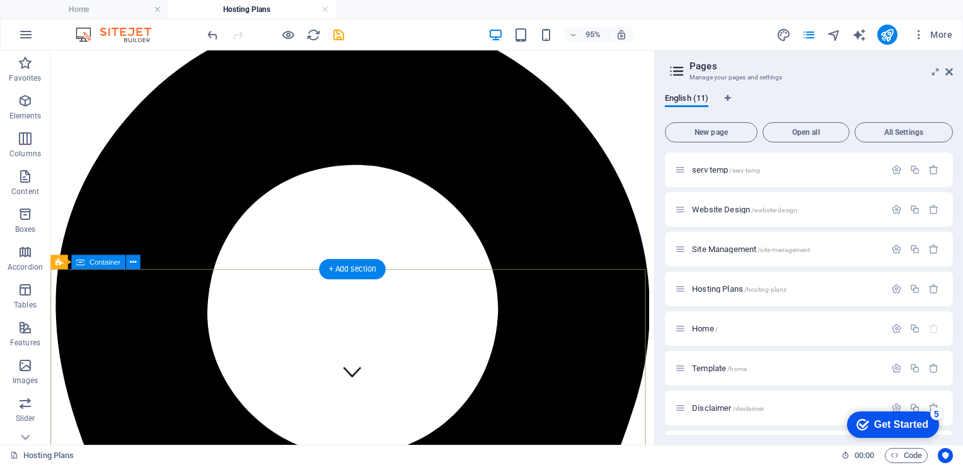
scroll to position [0, 0]
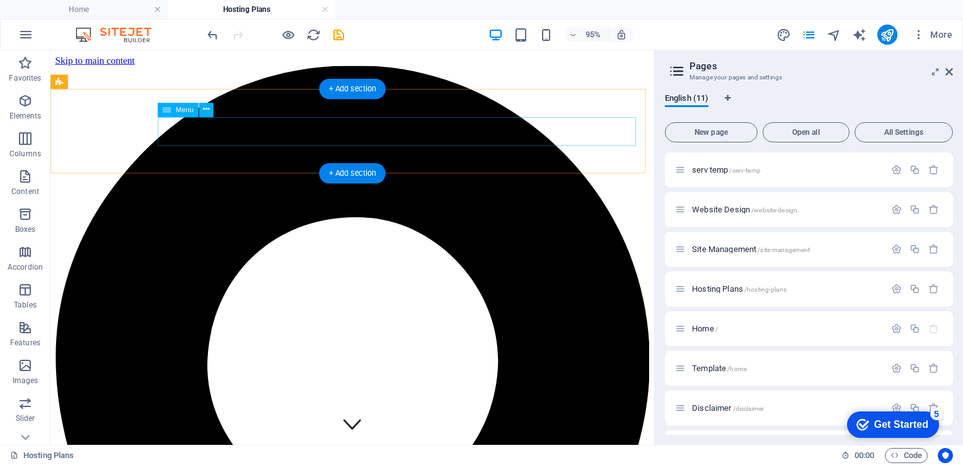
select select
select select "3"
select select
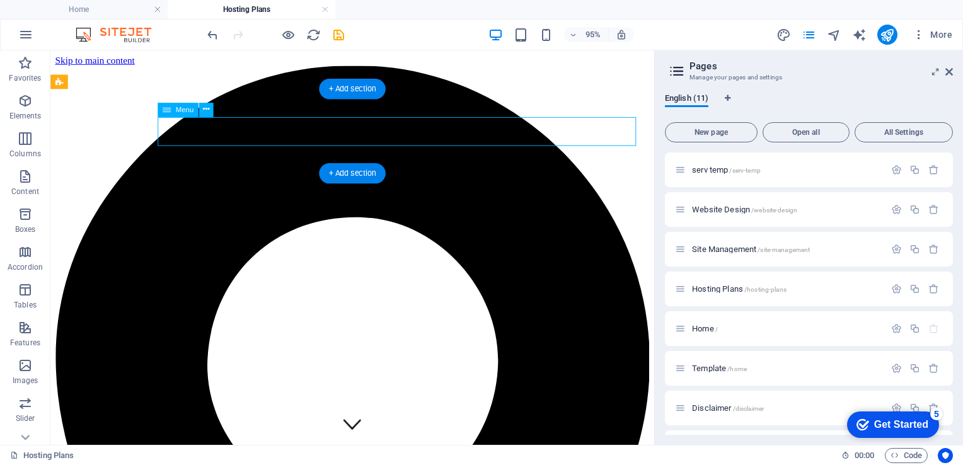
select select
select select "5"
select select
select select "9"
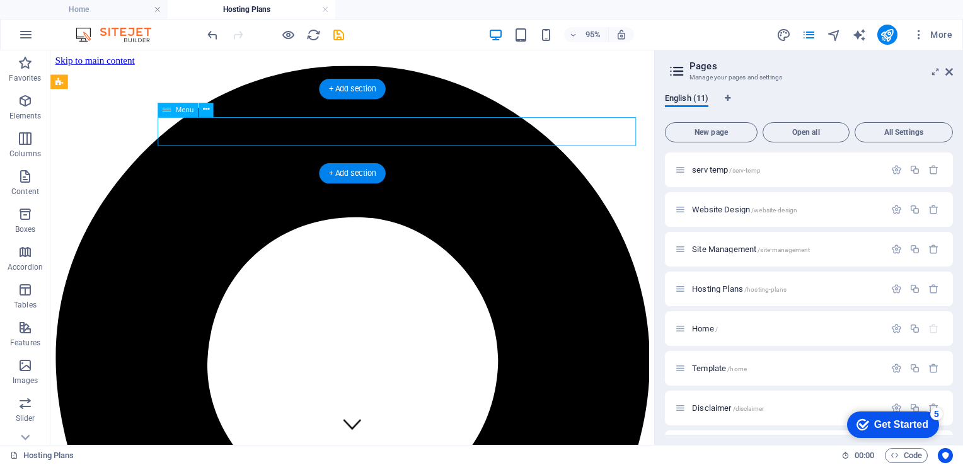
select select
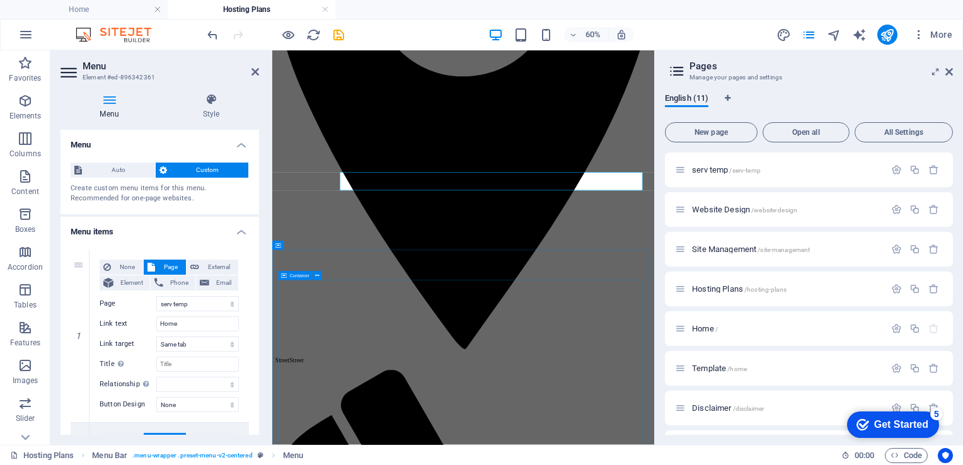
scroll to position [437, 0]
click at [712, 205] on span "Website Design /website-design" at bounding box center [744, 209] width 105 height 9
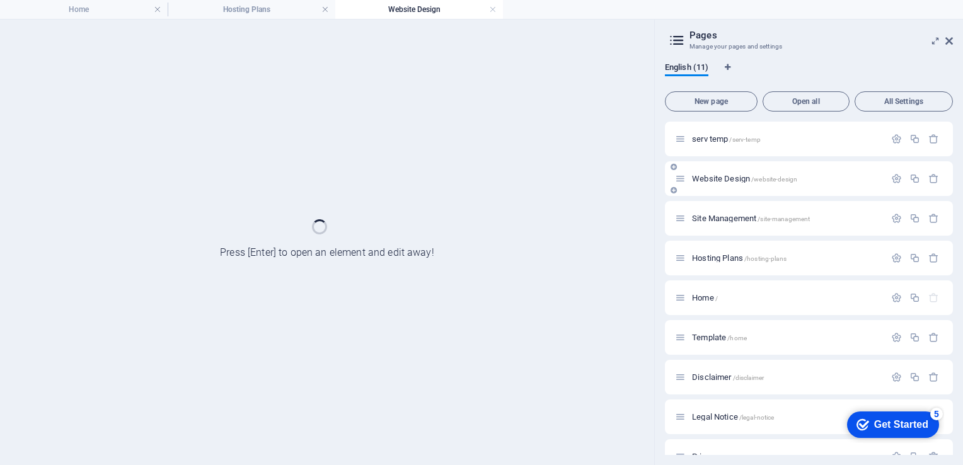
scroll to position [0, 0]
click at [712, 205] on div "Site Management /site-management" at bounding box center [809, 218] width 288 height 35
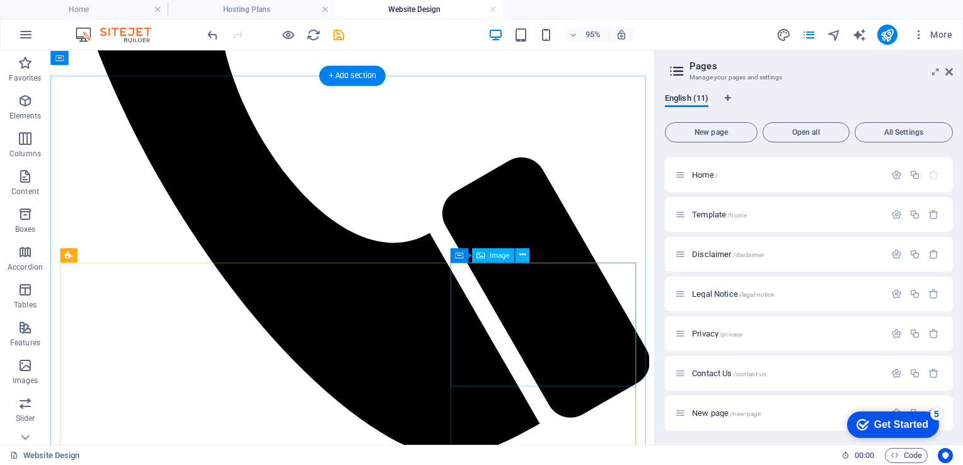
scroll to position [1362, 0]
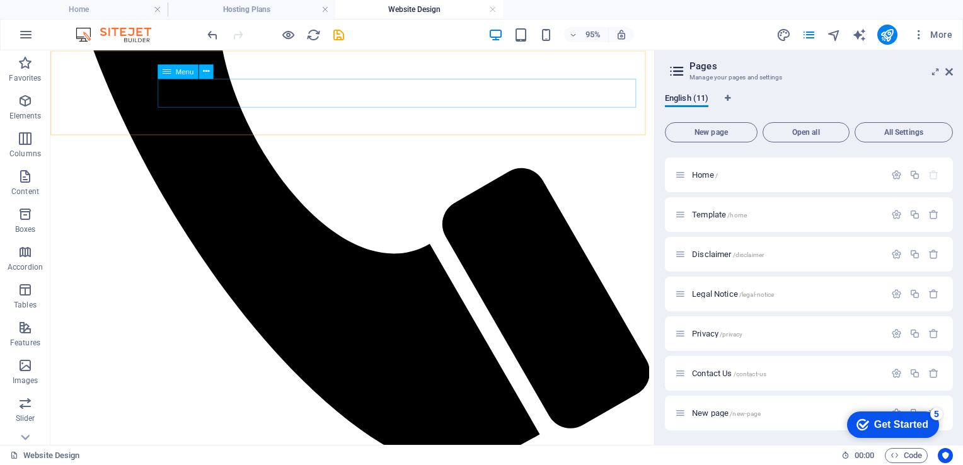
select select
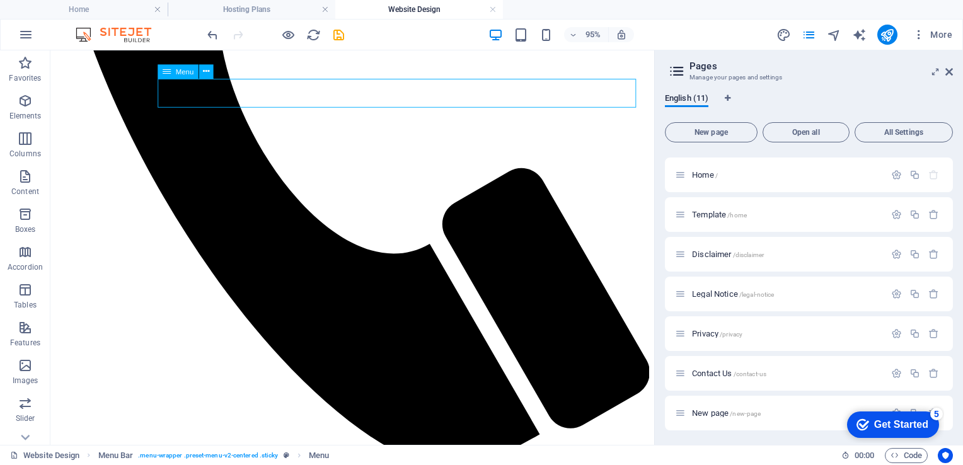
select select
select select "5"
select select
select select "9"
select select
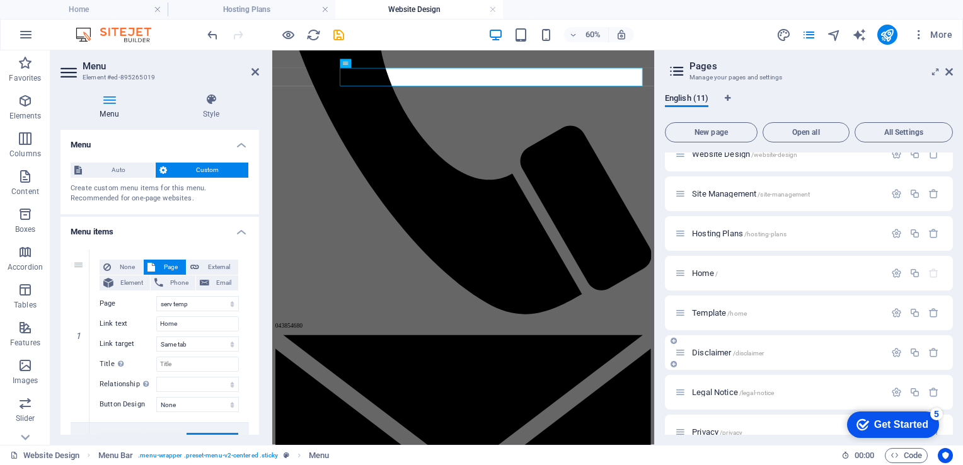
scroll to position [49, 0]
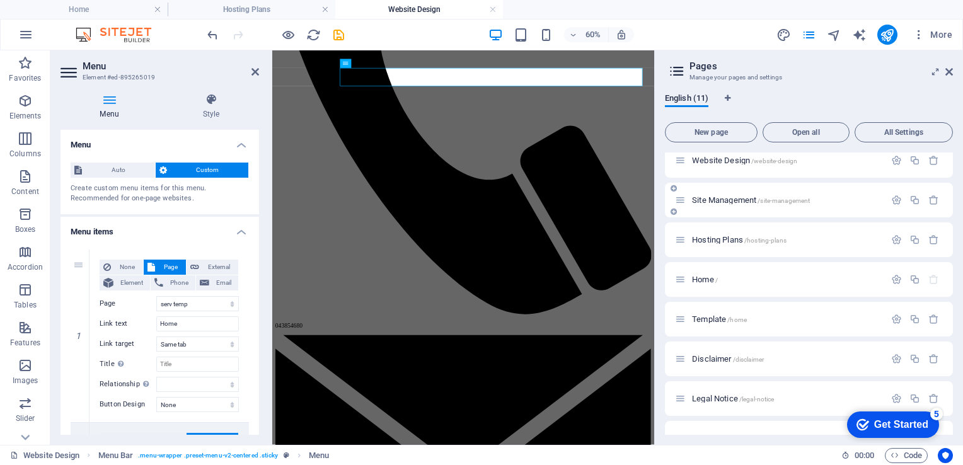
click at [725, 203] on span "Site Management /site-management" at bounding box center [751, 199] width 118 height 9
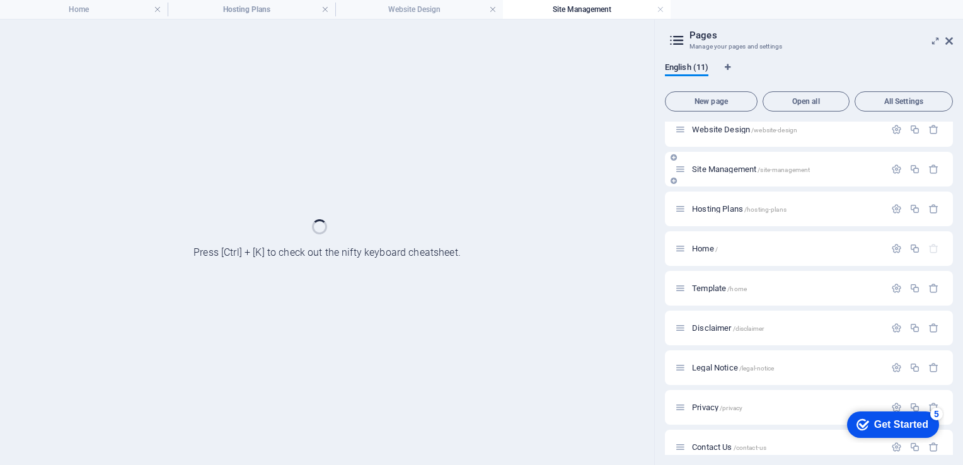
scroll to position [0, 0]
click at [725, 203] on div "Hosting Plans /hosting-plans" at bounding box center [780, 209] width 210 height 14
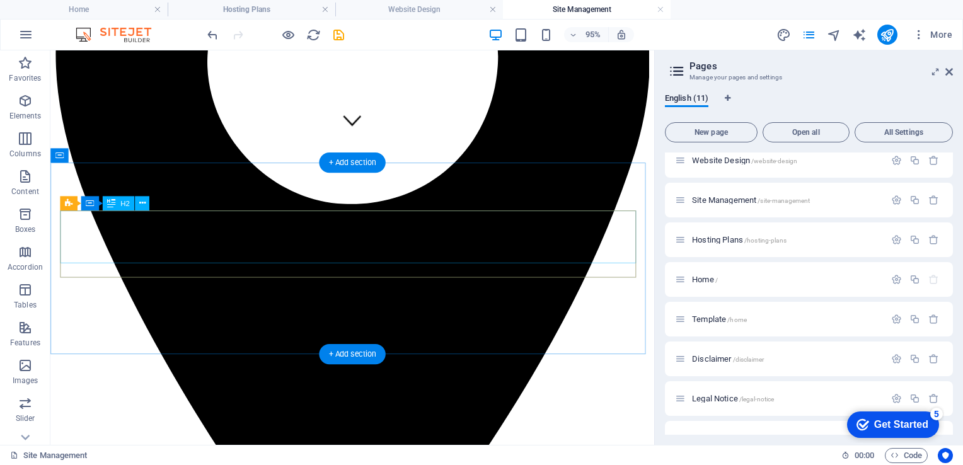
scroll to position [318, 0]
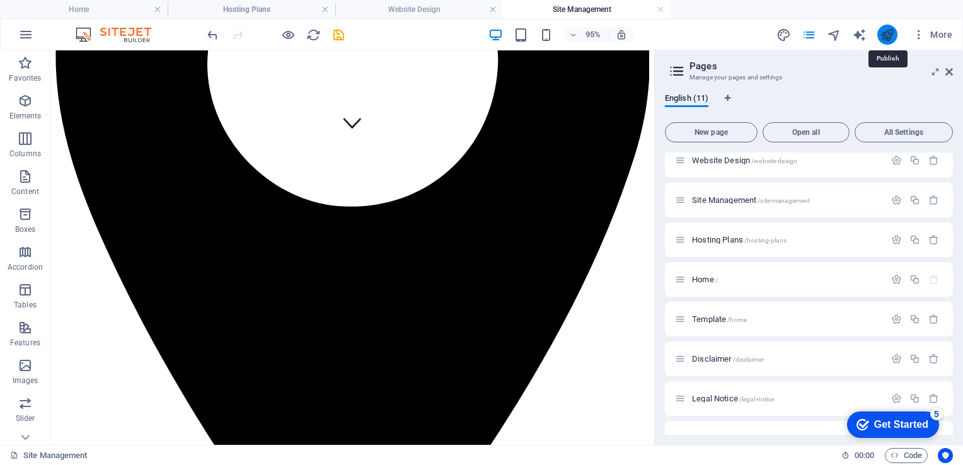
click at [888, 35] on icon "publish" at bounding box center [886, 35] width 14 height 14
